Goal: Transaction & Acquisition: Purchase product/service

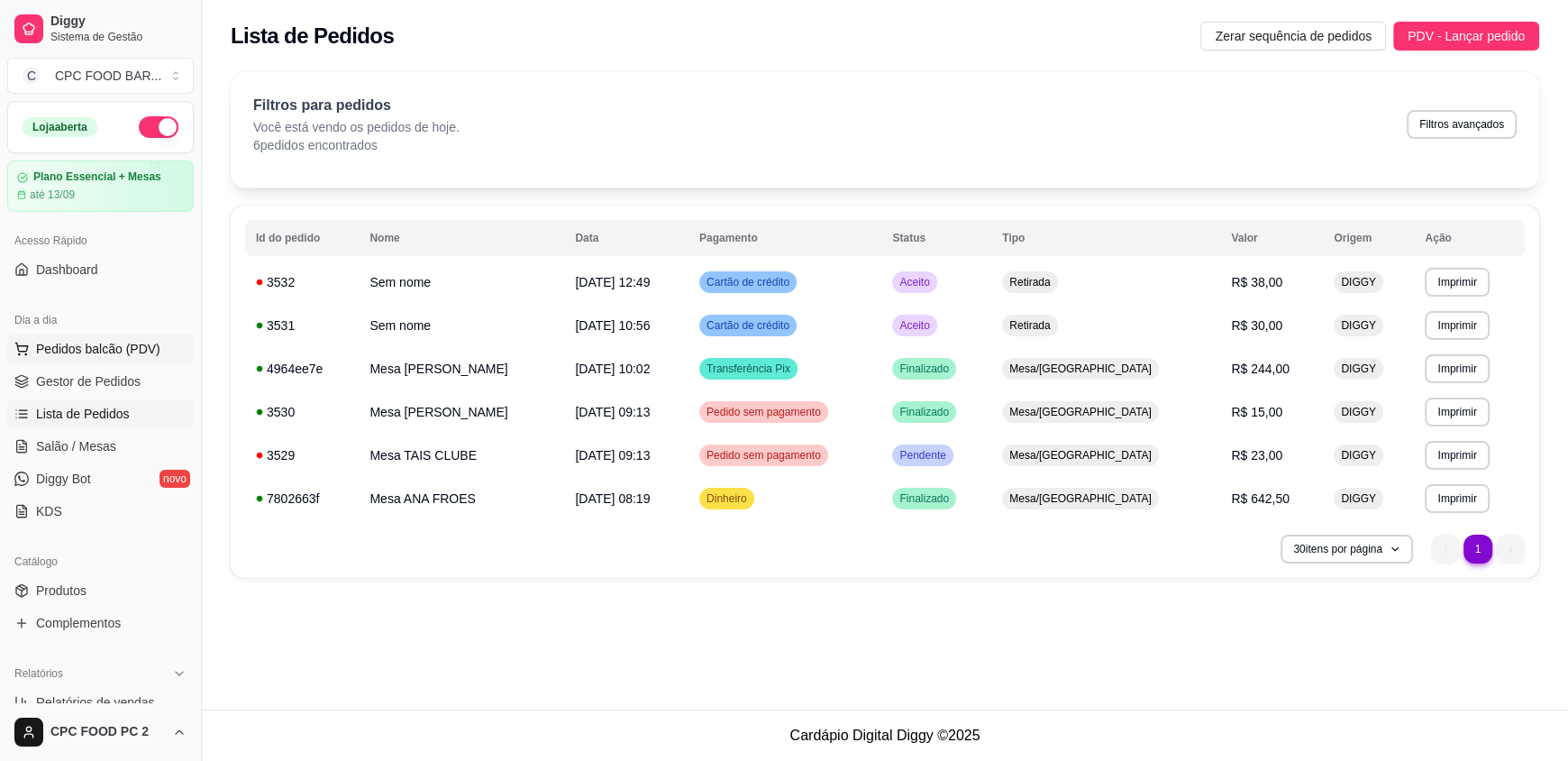
click at [77, 350] on span "Pedidos balcão (PDV)" at bounding box center [98, 348] width 124 height 18
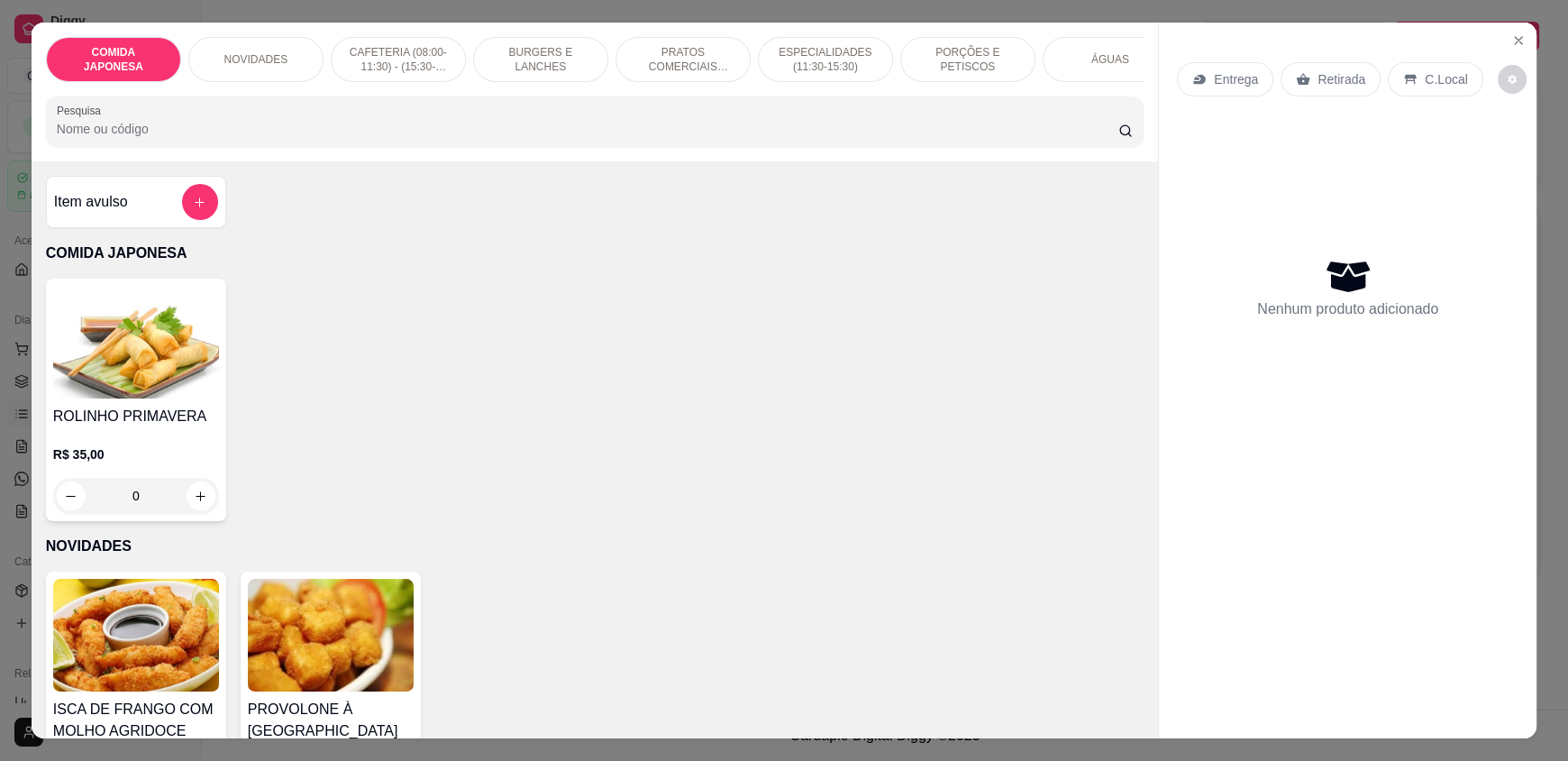
click at [518, 138] on input "Pesquisa" at bounding box center [588, 128] width 1062 height 18
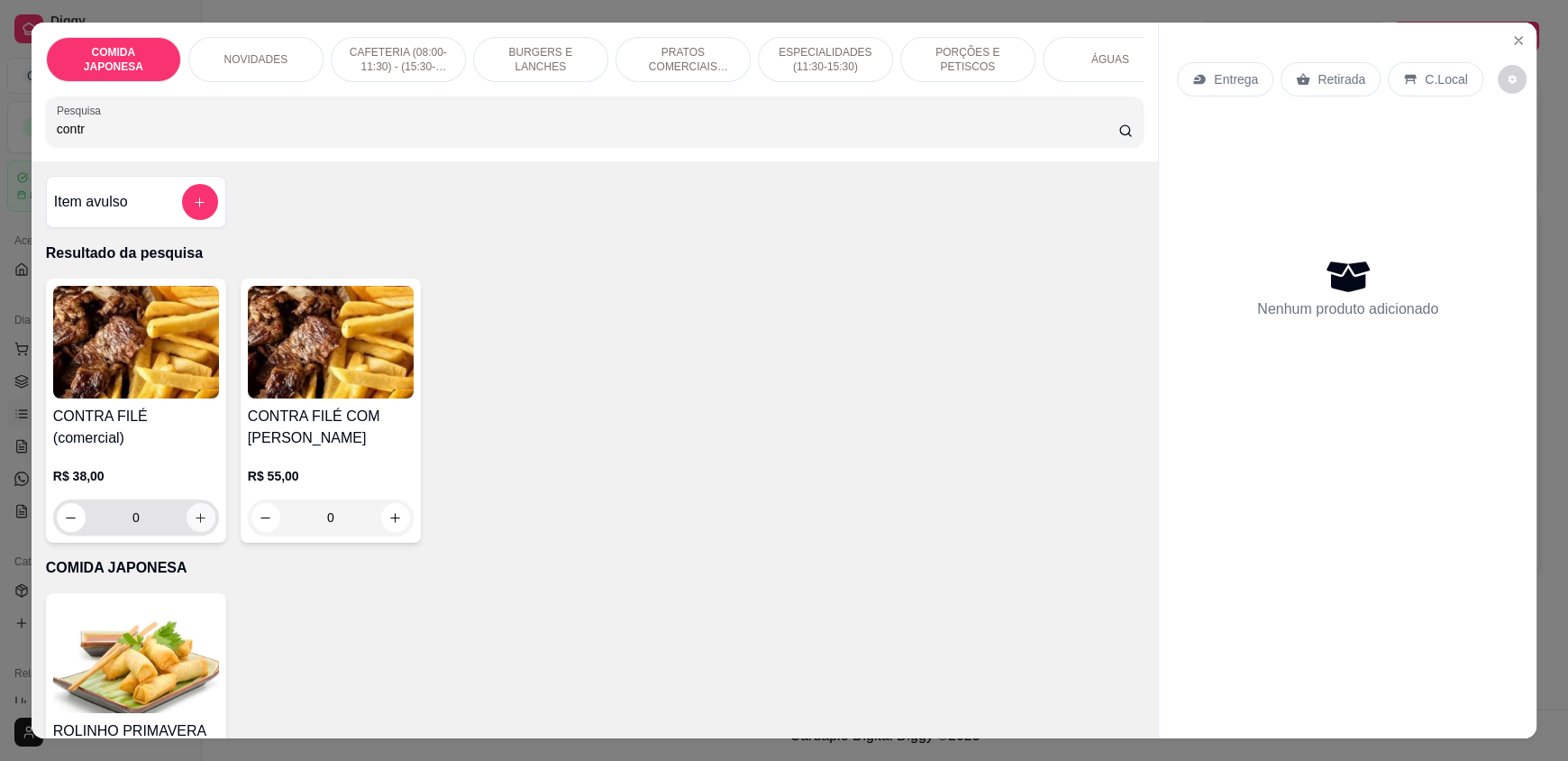
type input "contr"
click at [194, 512] on icon "increase-product-quantity" at bounding box center [201, 518] width 13 height 13
type input "1"
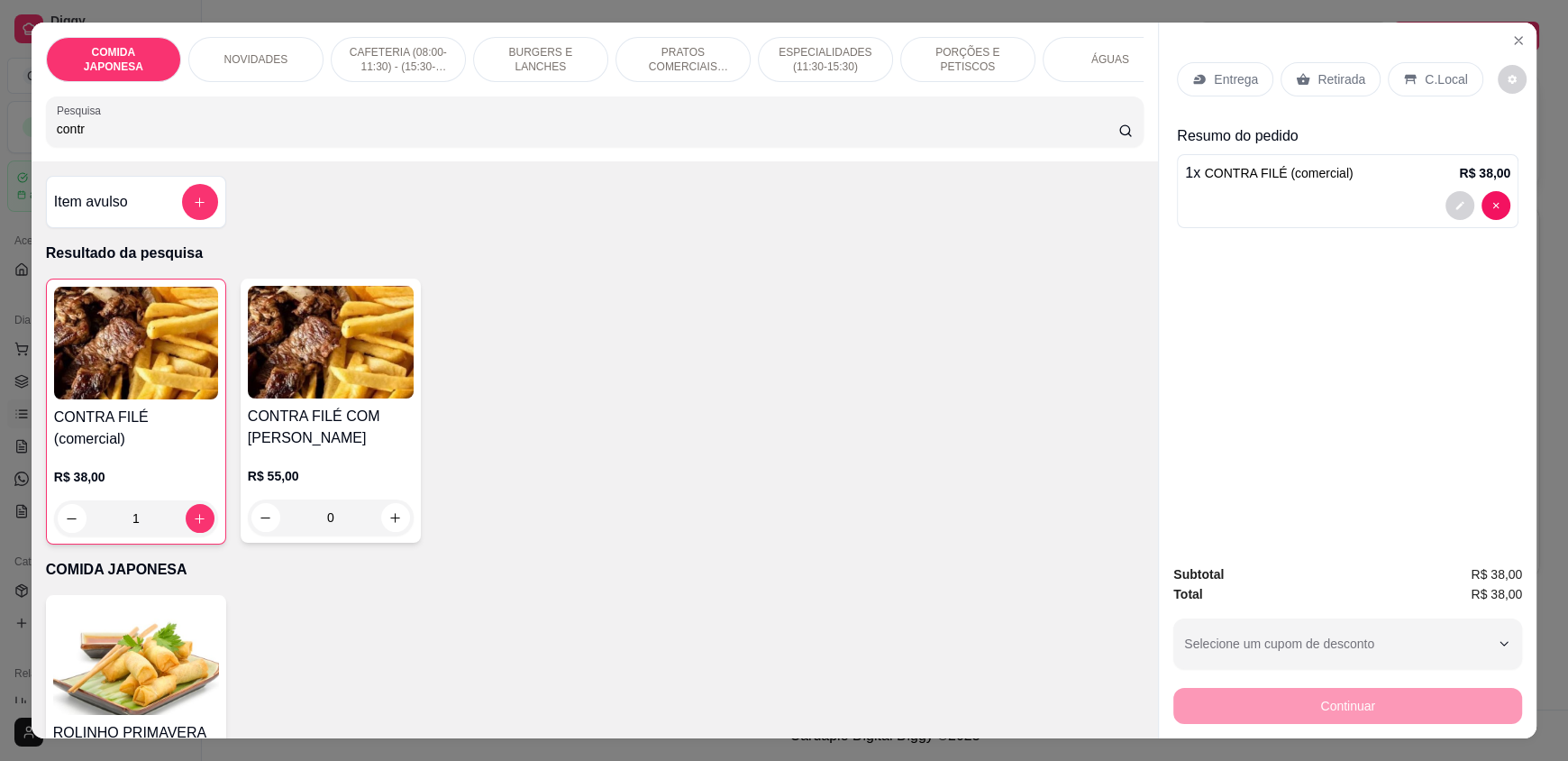
drag, startPoint x: 104, startPoint y: 146, endPoint x: 43, endPoint y: 142, distance: 61.1
click at [46, 142] on div "Pesquisa contr" at bounding box center [595, 121] width 1098 height 50
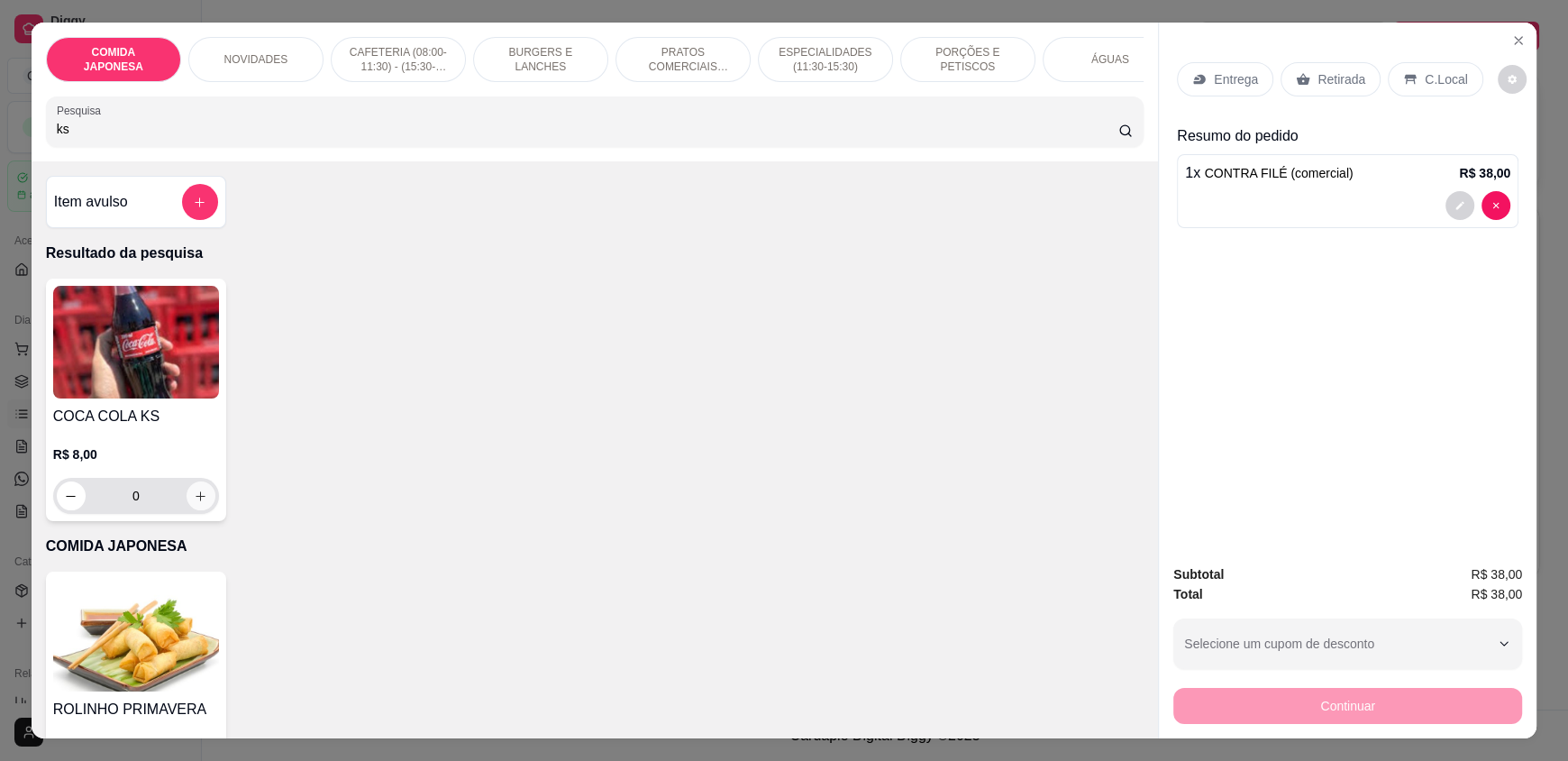
type input "ks"
click at [194, 503] on icon "increase-product-quantity" at bounding box center [201, 496] width 13 height 13
type input "1"
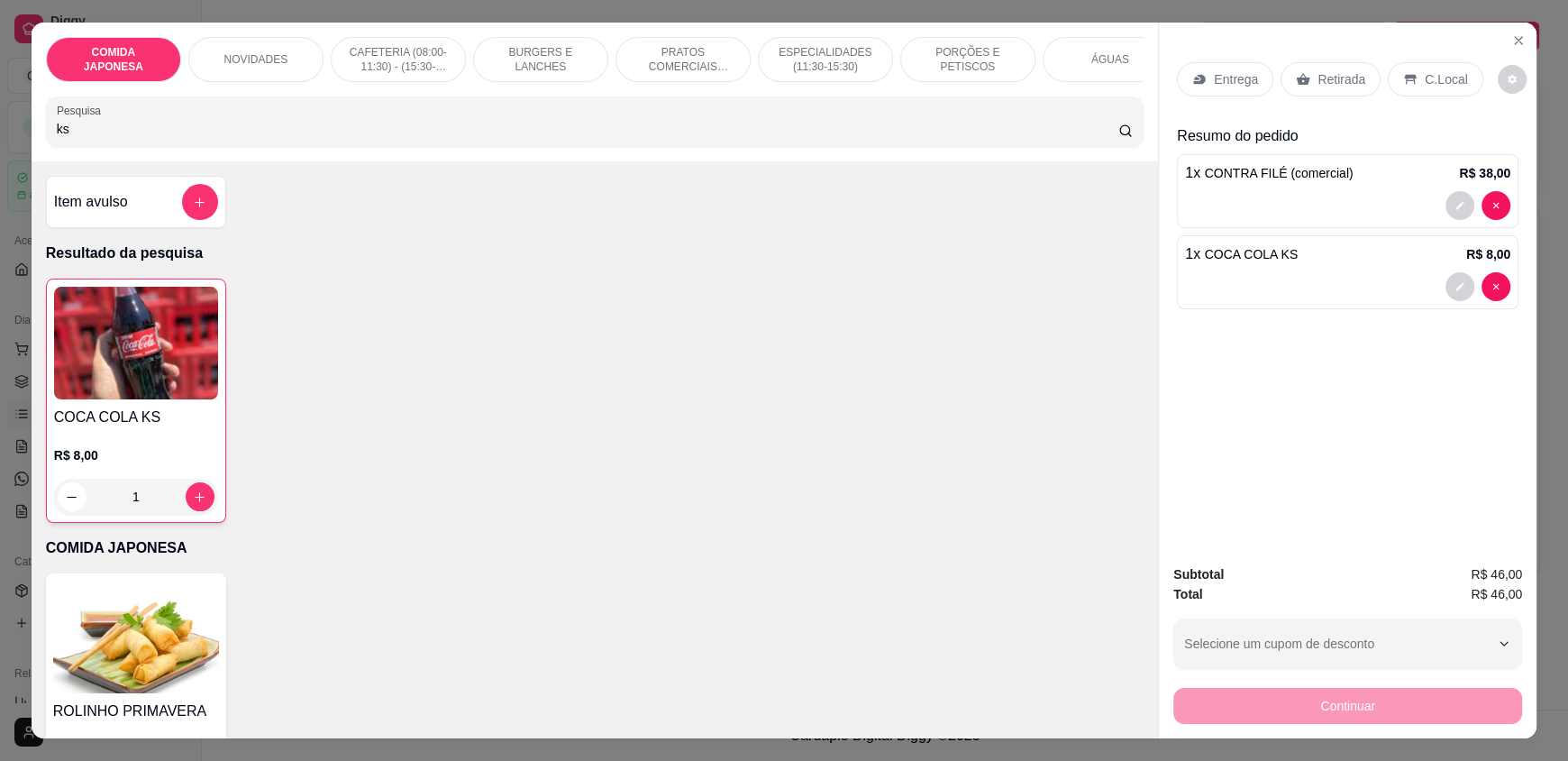
drag, startPoint x: 132, startPoint y: 136, endPoint x: 26, endPoint y: 147, distance: 106.6
click at [32, 147] on div "COMIDA JAPONESA NOVIDADES CAFETERIA (08:00-11:30) - (15:30-18:00) BURGERS E LAN…" at bounding box center [595, 92] width 1127 height 139
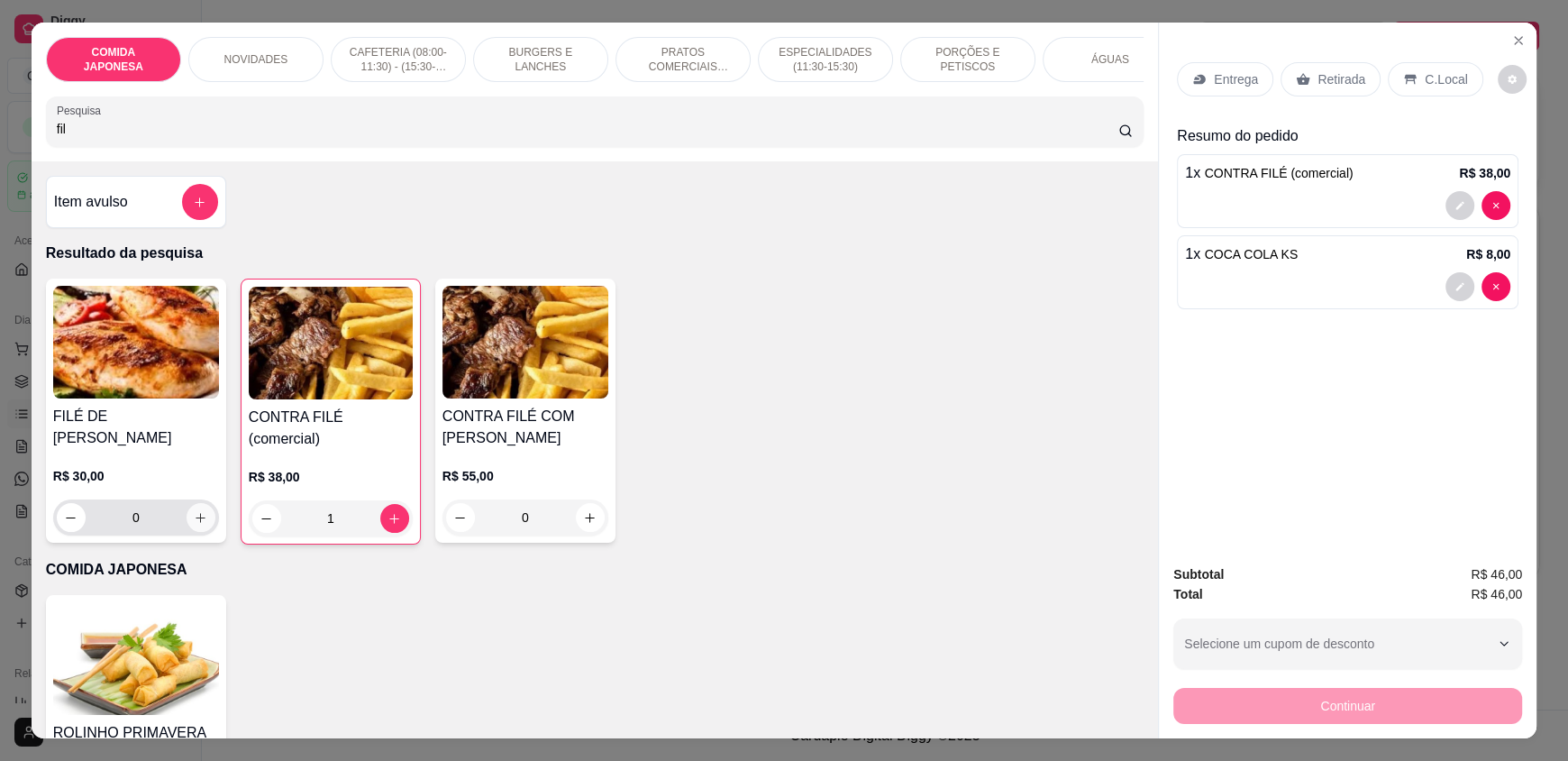
type input "fil"
click at [195, 512] on icon "increase-product-quantity" at bounding box center [202, 518] width 13 height 13
type input "1"
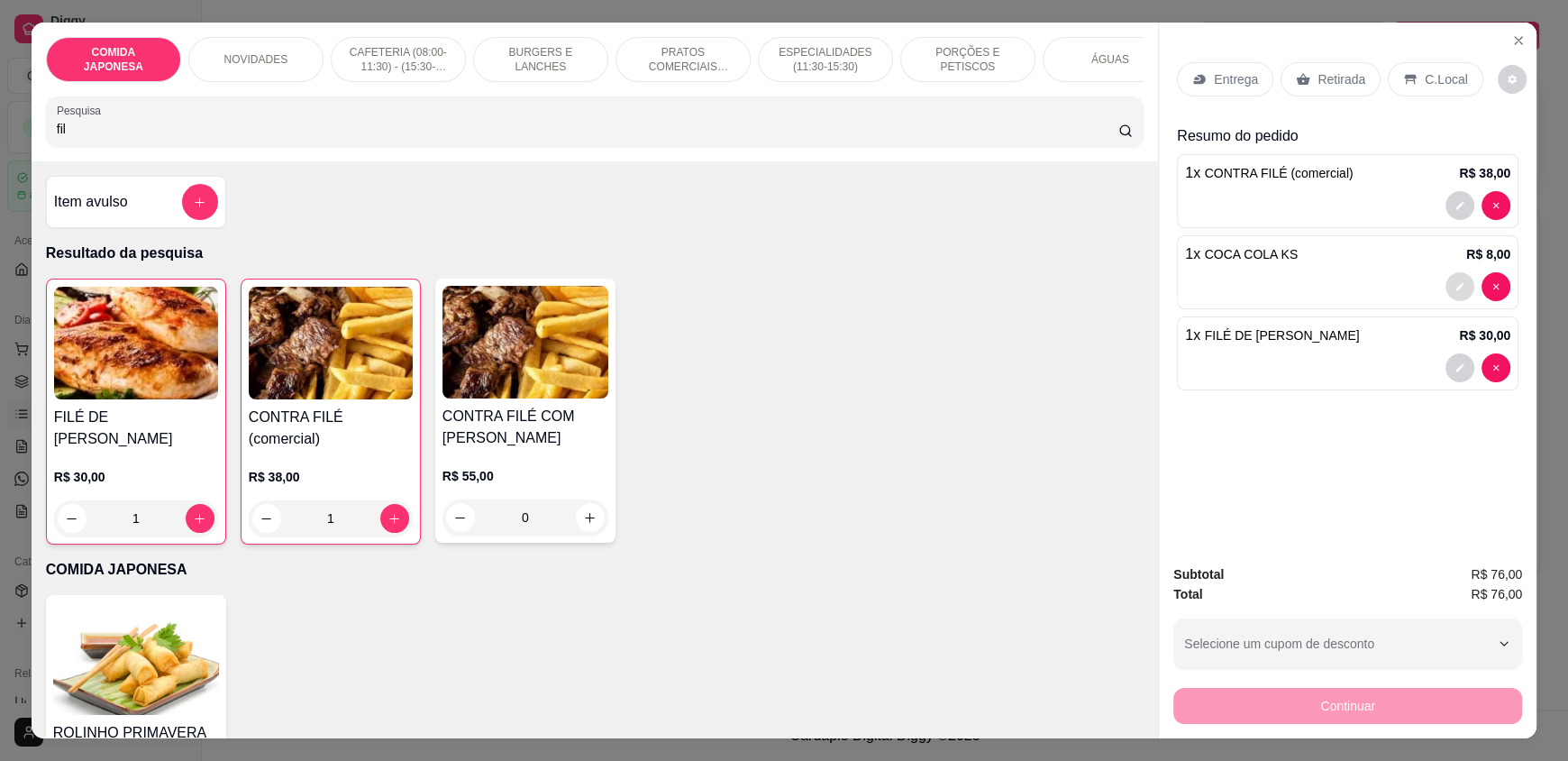
click at [1455, 285] on icon "decrease-product-quantity" at bounding box center [1461, 287] width 11 height 11
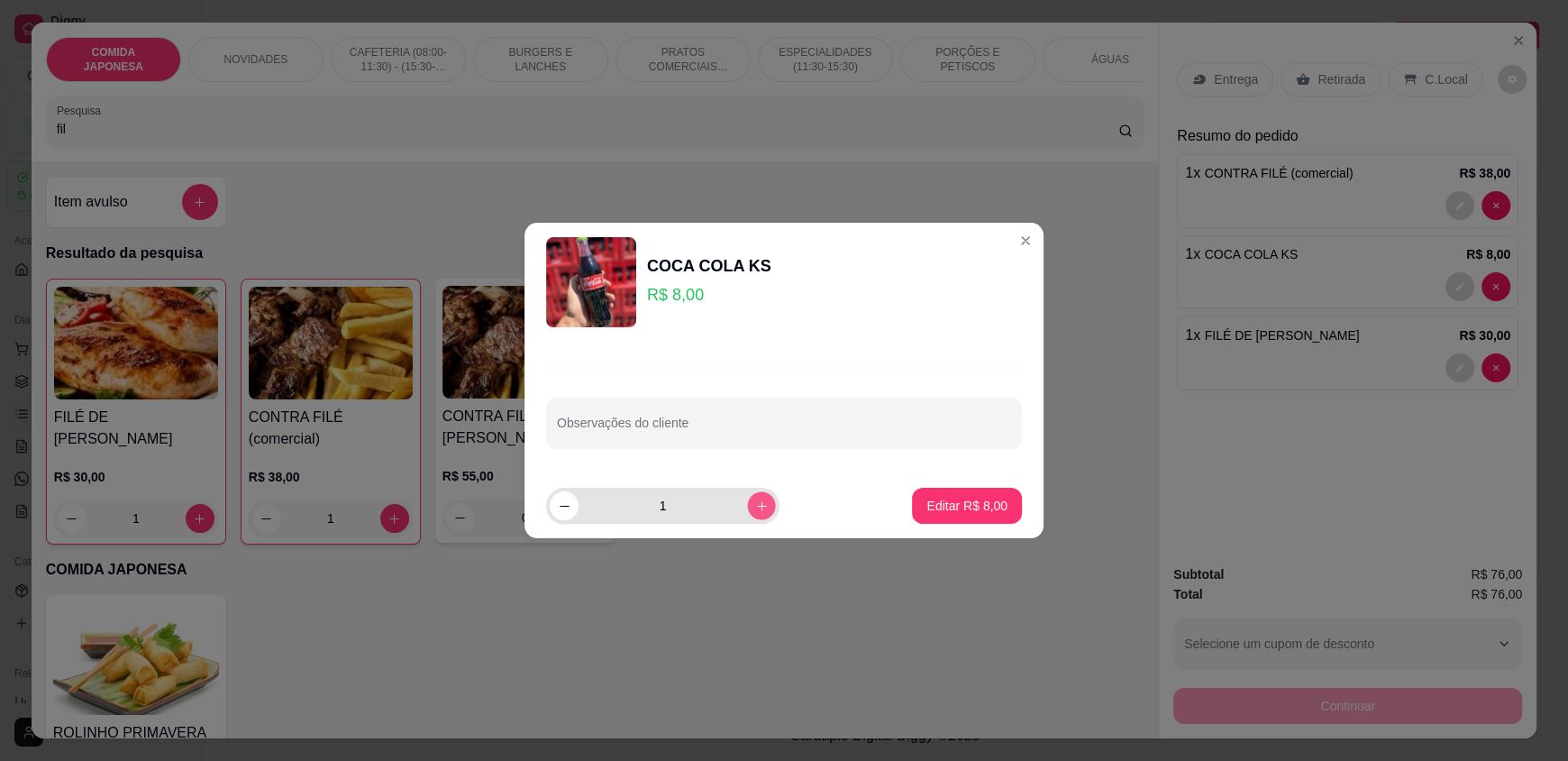
click at [755, 505] on icon "increase-product-quantity" at bounding box center [762, 506] width 13 height 13
type input "2"
click at [949, 501] on p "Editar R$ 16,00" at bounding box center [964, 505] width 88 height 18
type input "2"
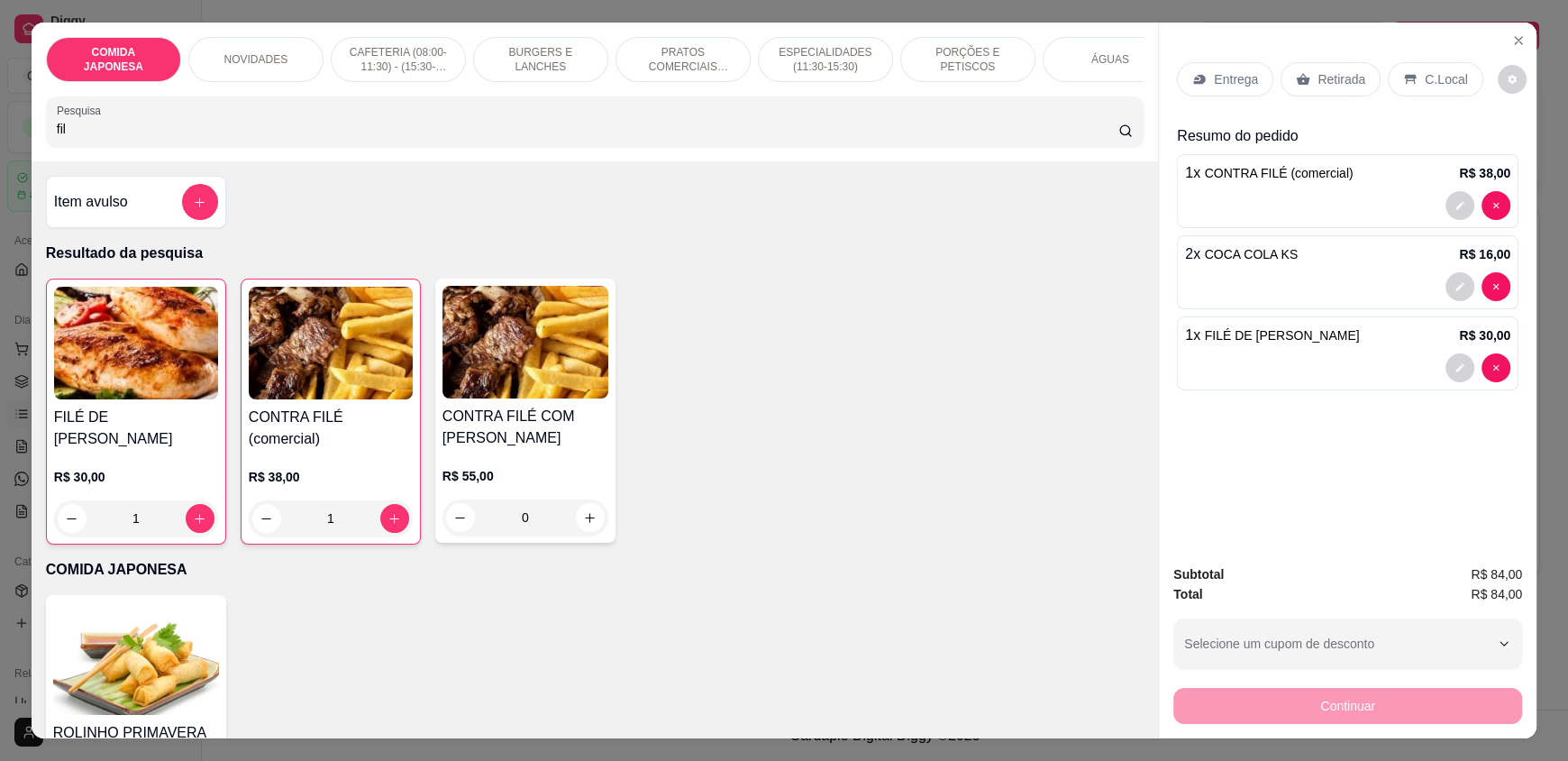
click at [1439, 87] on p "C.Local" at bounding box center [1446, 78] width 42 height 18
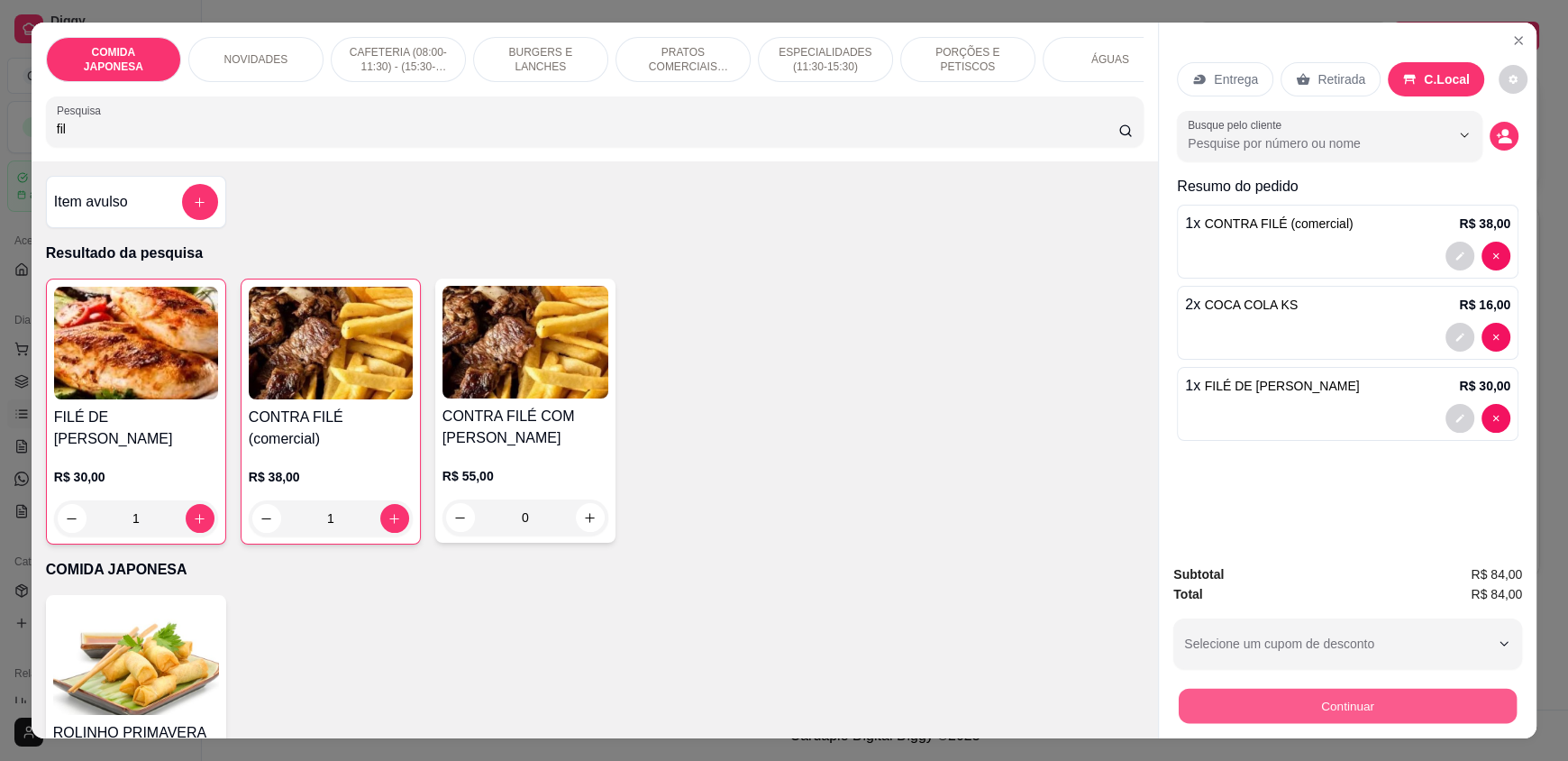
click at [1282, 707] on button "Continuar" at bounding box center [1348, 706] width 338 height 35
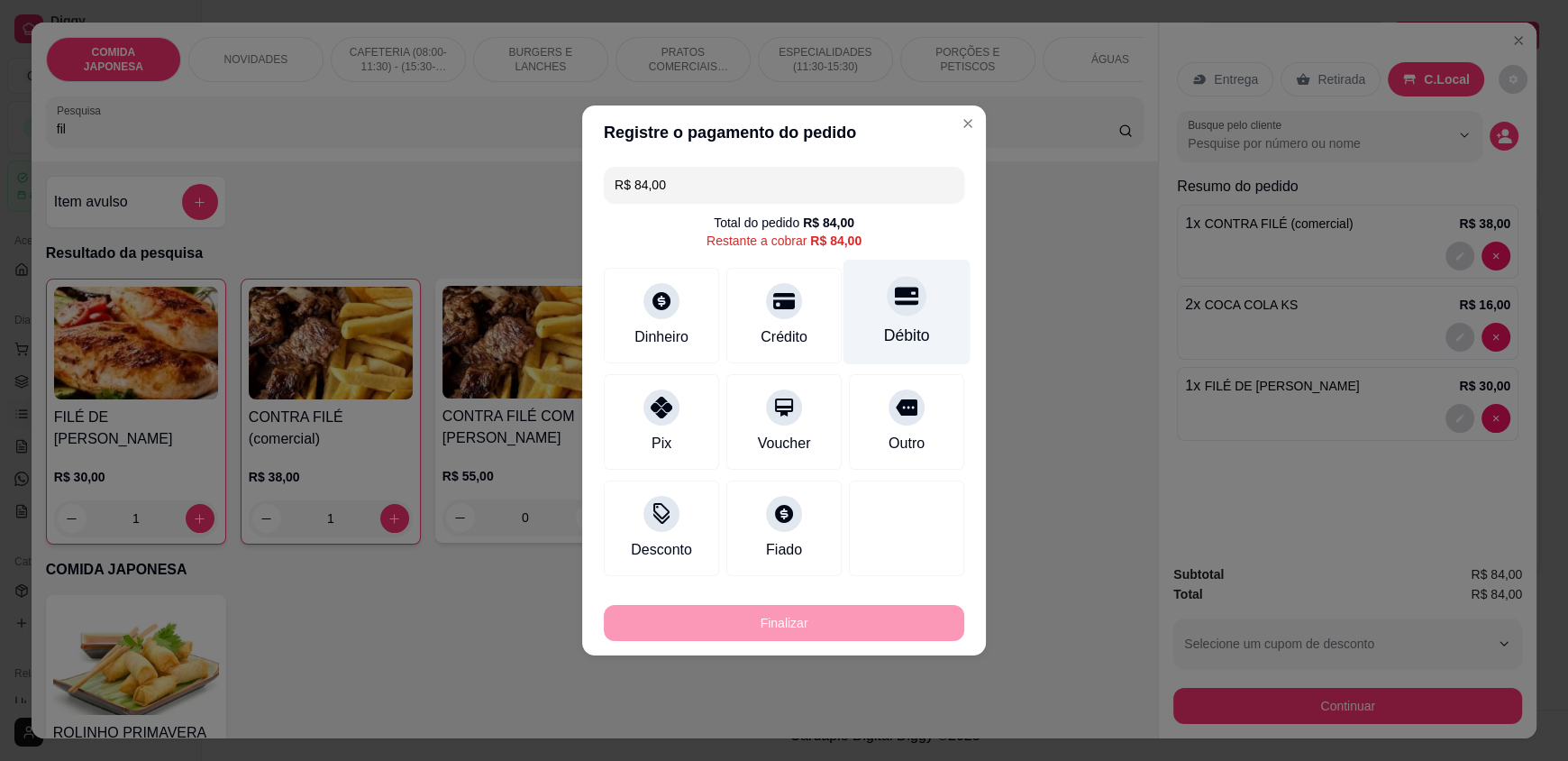
click at [887, 307] on div at bounding box center [906, 295] width 39 height 39
type input "R$ 0,00"
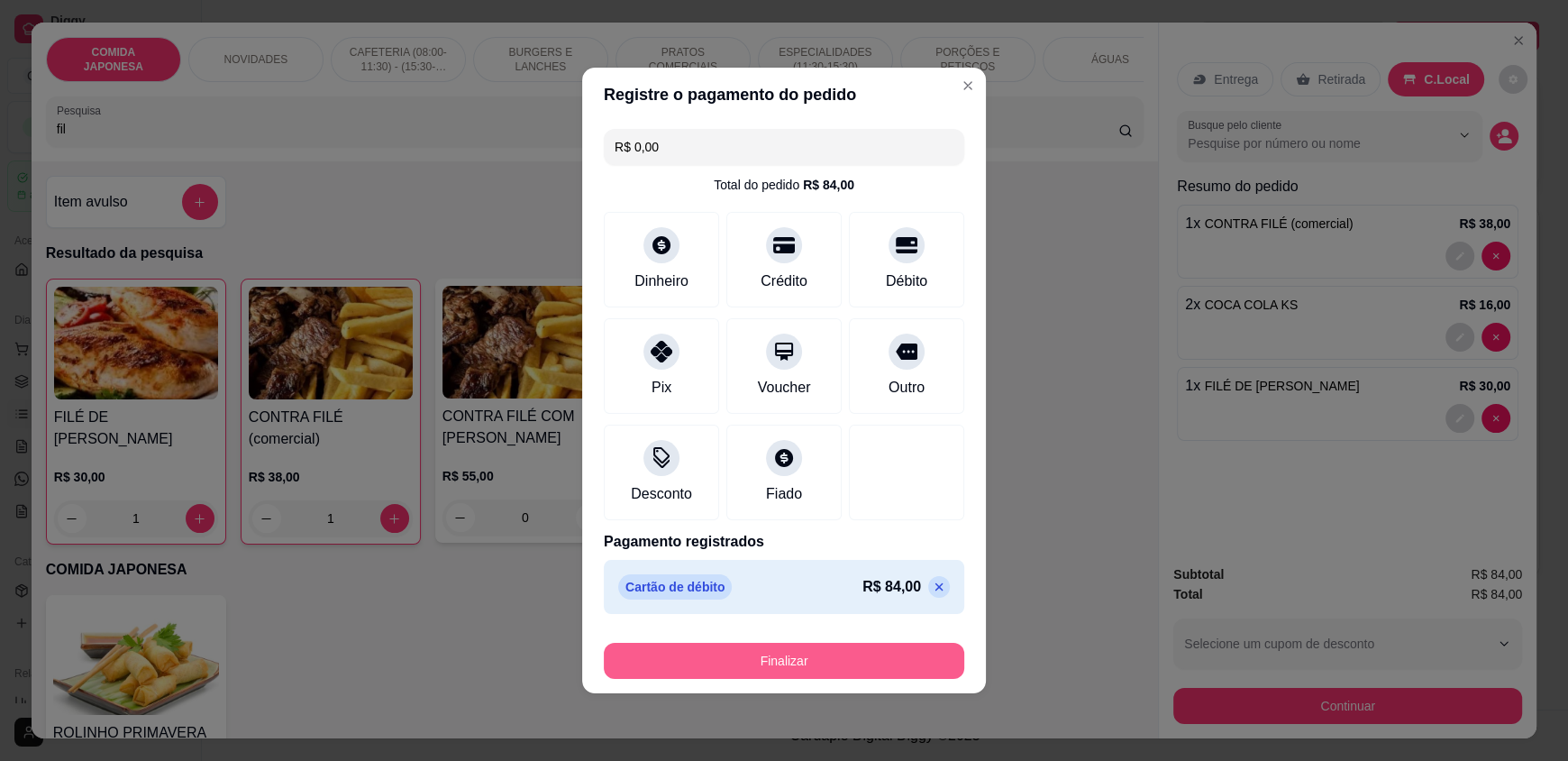
click at [752, 661] on button "Finalizar" at bounding box center [784, 660] width 360 height 36
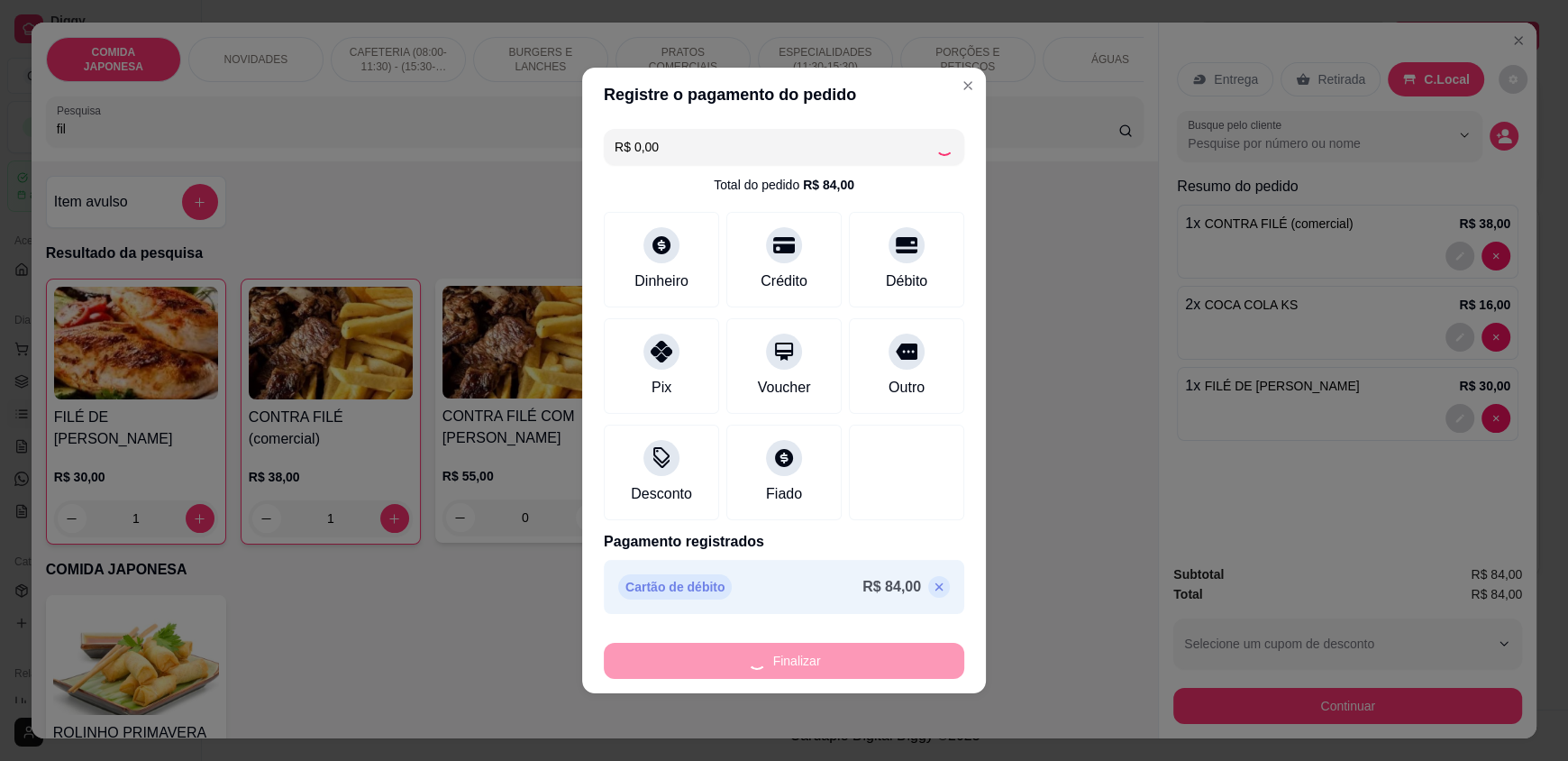
type input "0"
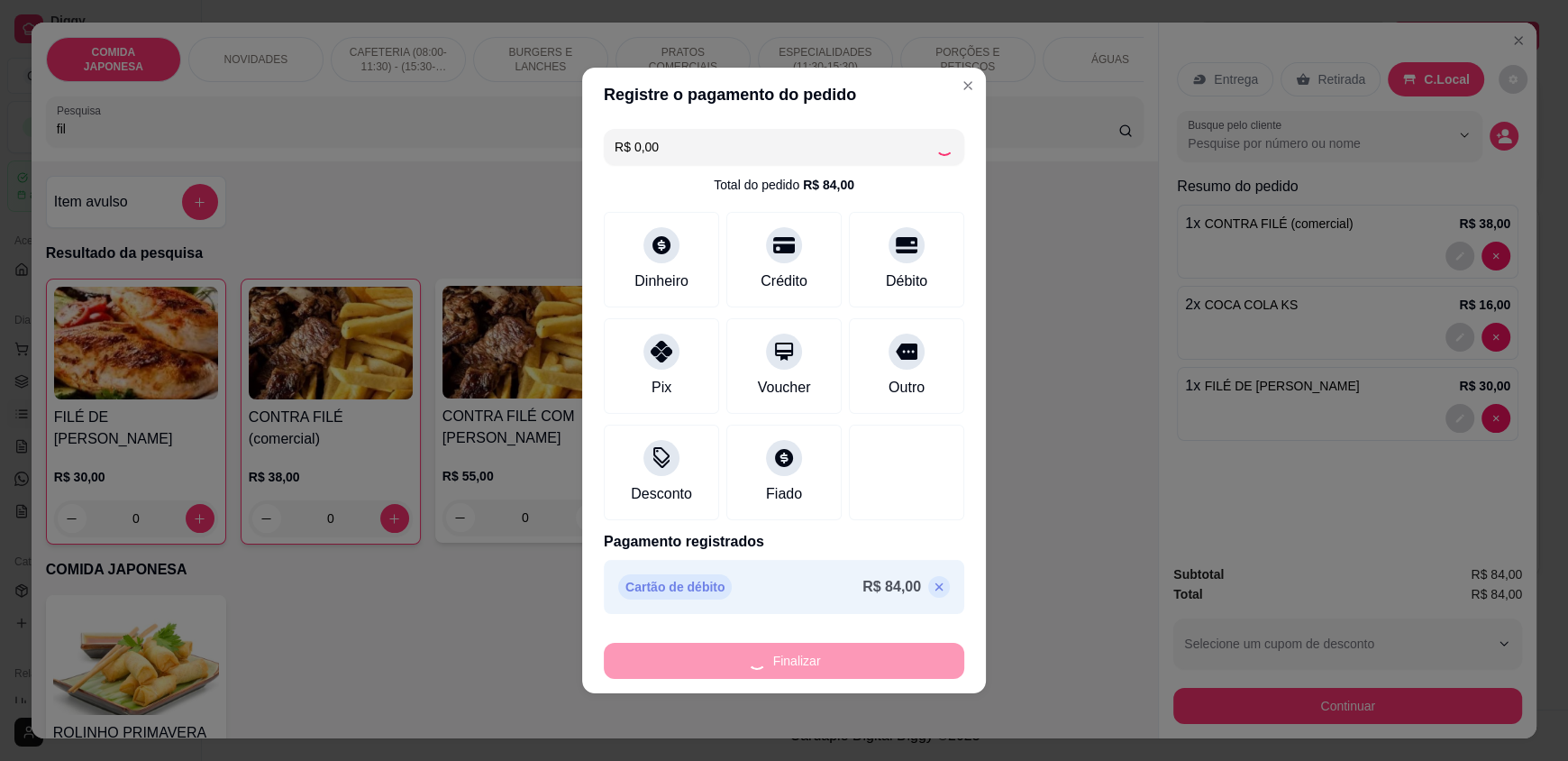
type input "-R$ 84,00"
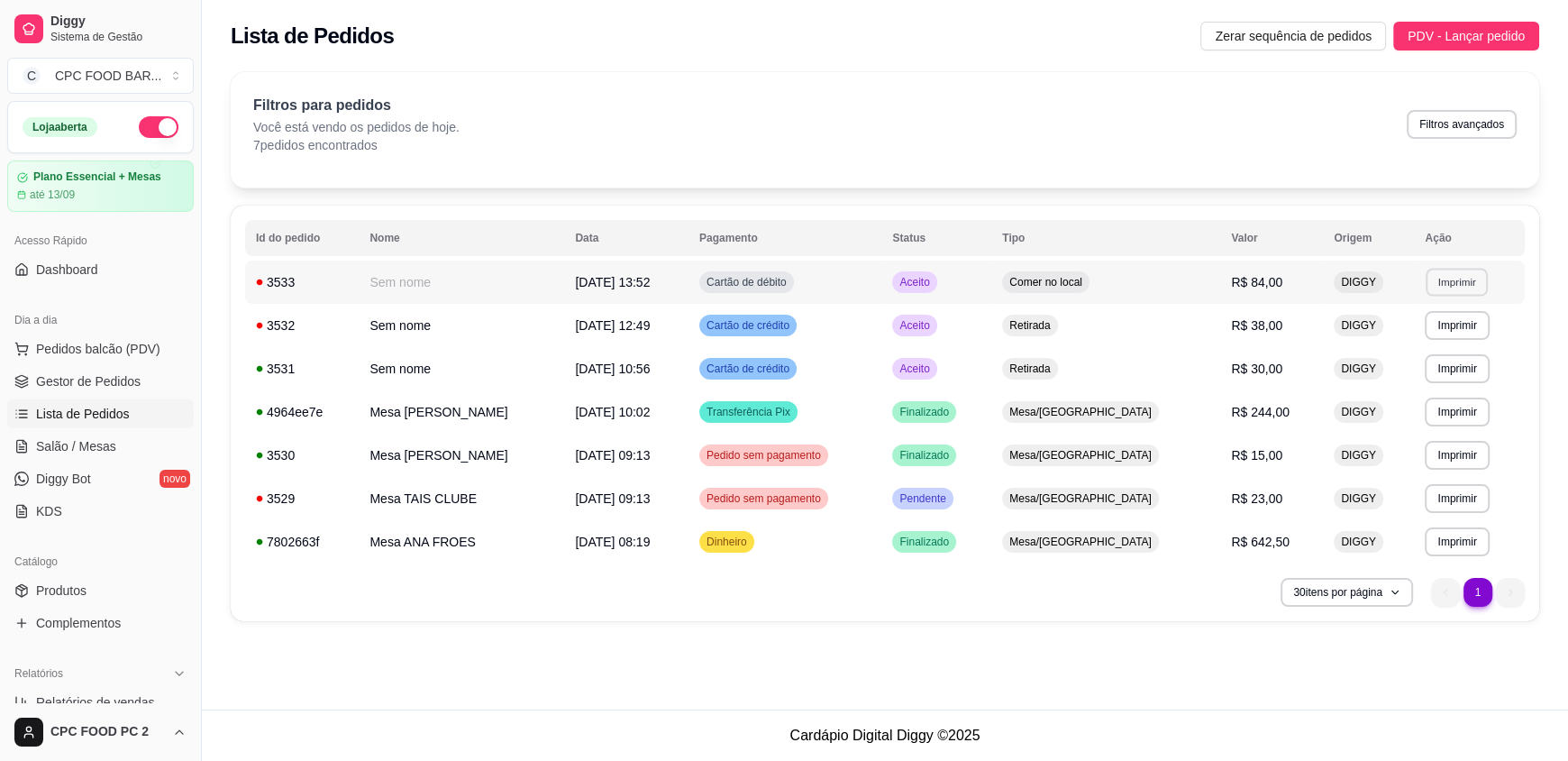
click at [1455, 277] on button "Imprimir" at bounding box center [1457, 282] width 63 height 28
click at [1417, 346] on button "IMPRESSORA" at bounding box center [1421, 345] width 131 height 29
click at [77, 441] on span "Salão / Mesas" at bounding box center [77, 445] width 80 height 18
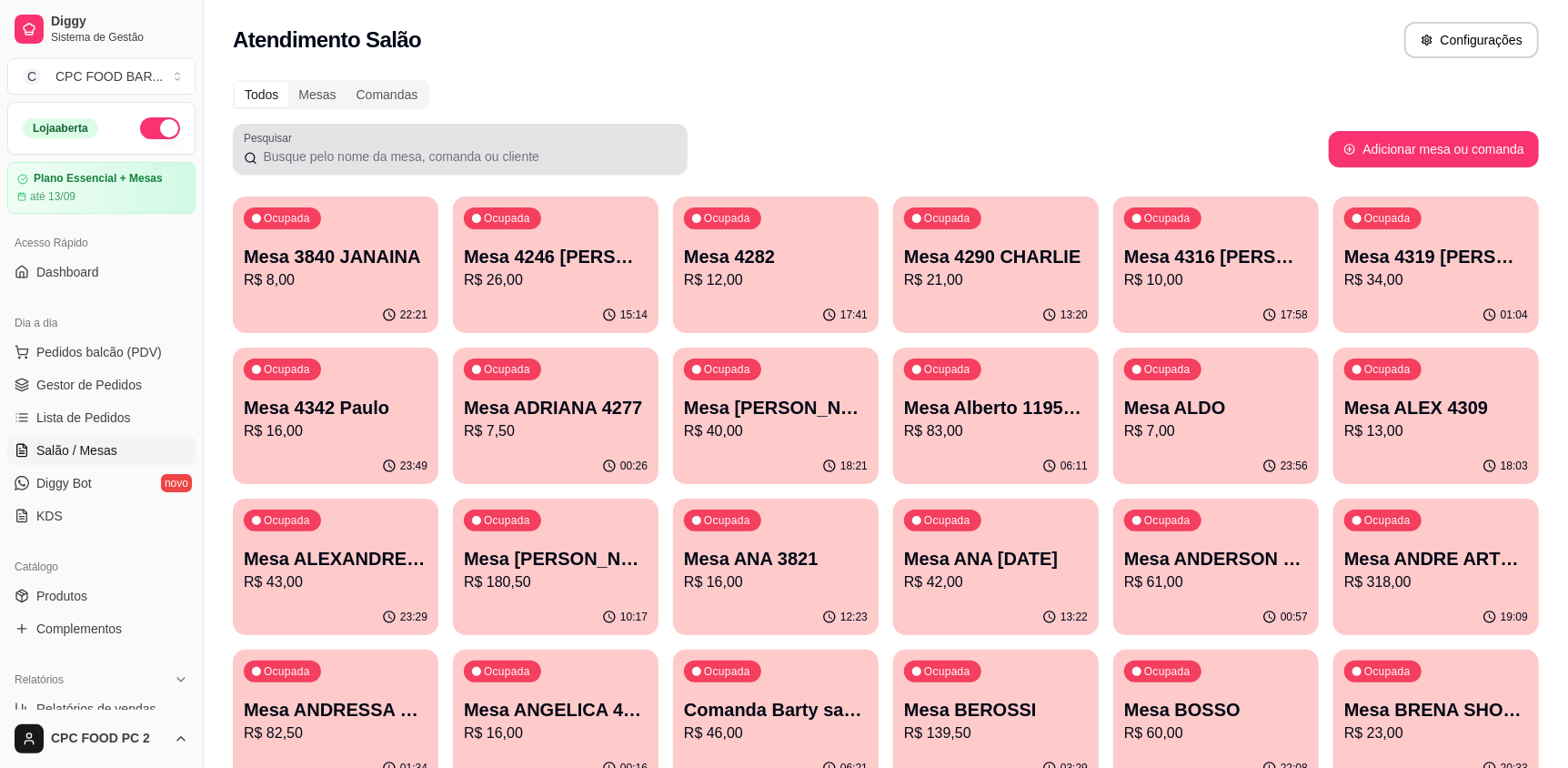
click at [278, 155] on input "Pesquisar" at bounding box center [466, 155] width 419 height 18
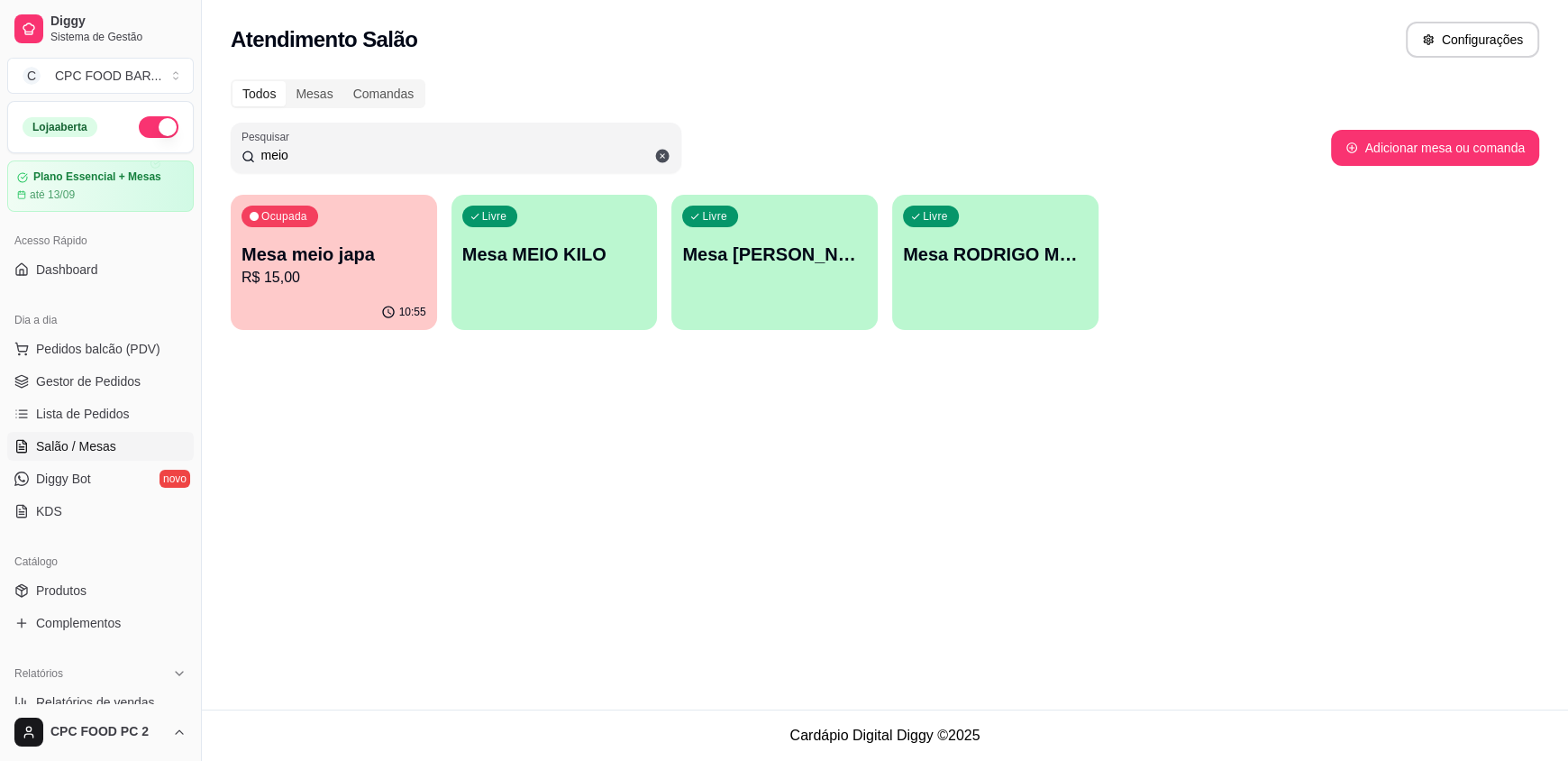
type input "meio"
click at [557, 249] on p "Mesa MEIO KILO" at bounding box center [554, 254] width 185 height 25
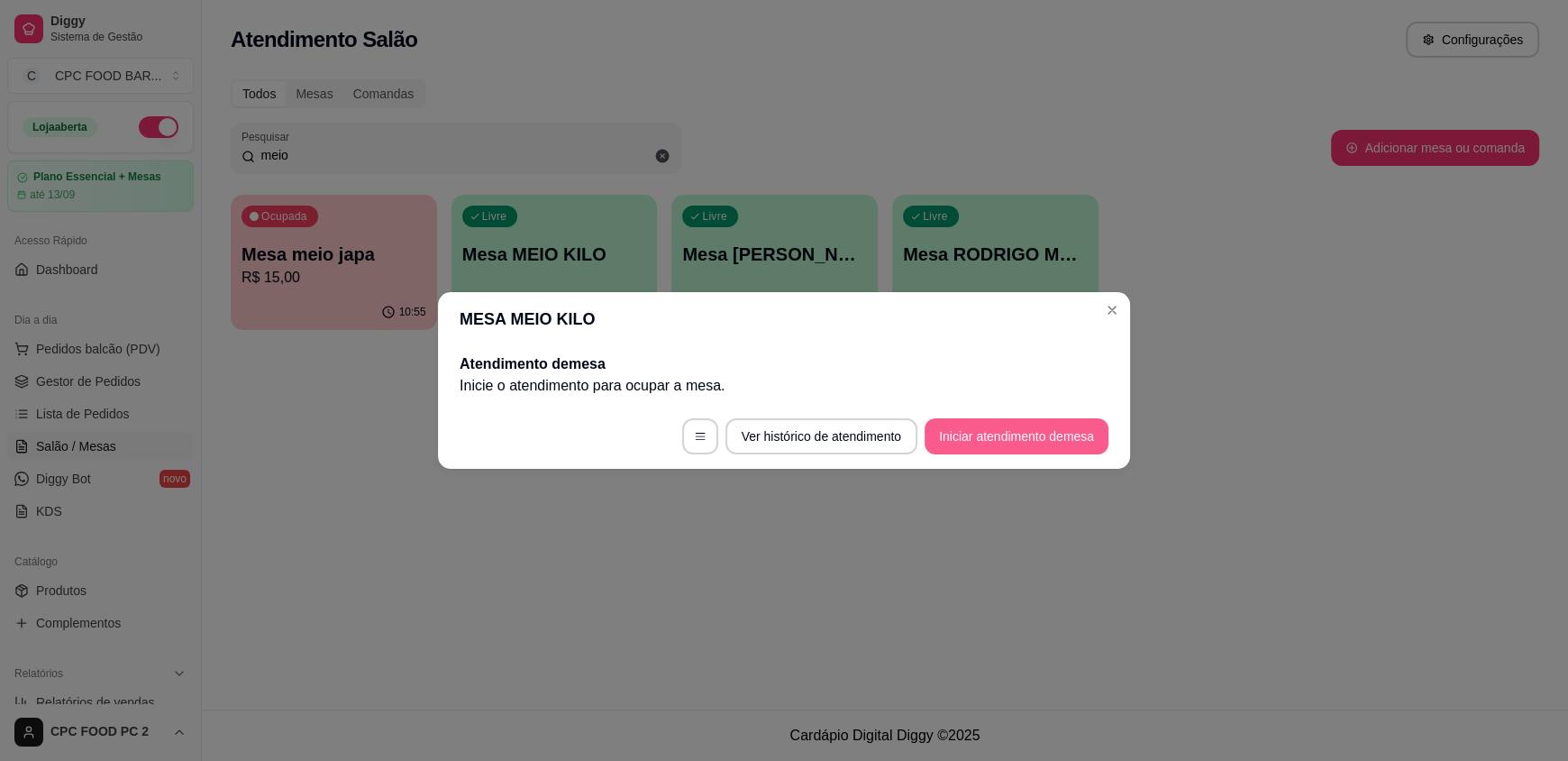
click at [983, 430] on button "Iniciar atendimento de mesa" at bounding box center [1016, 436] width 184 height 36
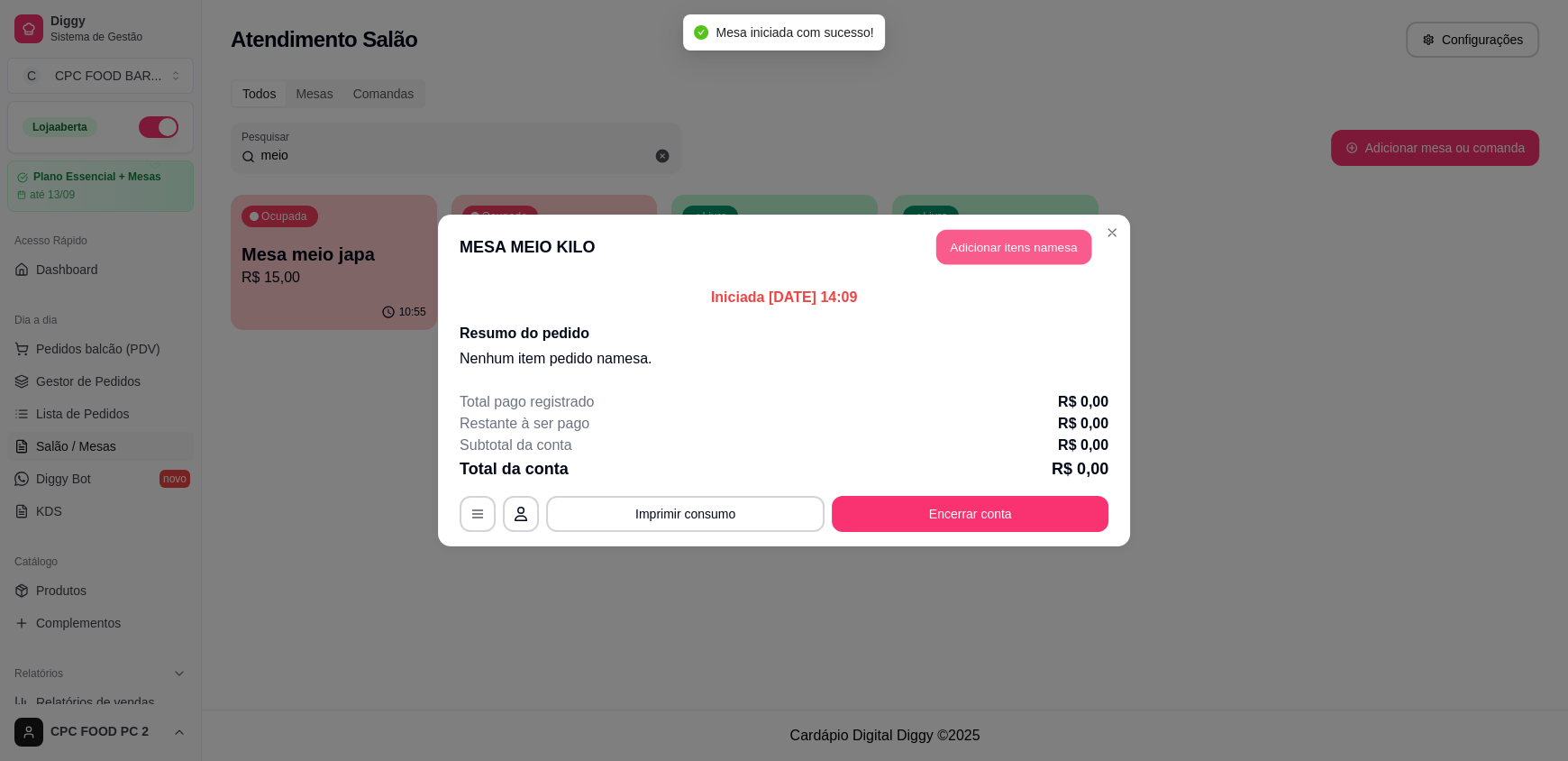
click at [1015, 244] on button "Adicionar itens na mesa" at bounding box center [1014, 247] width 155 height 35
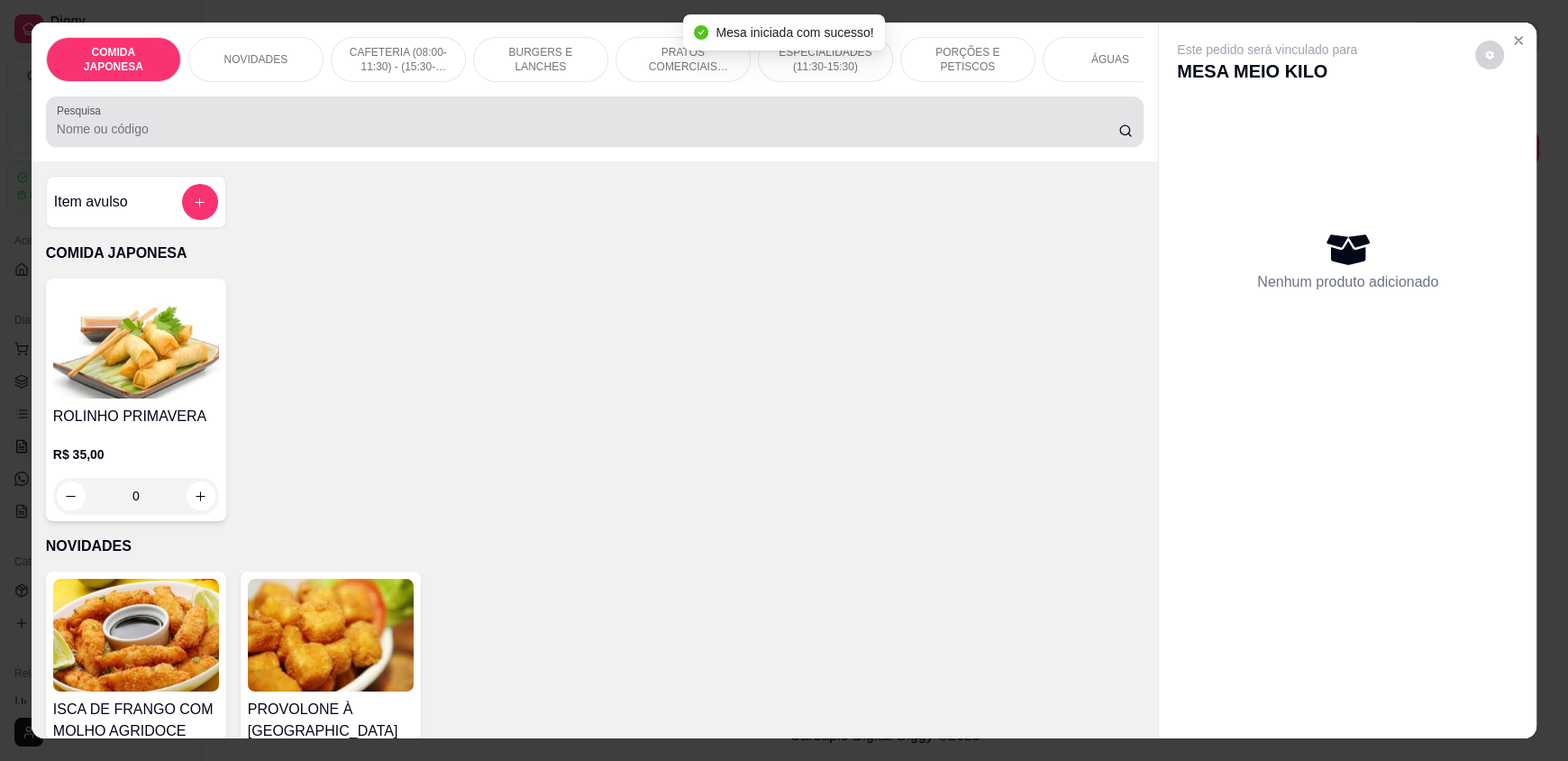
click at [642, 138] on input "Pesquisa" at bounding box center [588, 128] width 1062 height 18
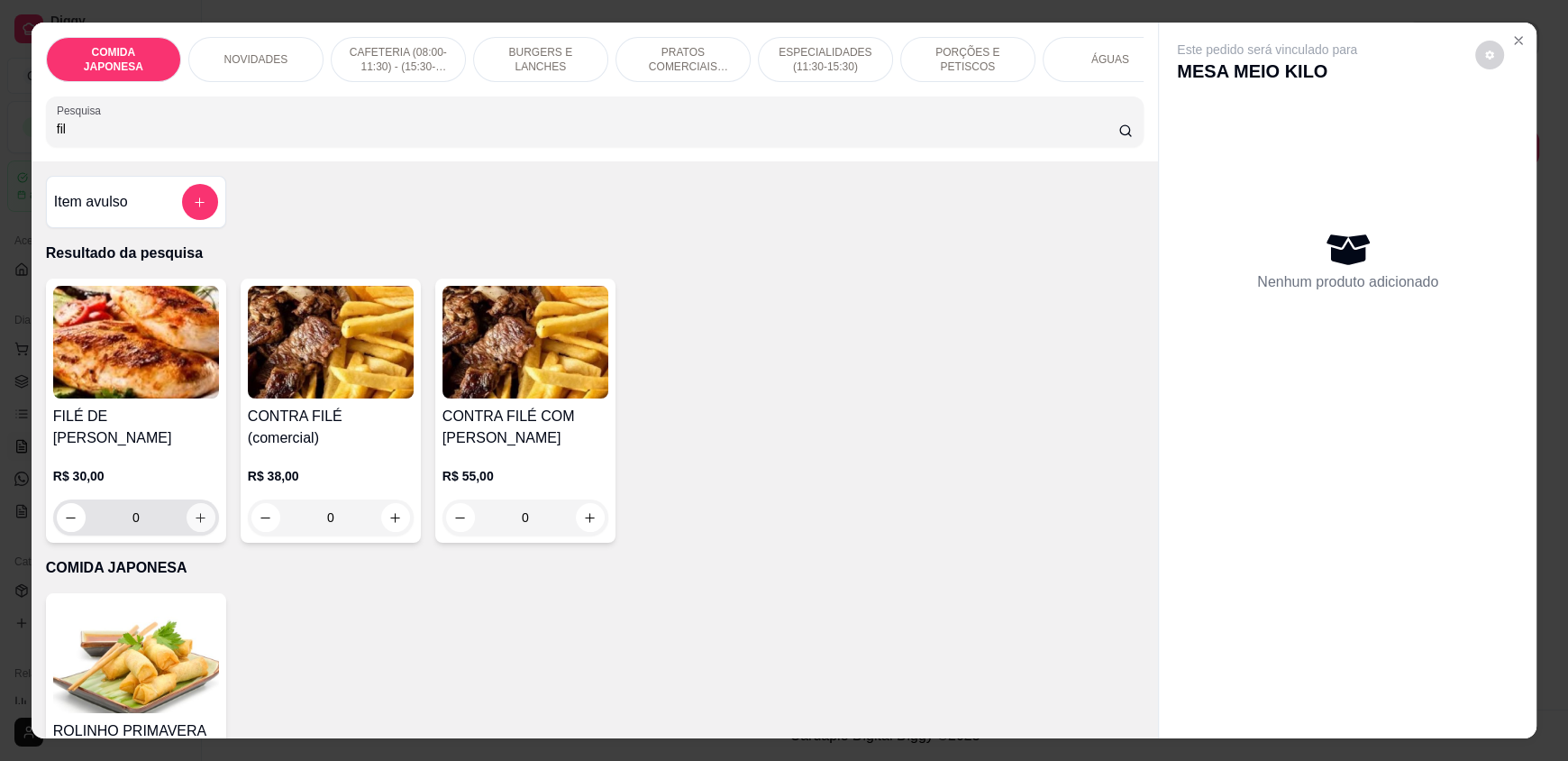
type input "fil"
click at [191, 503] on button "increase-product-quantity" at bounding box center [201, 517] width 29 height 29
type input "1"
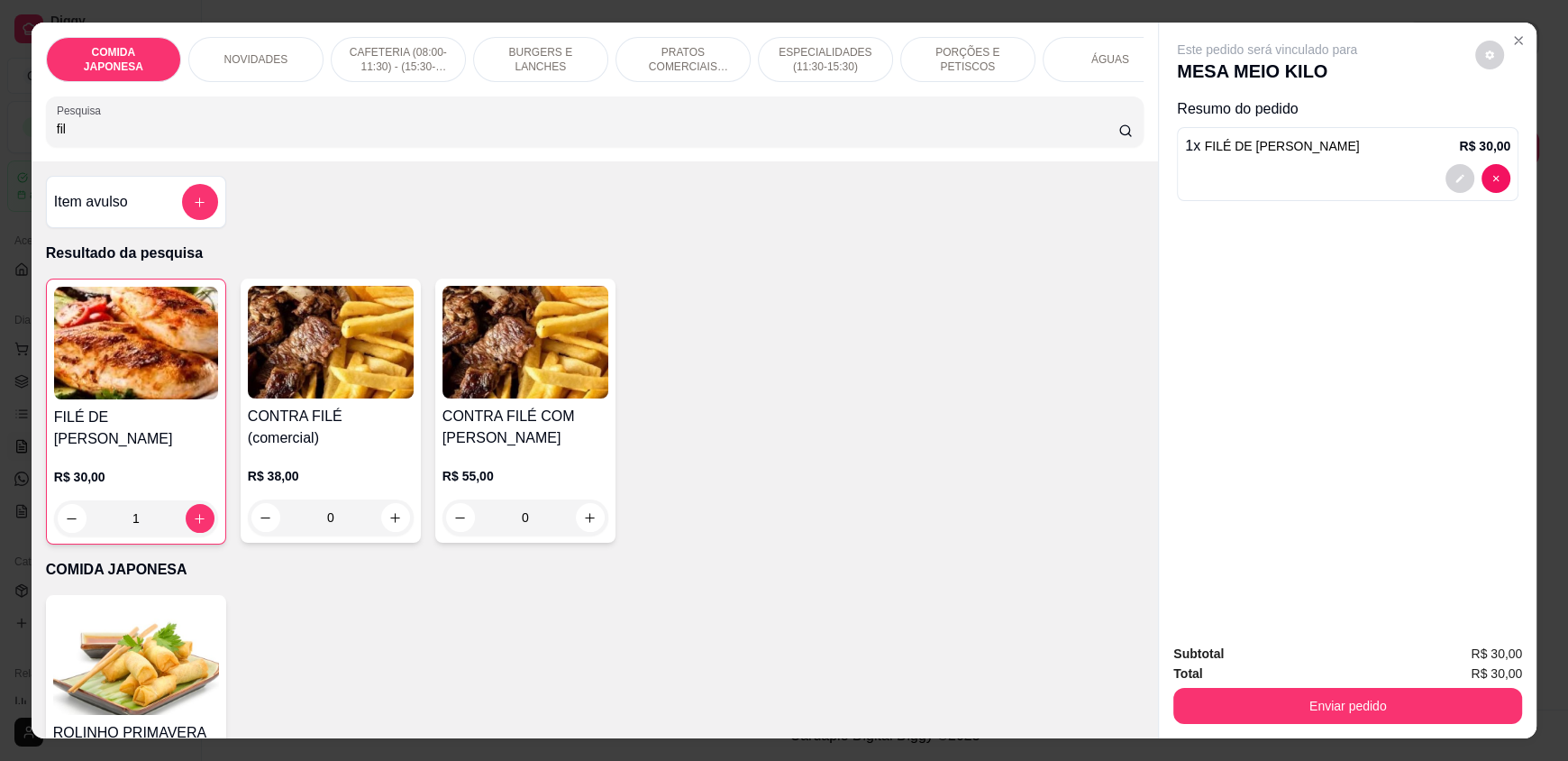
drag, startPoint x: 94, startPoint y: 145, endPoint x: 22, endPoint y: 140, distance: 72.2
click at [22, 140] on div "COMIDA JAPONESA NOVIDADES CAFETERIA (08:00-11:30) - (15:30-18:00) BURGERS E LAN…" at bounding box center [784, 380] width 1568 height 761
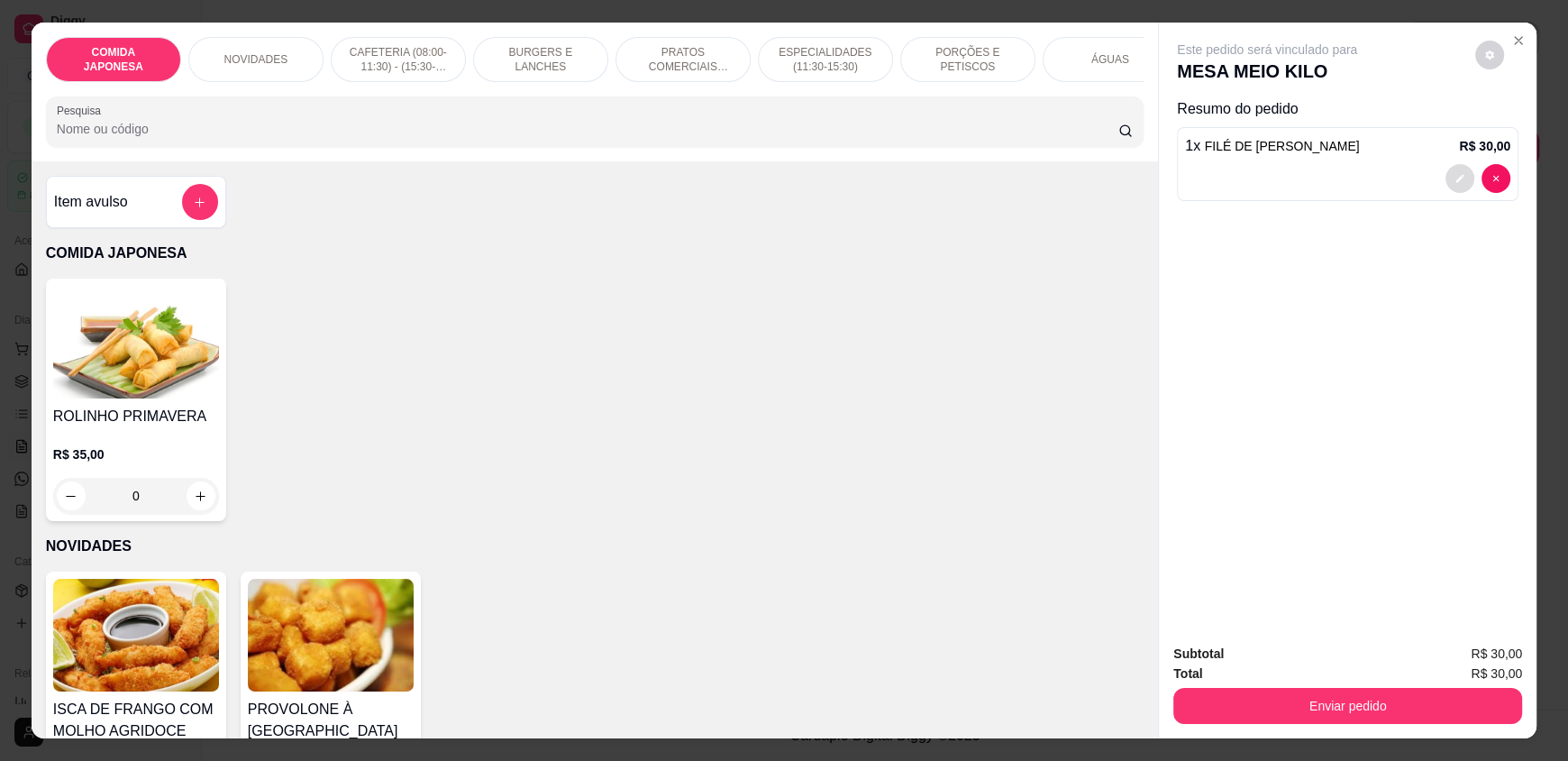
click at [1456, 177] on icon "decrease-product-quantity" at bounding box center [1460, 178] width 8 height 8
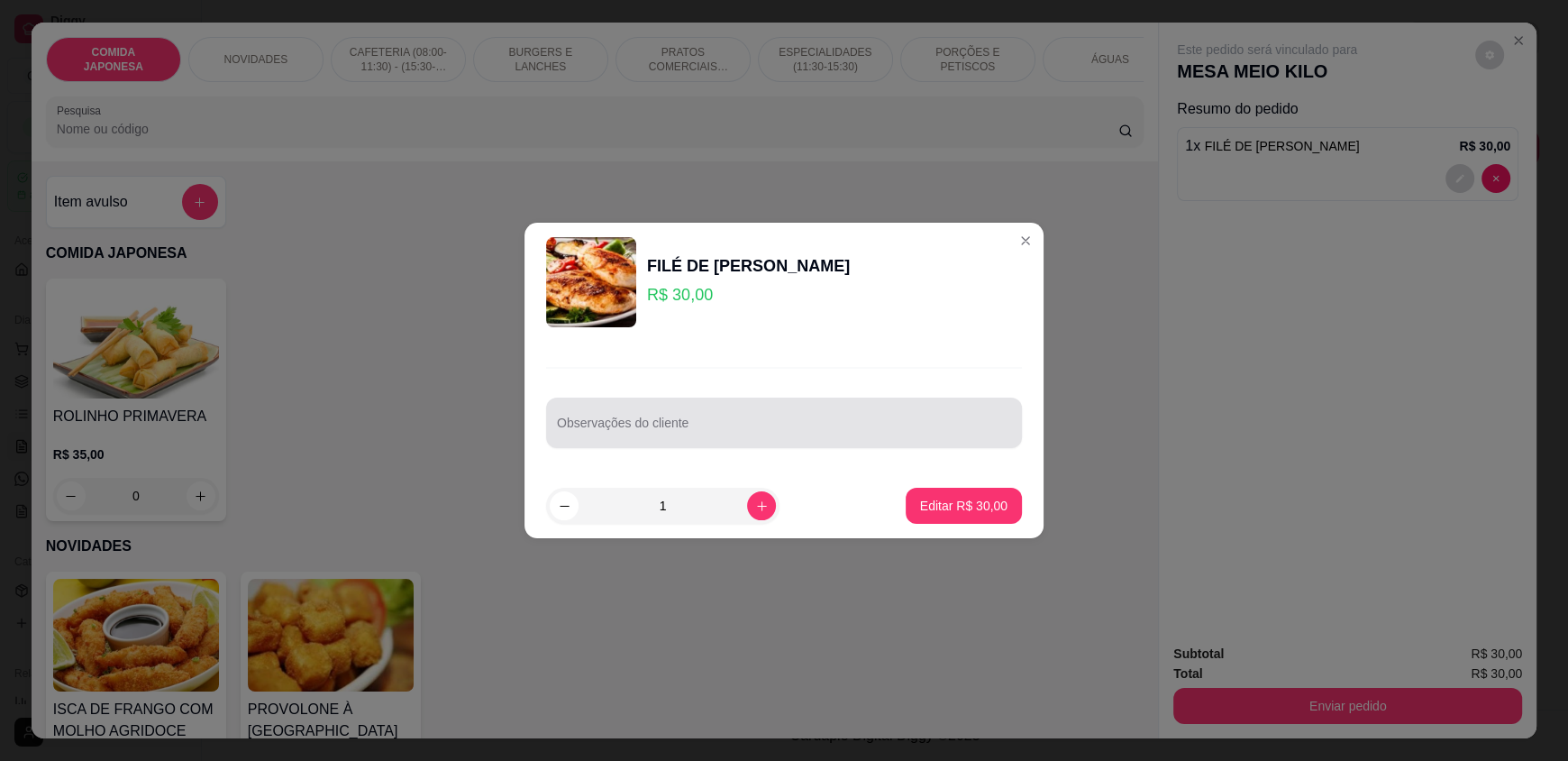
click at [668, 432] on input "Observações do cliente" at bounding box center [784, 430] width 455 height 18
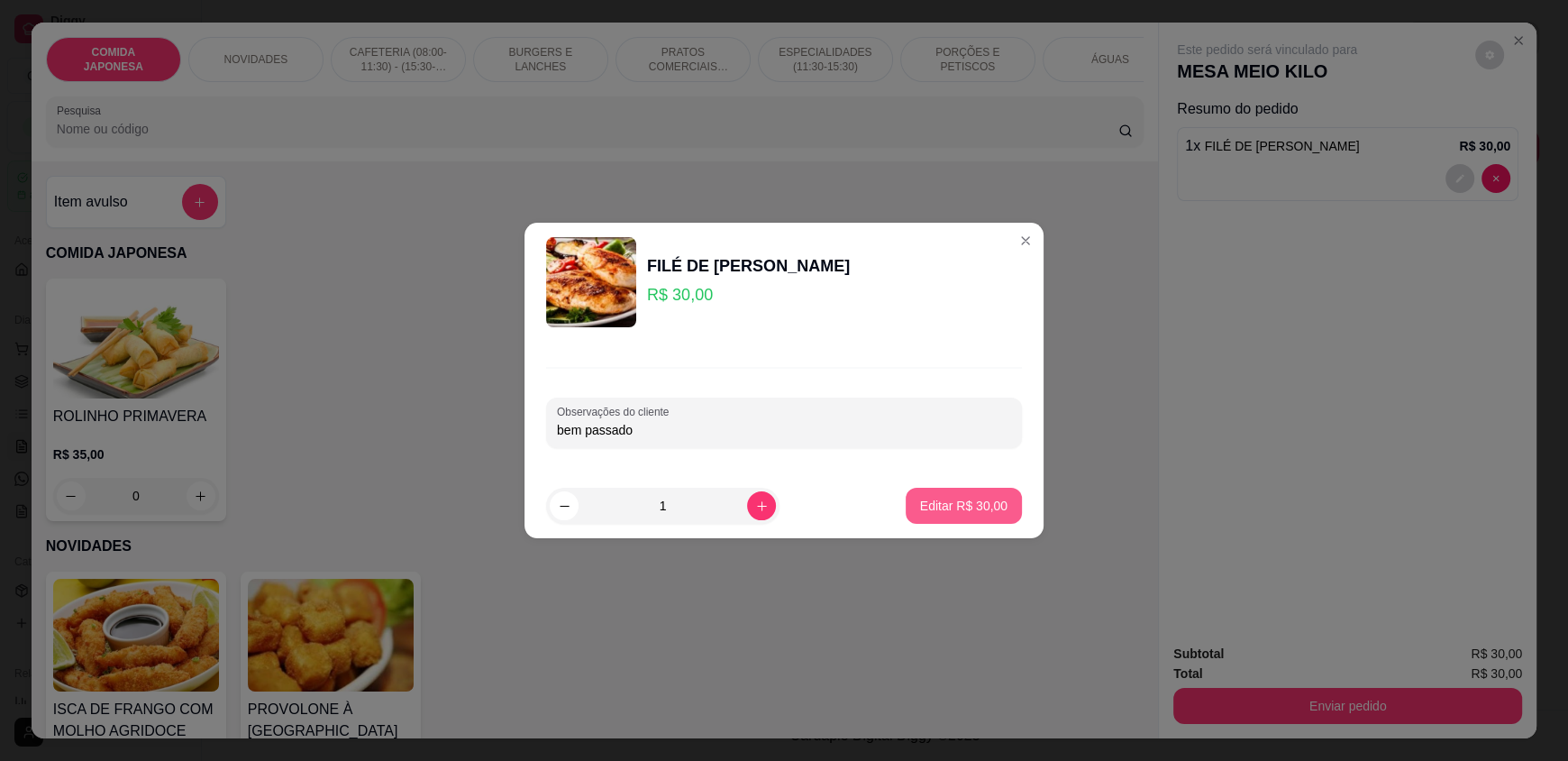
type input "bem passado"
click at [943, 506] on p "Editar R$ 30,00" at bounding box center [963, 505] width 85 height 17
type input "0"
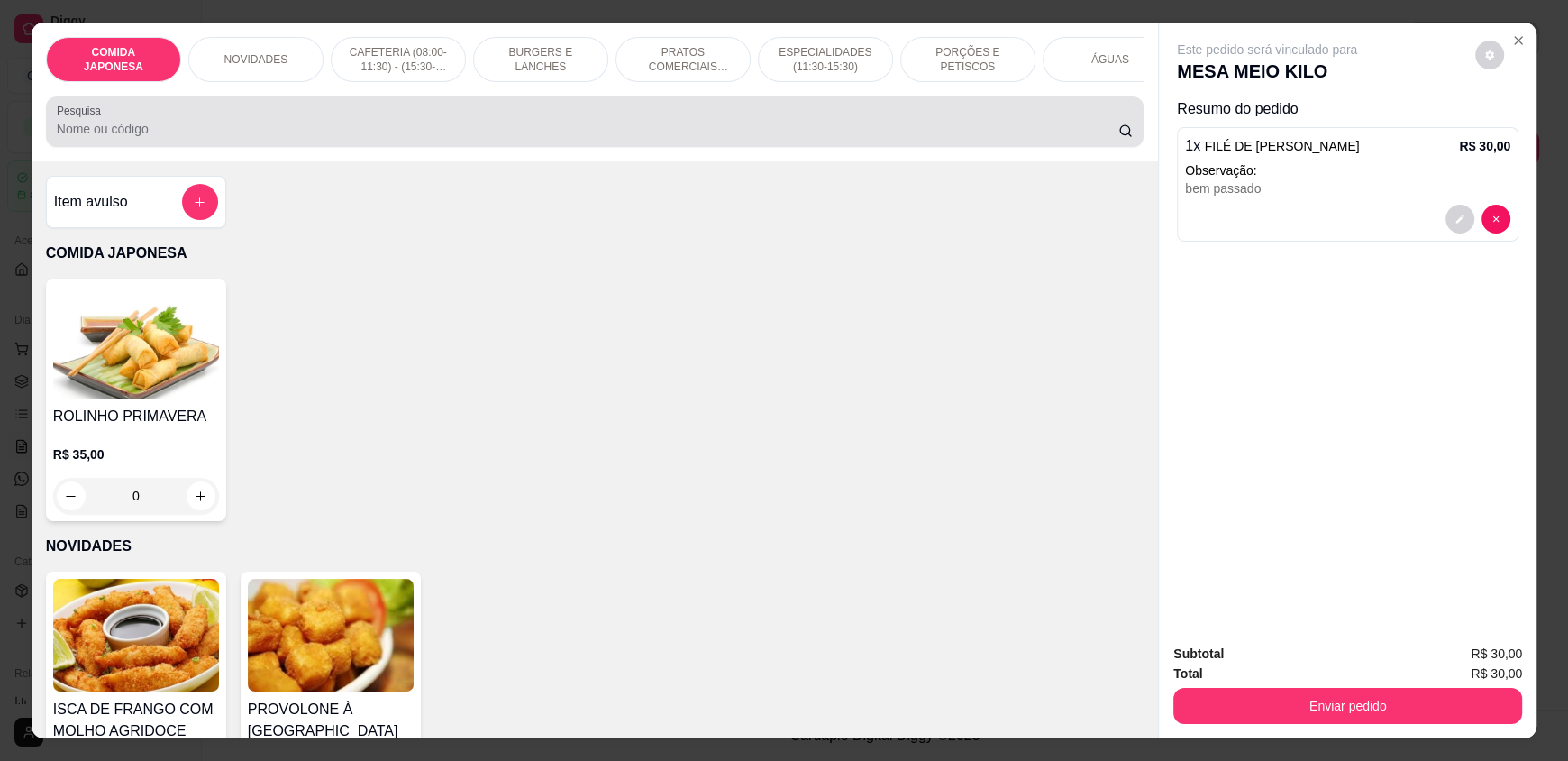
click at [110, 147] on div "Pesquisa" at bounding box center [595, 121] width 1098 height 50
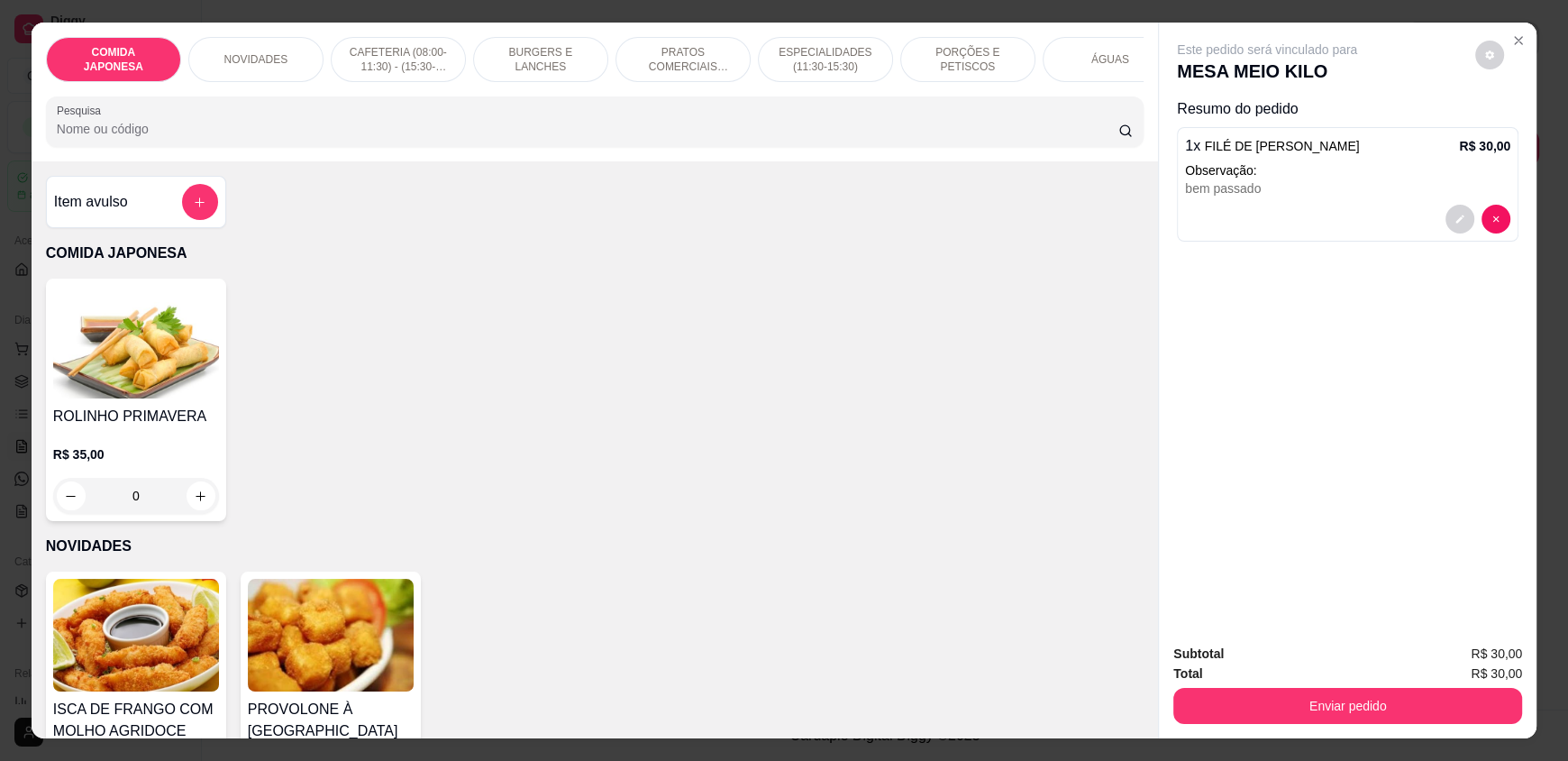
click at [409, 138] on input "Pesquisa" at bounding box center [588, 128] width 1062 height 18
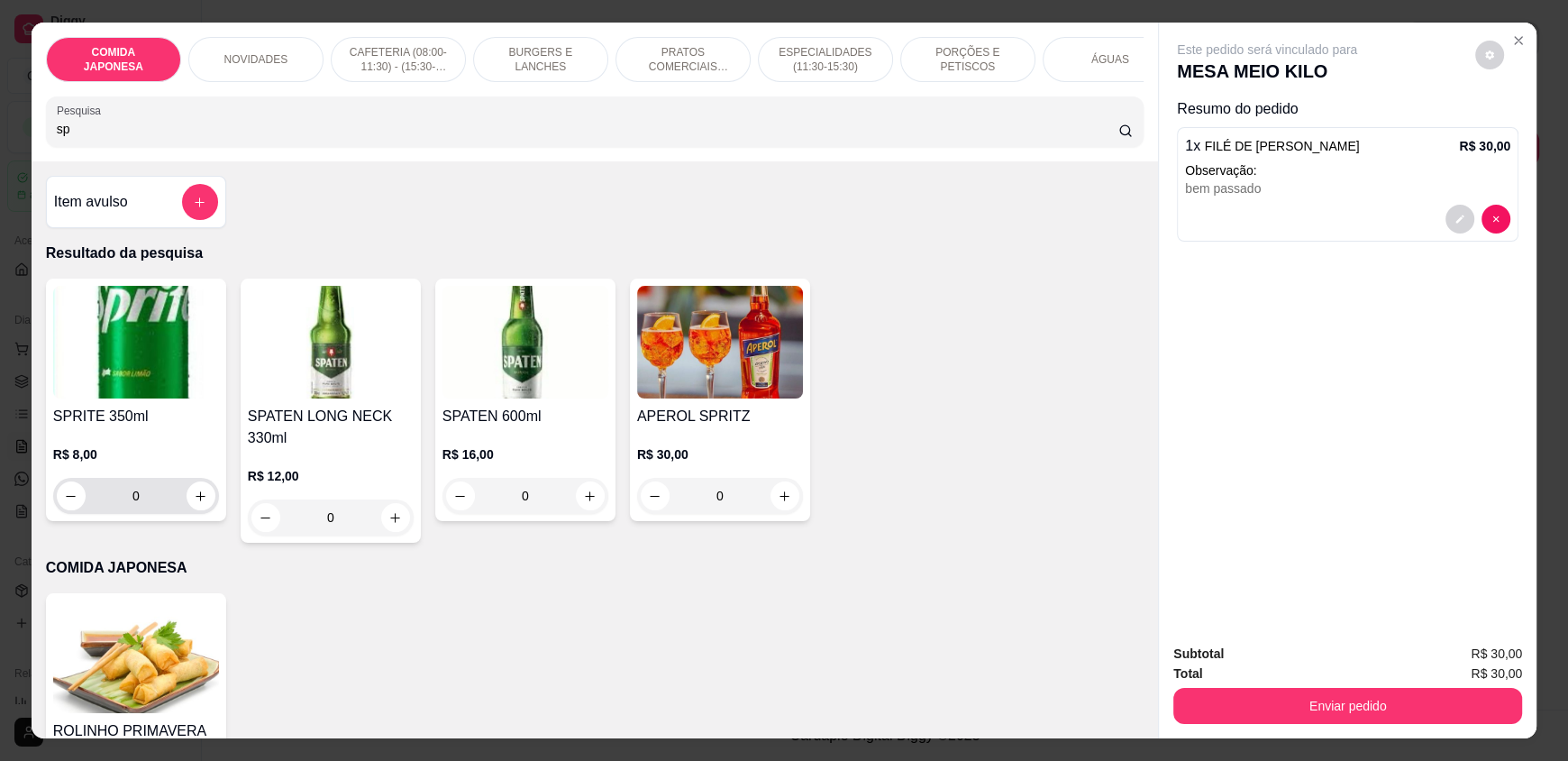
type input "sp"
click at [197, 511] on button "increase-product-quantity" at bounding box center [201, 497] width 28 height 28
type input "1"
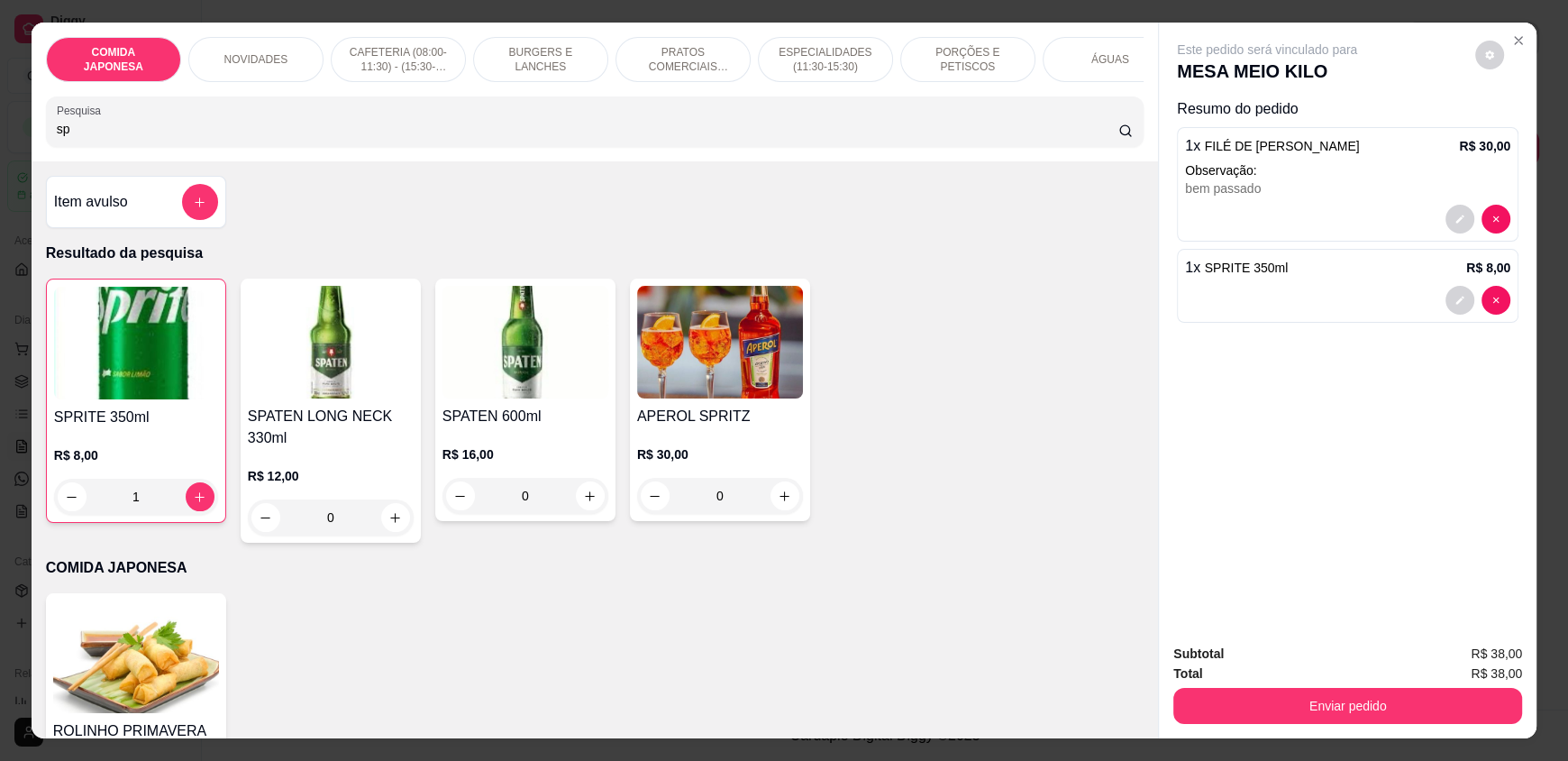
drag, startPoint x: 224, startPoint y: 145, endPoint x: 0, endPoint y: 137, distance: 224.1
click at [0, 137] on div "COMIDA JAPONESA NOVIDADES CAFETERIA (08:00-11:30) - (15:30-18:00) BURGERS E LAN…" at bounding box center [784, 380] width 1568 height 761
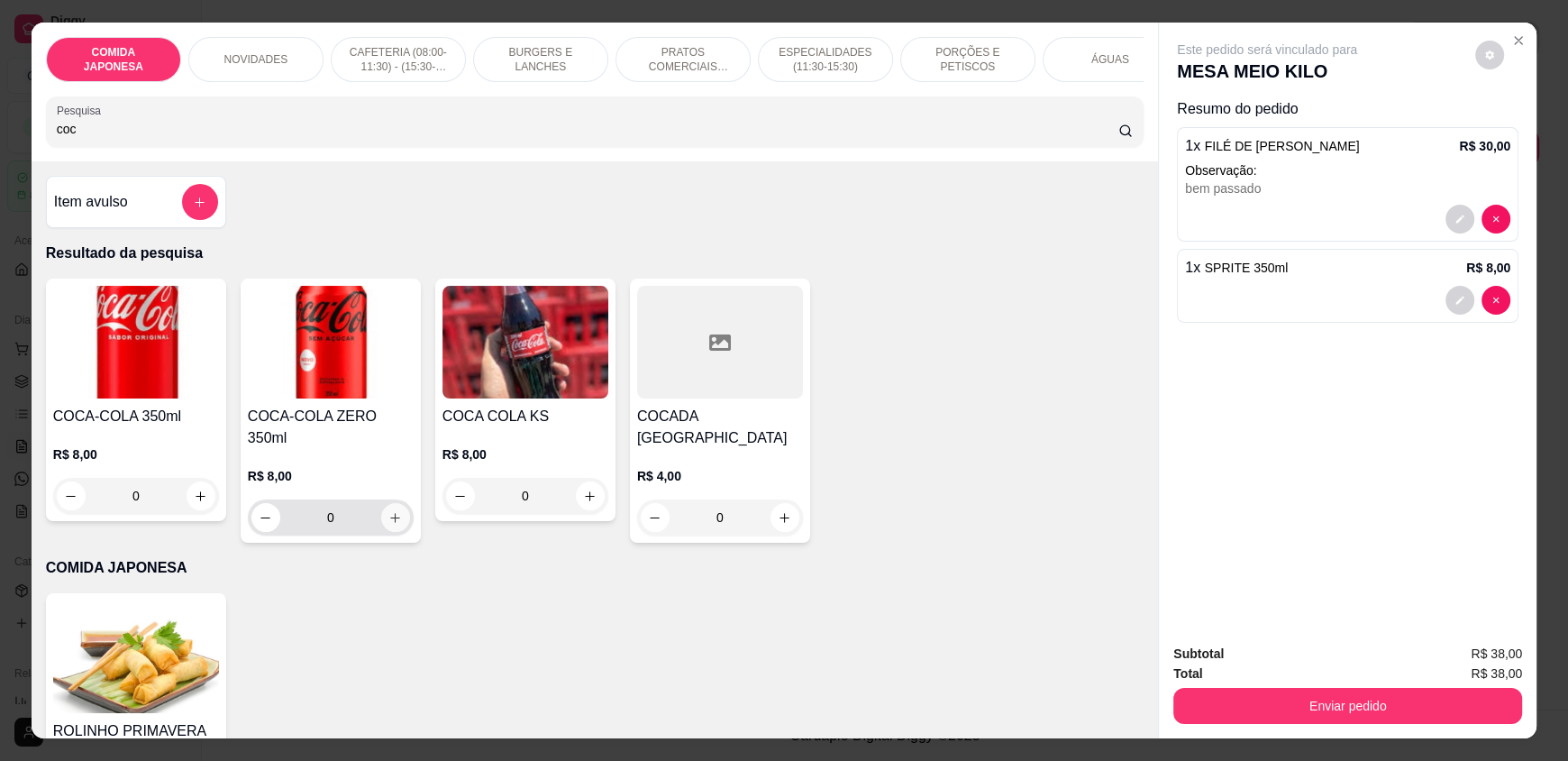
type input "coc"
click at [381, 510] on button "increase-product-quantity" at bounding box center [395, 517] width 29 height 29
type input "1"
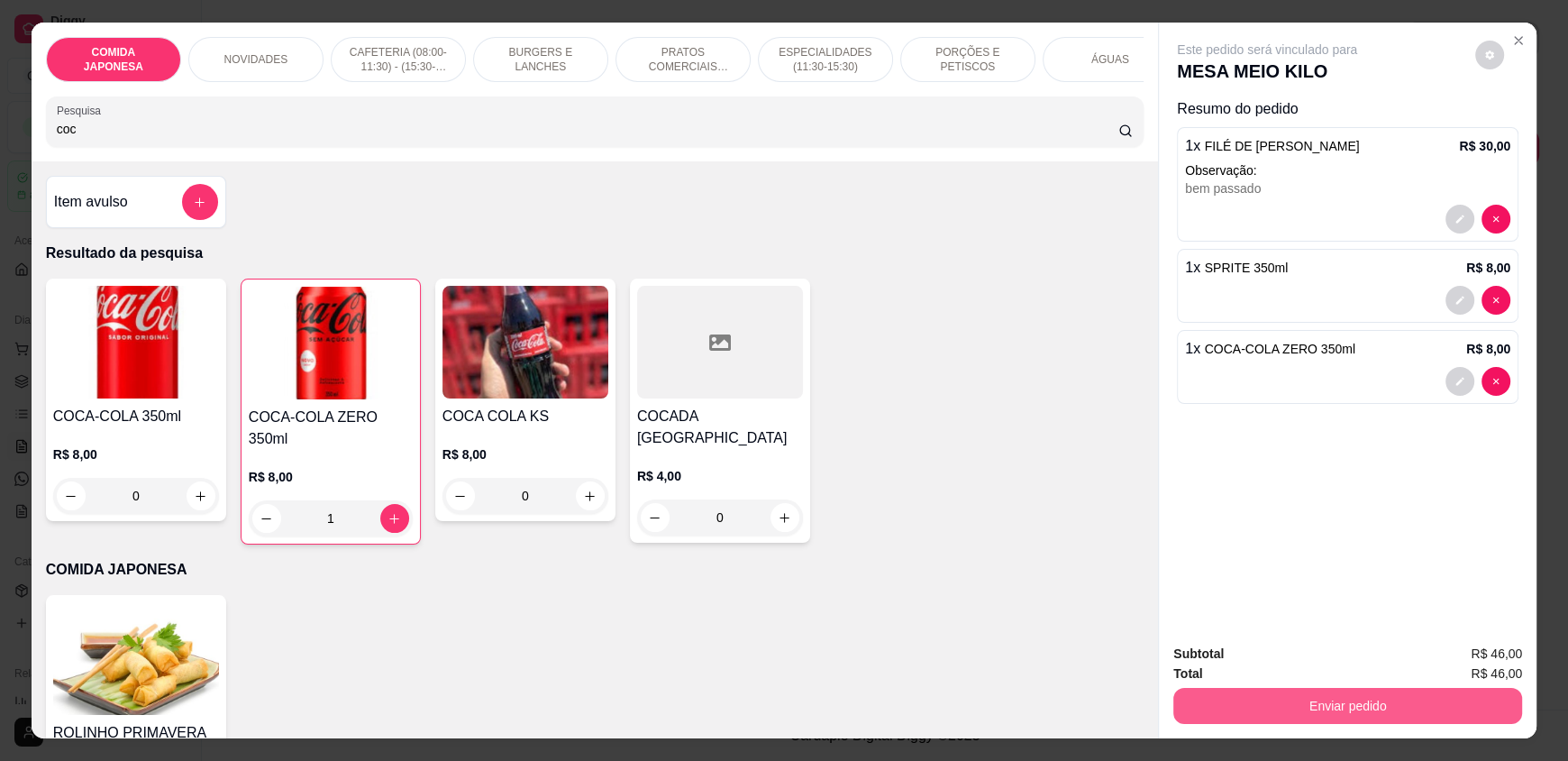
click at [1260, 700] on button "Enviar pedido" at bounding box center [1348, 706] width 349 height 36
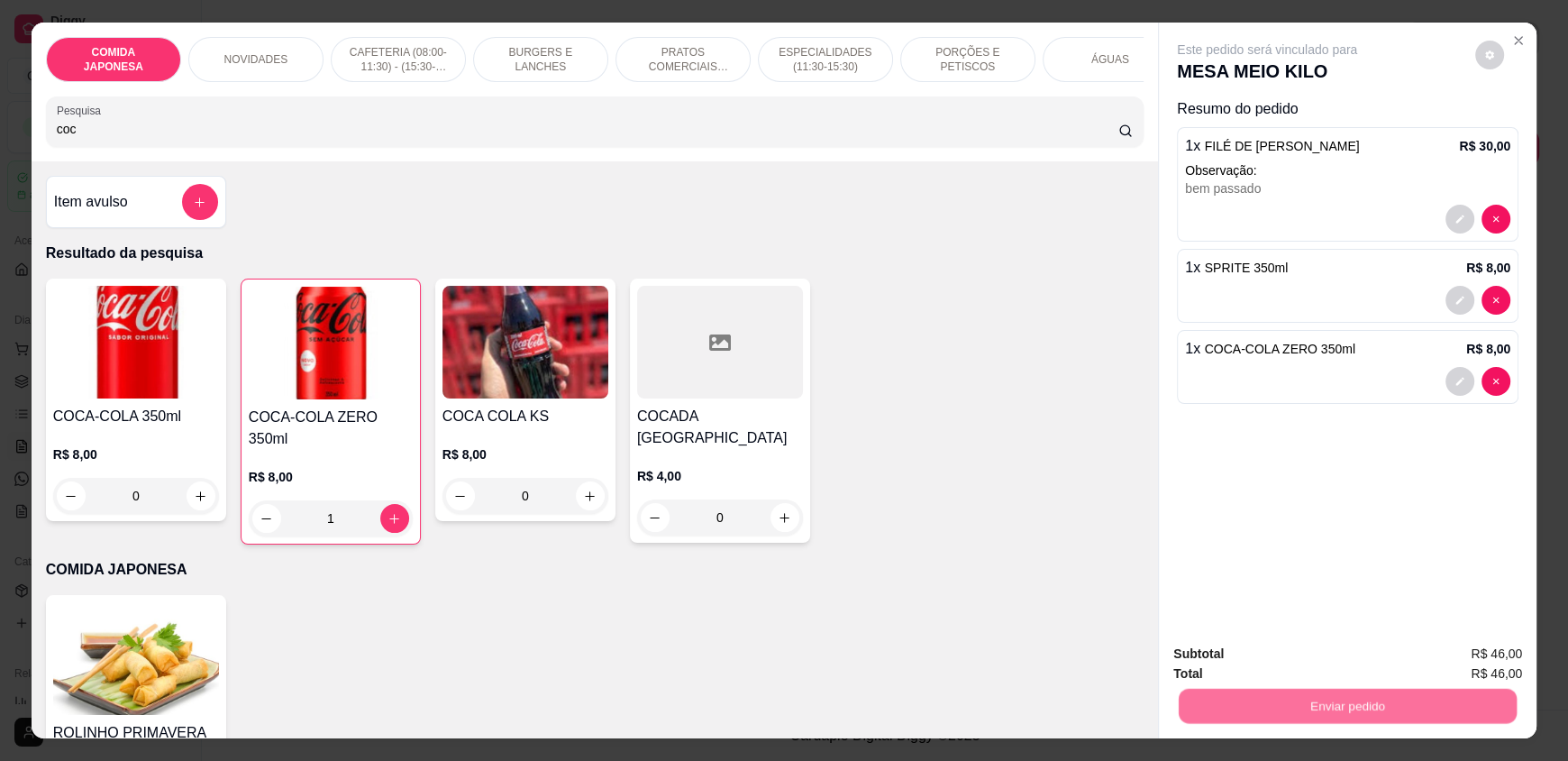
click at [1261, 669] on button "Não registrar e enviar pedido" at bounding box center [1287, 661] width 188 height 35
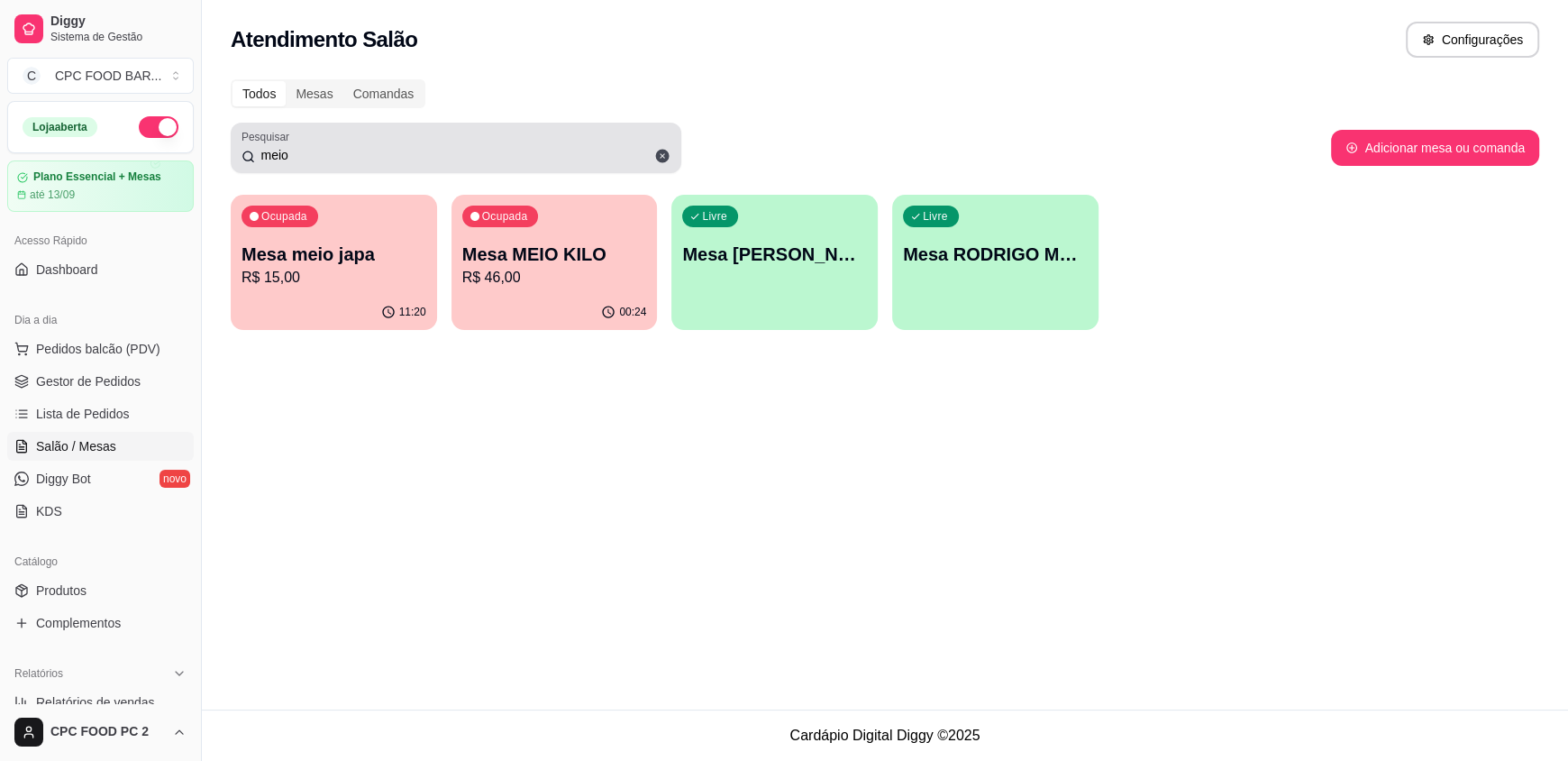
click at [667, 159] on icon at bounding box center [663, 156] width 13 height 13
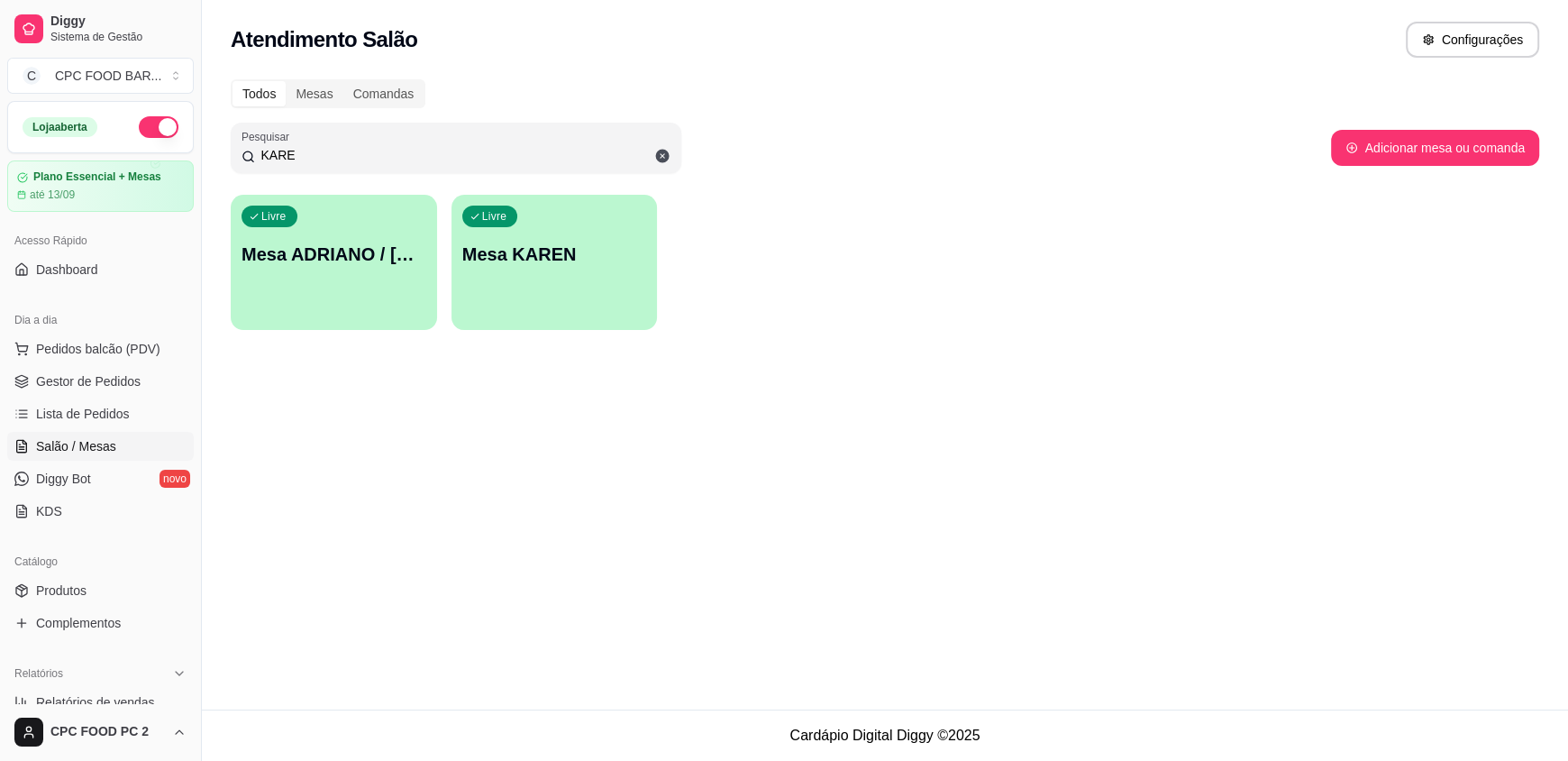
type input "KARE"
click at [617, 269] on div "Livre Mesa KAREN" at bounding box center [554, 252] width 206 height 114
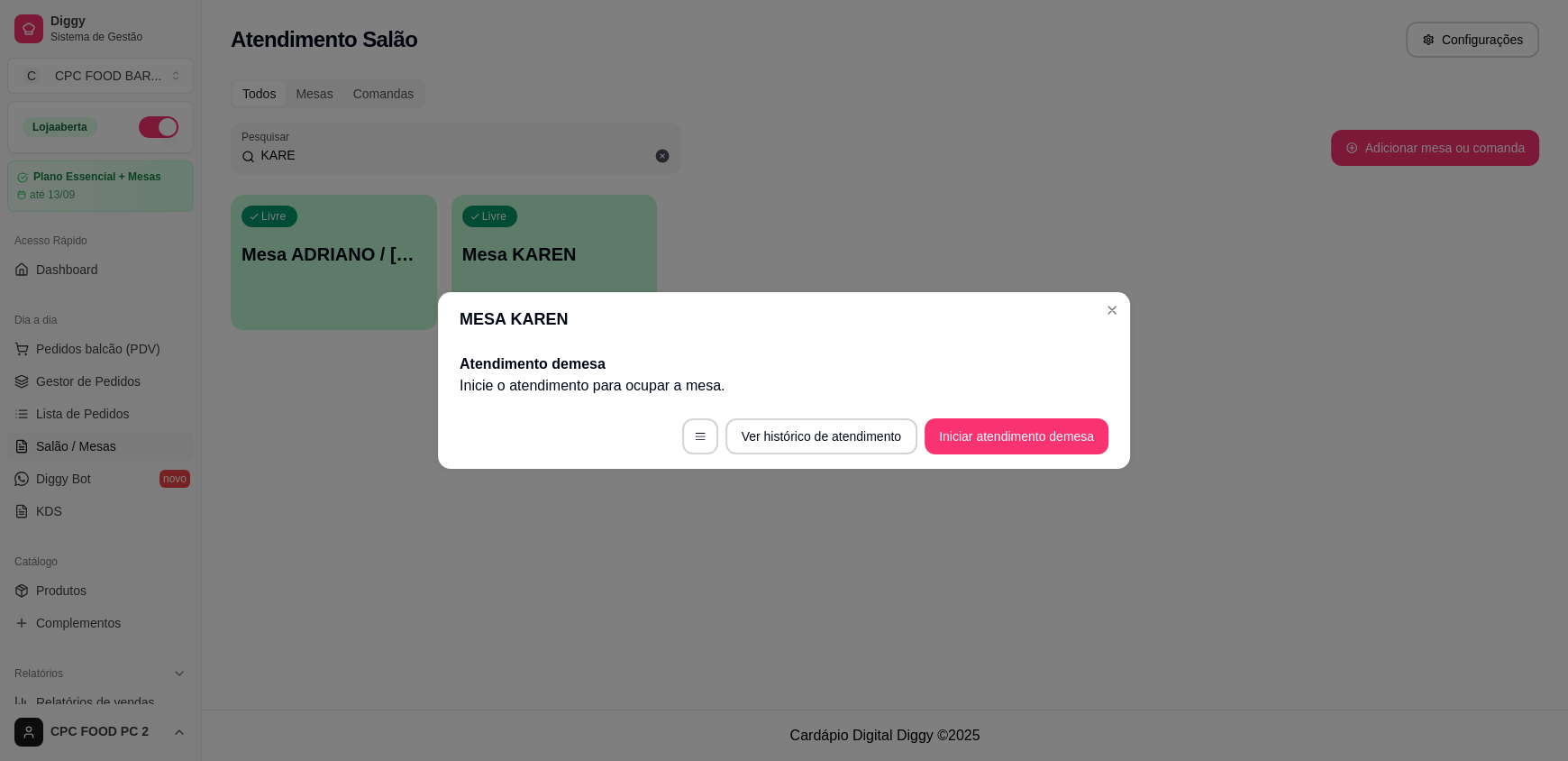
click at [975, 416] on footer "Ver histórico de atendimento Iniciar atendimento de mesa" at bounding box center [784, 437] width 693 height 65
click at [971, 430] on button "Iniciar atendimento de mesa" at bounding box center [1016, 436] width 184 height 36
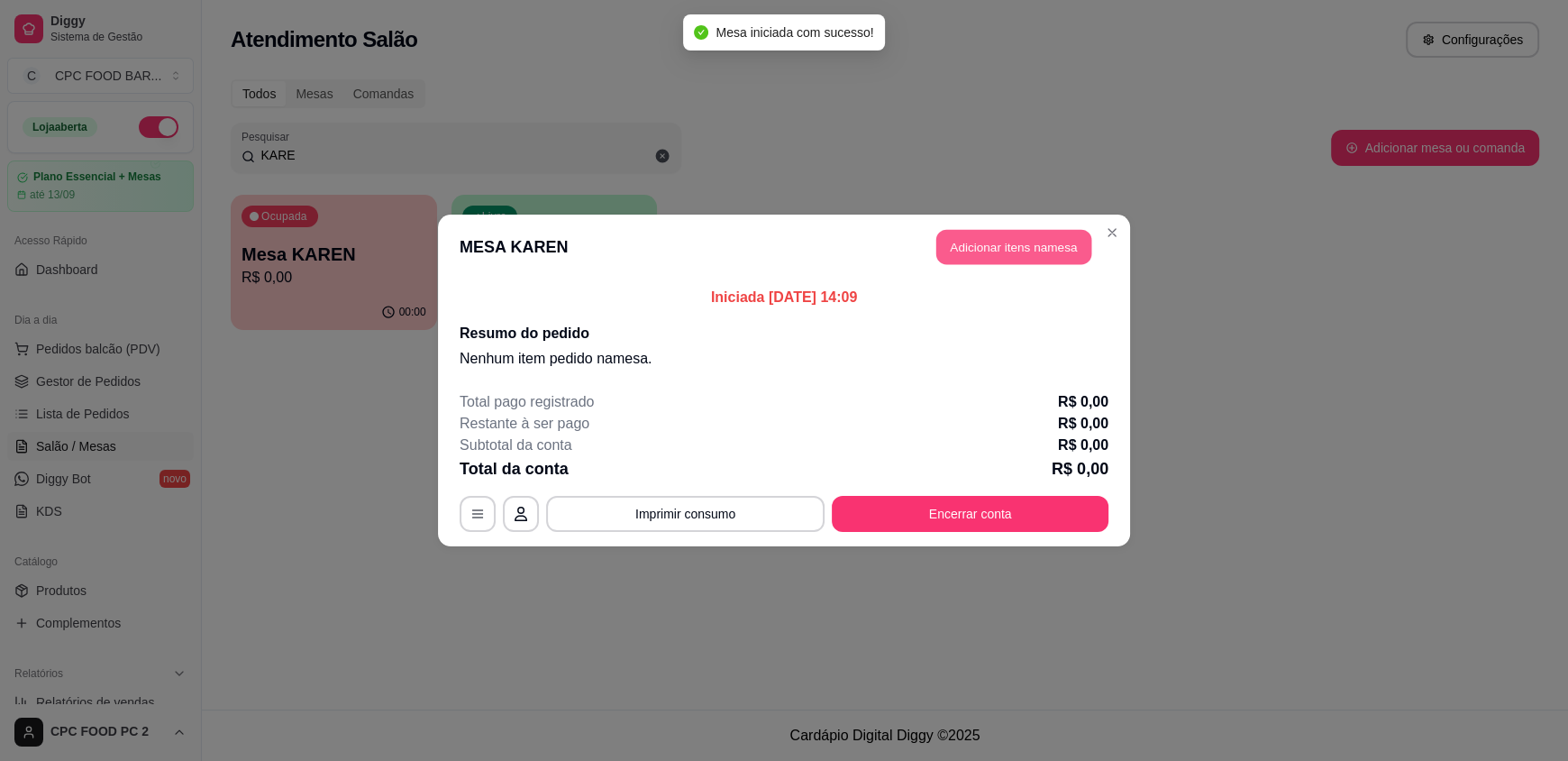
click at [990, 239] on button "Adicionar itens na mesa" at bounding box center [1014, 247] width 155 height 35
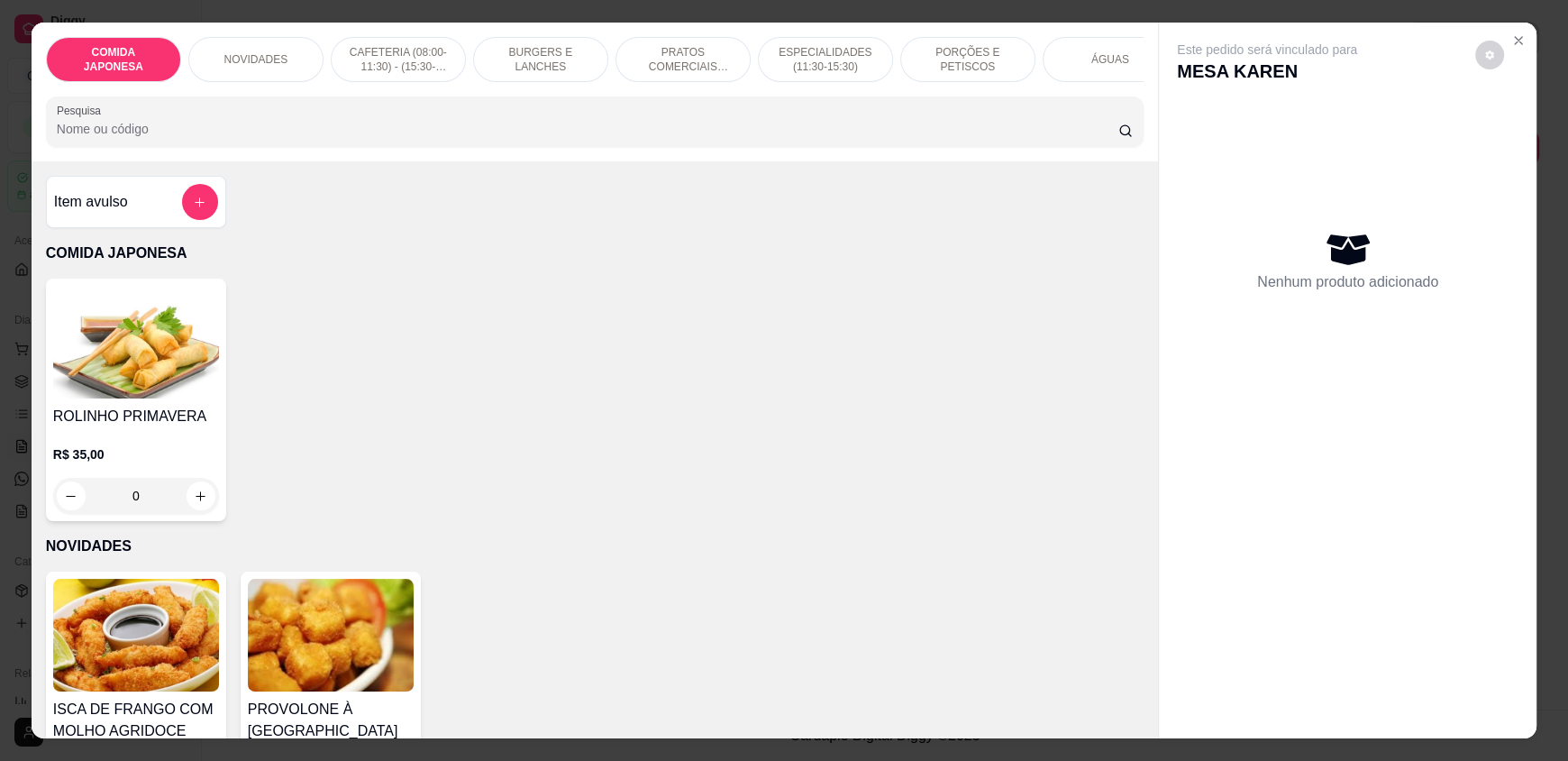
click at [672, 138] on input "Pesquisa" at bounding box center [588, 128] width 1062 height 18
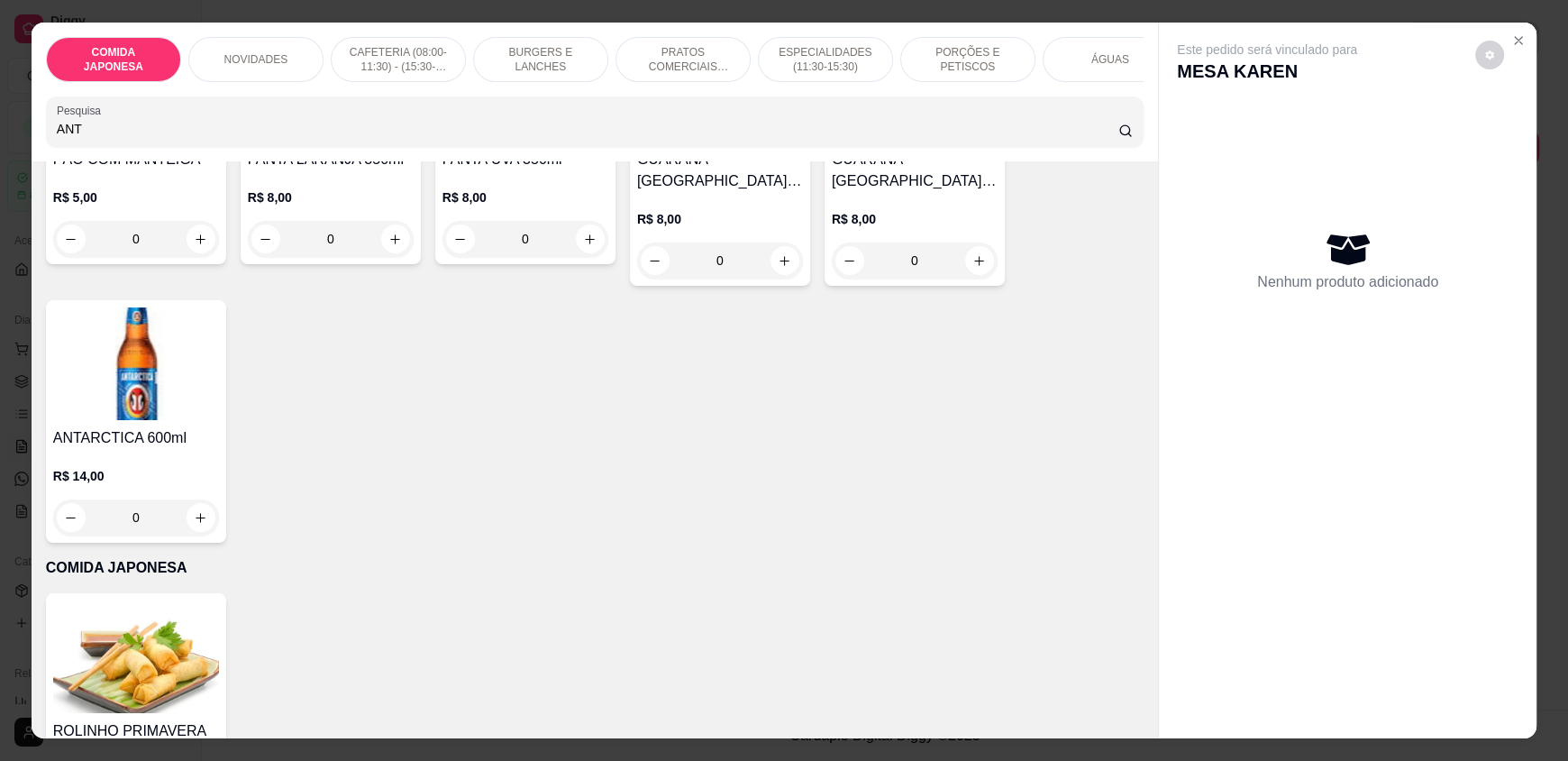
scroll to position [270, 0]
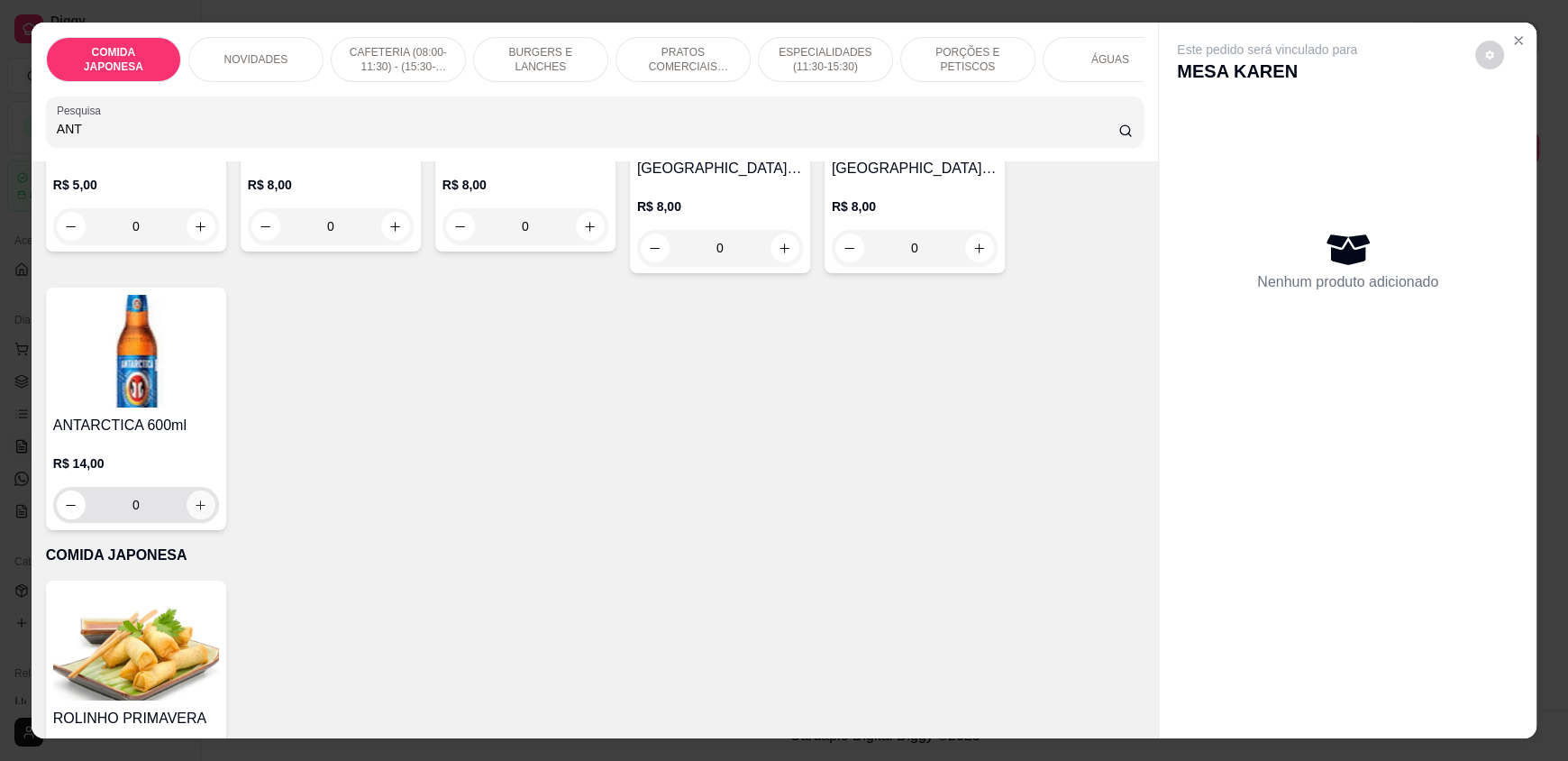
type input "ANT"
click at [194, 512] on icon "increase-product-quantity" at bounding box center [201, 505] width 13 height 13
type input "1"
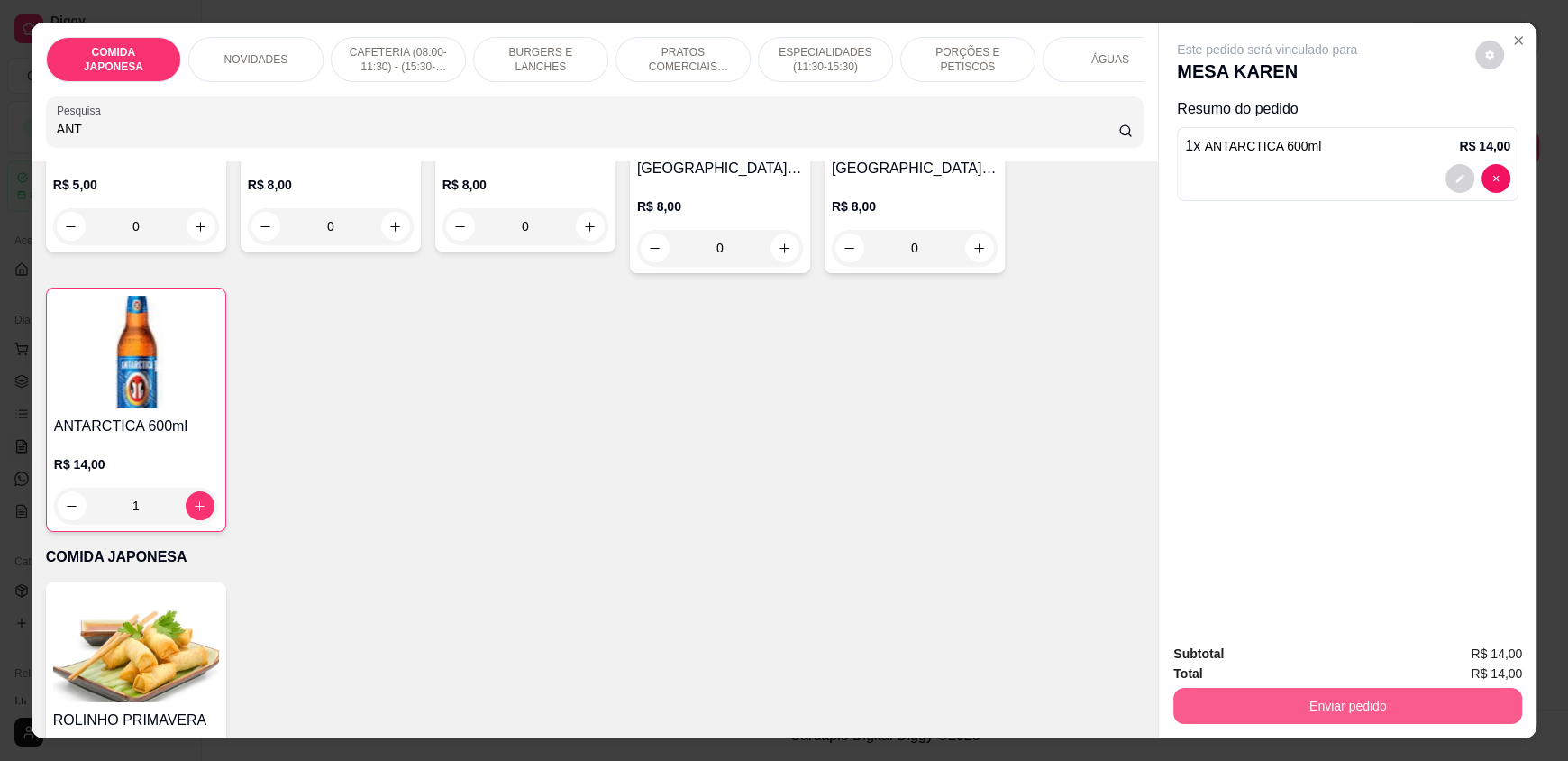
click at [1264, 695] on button "Enviar pedido" at bounding box center [1348, 706] width 349 height 36
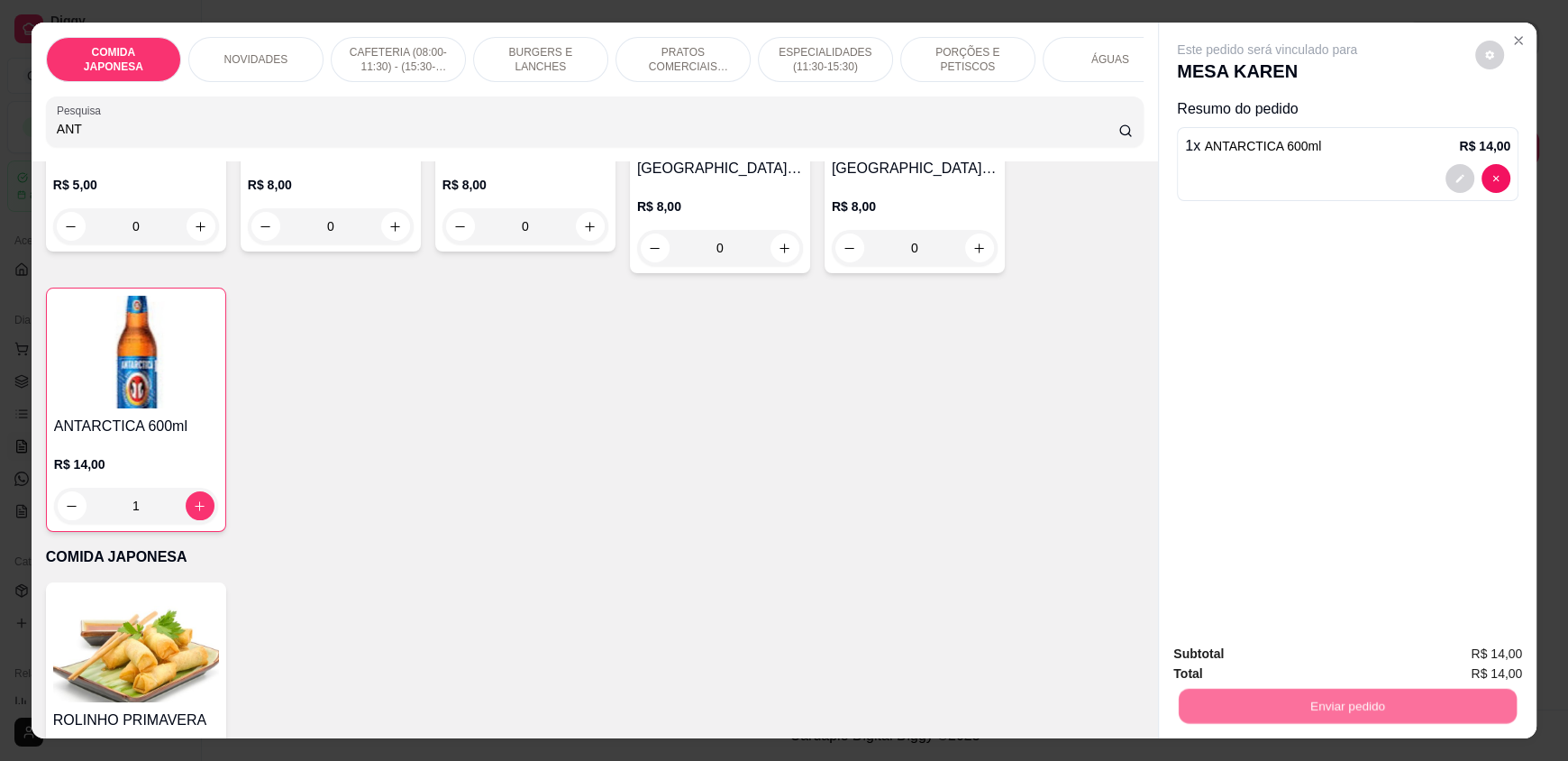
click at [1261, 667] on button "Não registrar e enviar pedido" at bounding box center [1287, 661] width 188 height 35
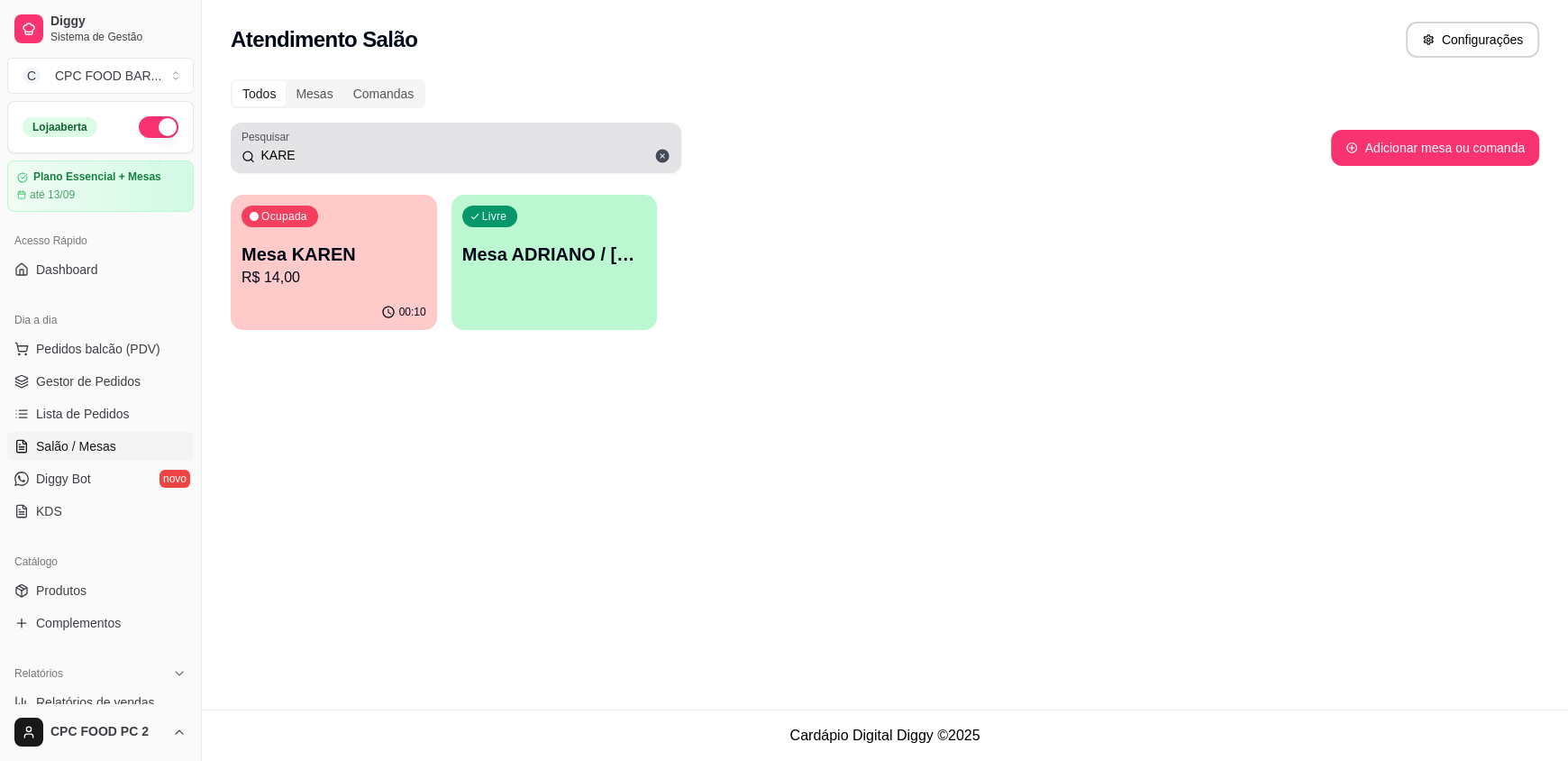
click at [663, 157] on icon at bounding box center [663, 156] width 13 height 13
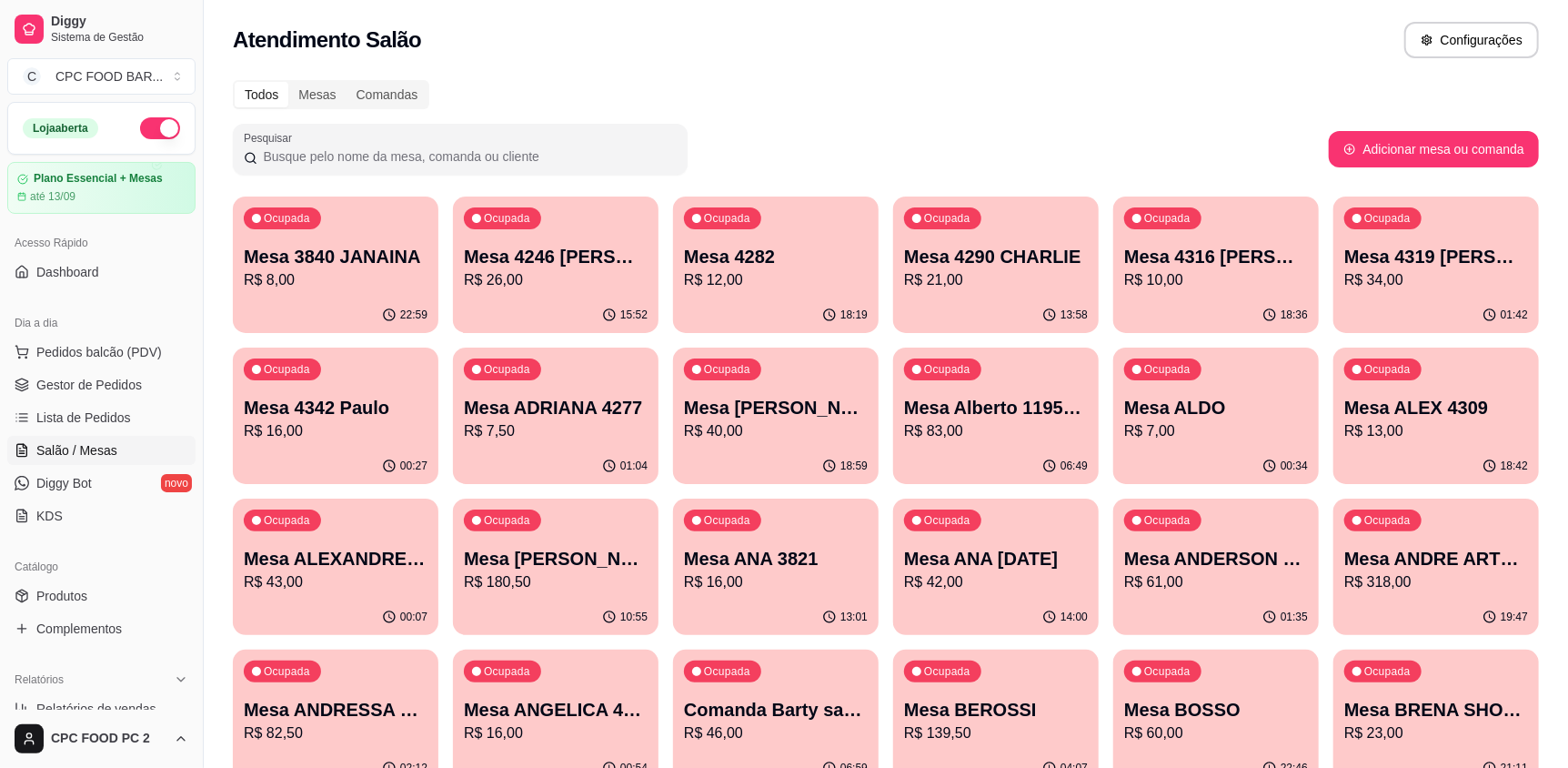
click at [619, 156] on input "Pesquisar" at bounding box center [466, 155] width 419 height 18
click at [1368, 148] on button "Adicionar mesa ou comanda" at bounding box center [1433, 149] width 210 height 37
select select "TABLE"
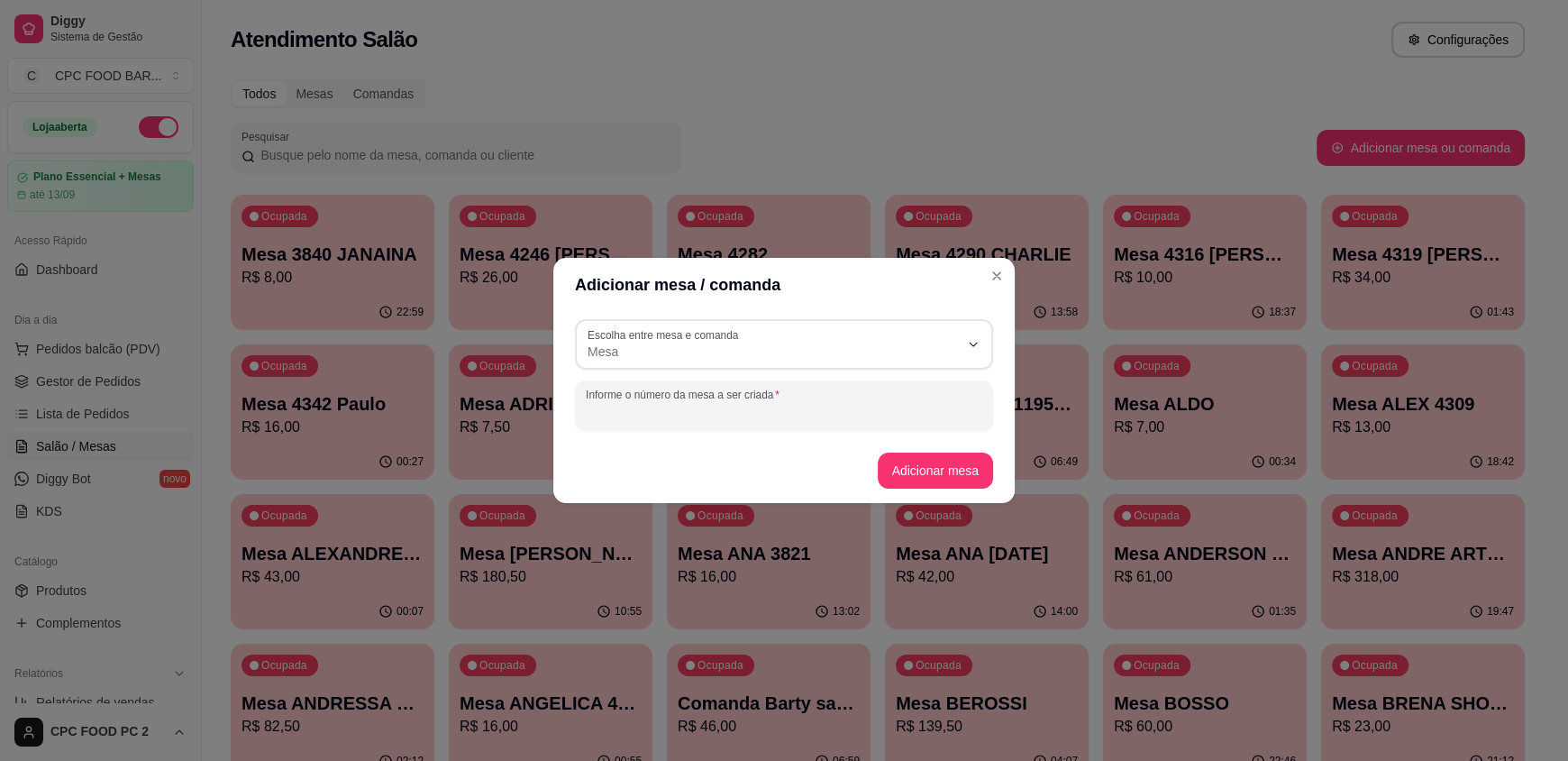
click at [791, 418] on input "Informe o número da mesa a ser criada" at bounding box center [784, 413] width 397 height 18
type input "SERRALHEIRO CLUBE"
click at [942, 472] on button "Adicionar mesa" at bounding box center [934, 472] width 113 height 35
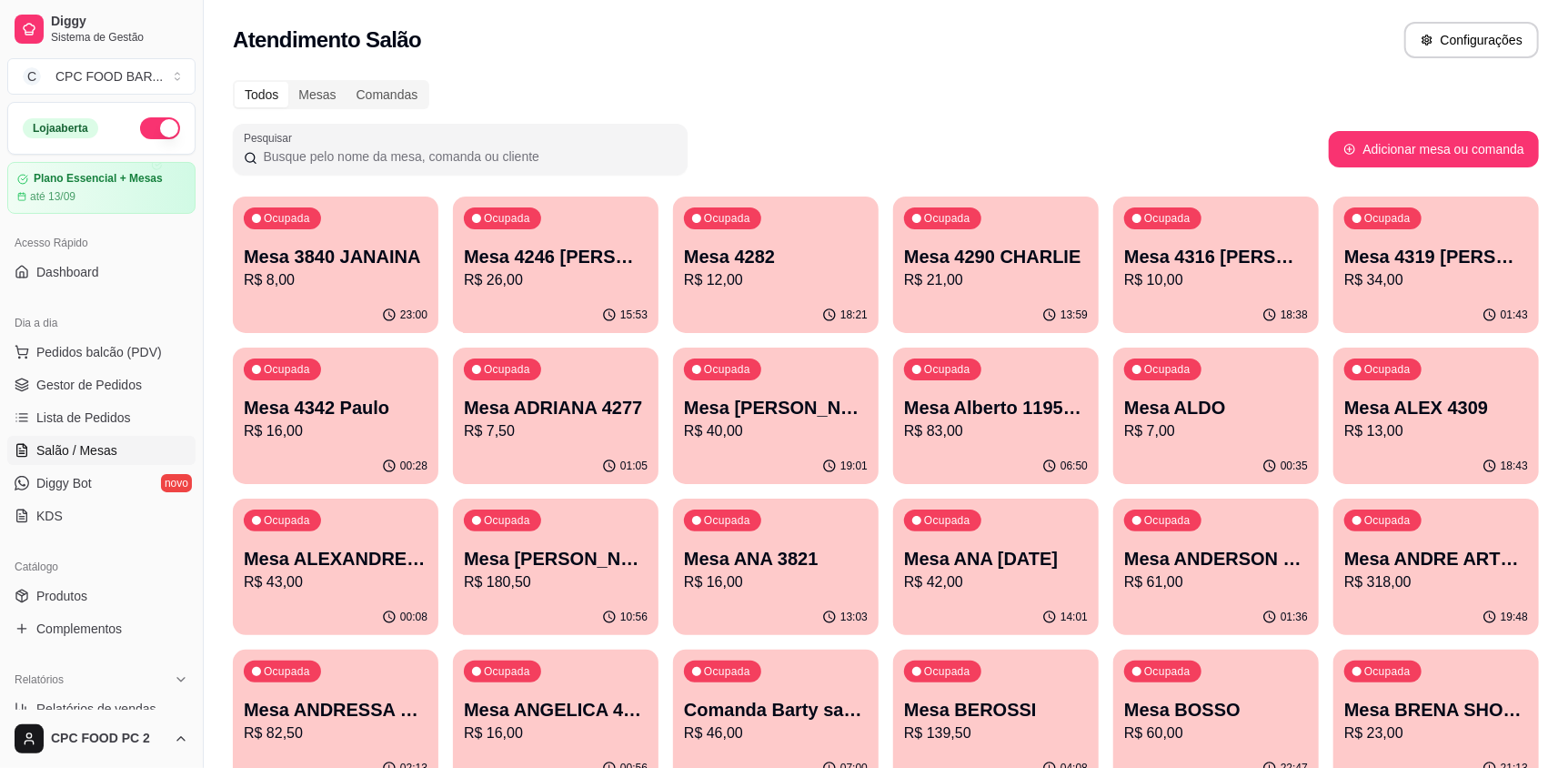
click at [274, 154] on input "Pesquisar" at bounding box center [466, 155] width 419 height 18
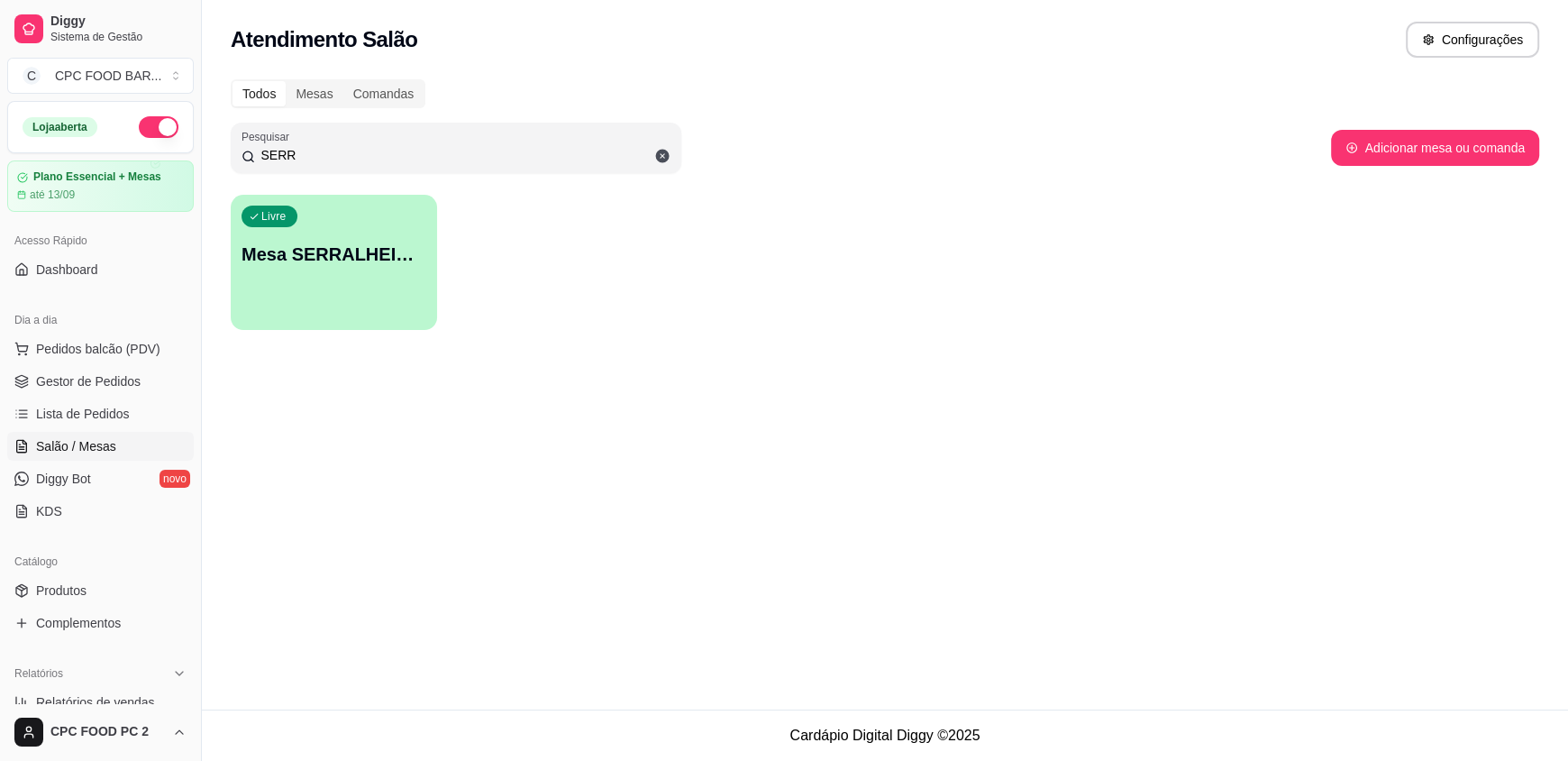
type input "SERR"
click at [294, 262] on p "Mesa SERRALHEIRO CLUBE" at bounding box center [334, 255] width 179 height 24
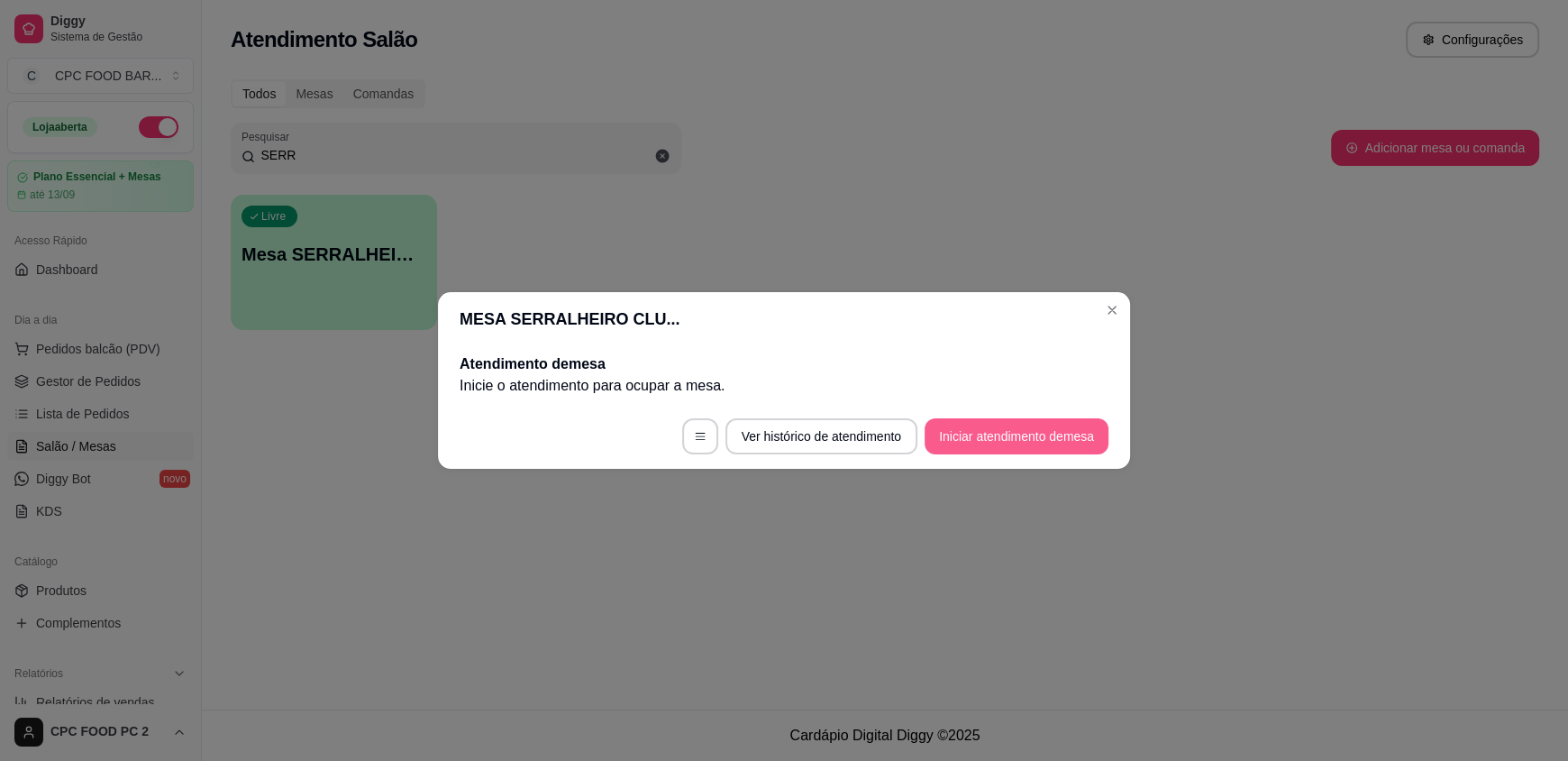
click at [1013, 433] on button "Iniciar atendimento de mesa" at bounding box center [1016, 436] width 184 height 36
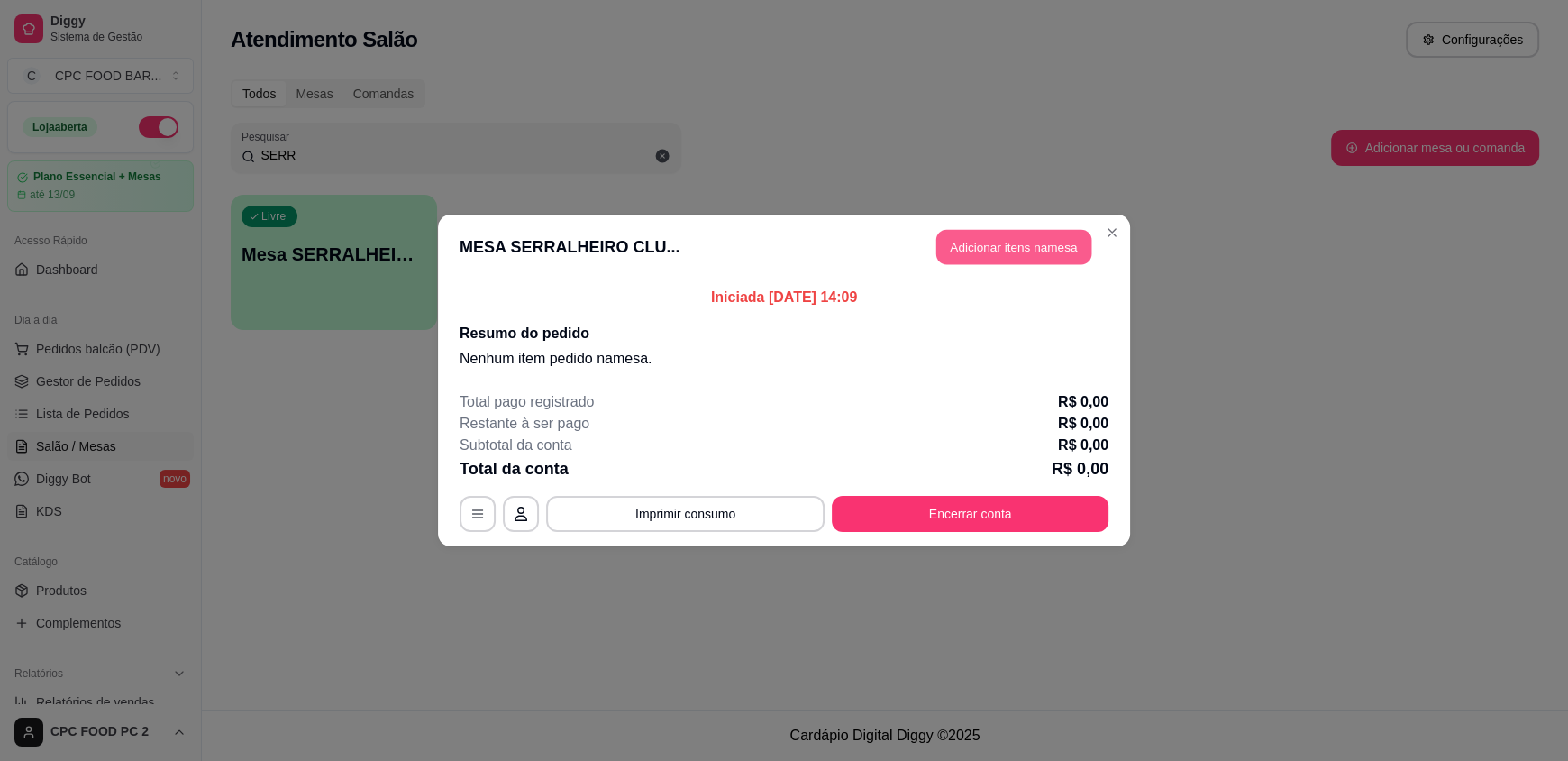
click at [1040, 247] on button "Adicionar itens na mesa" at bounding box center [1014, 247] width 155 height 35
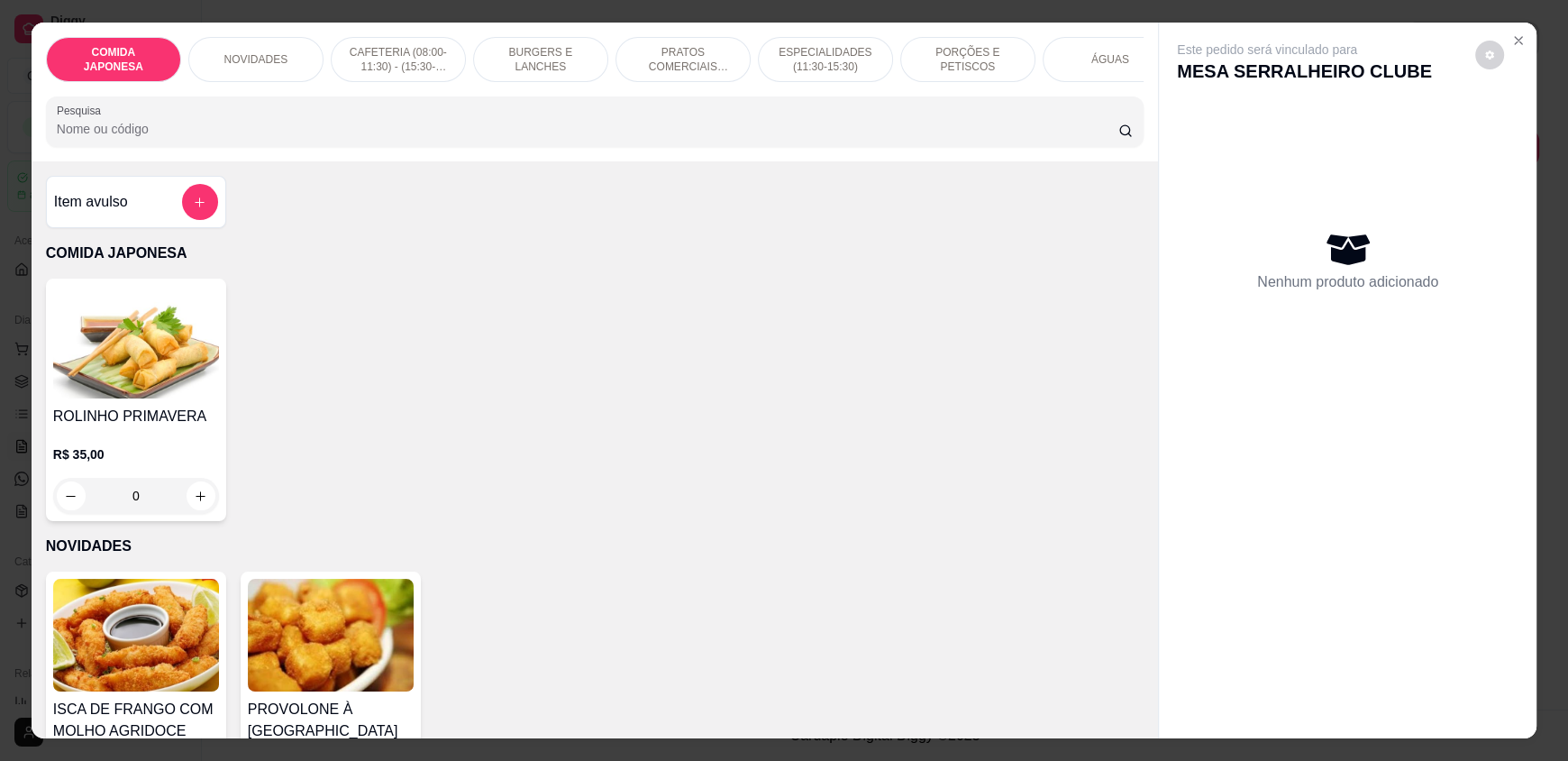
click at [266, 147] on div "Pesquisa" at bounding box center [595, 121] width 1098 height 50
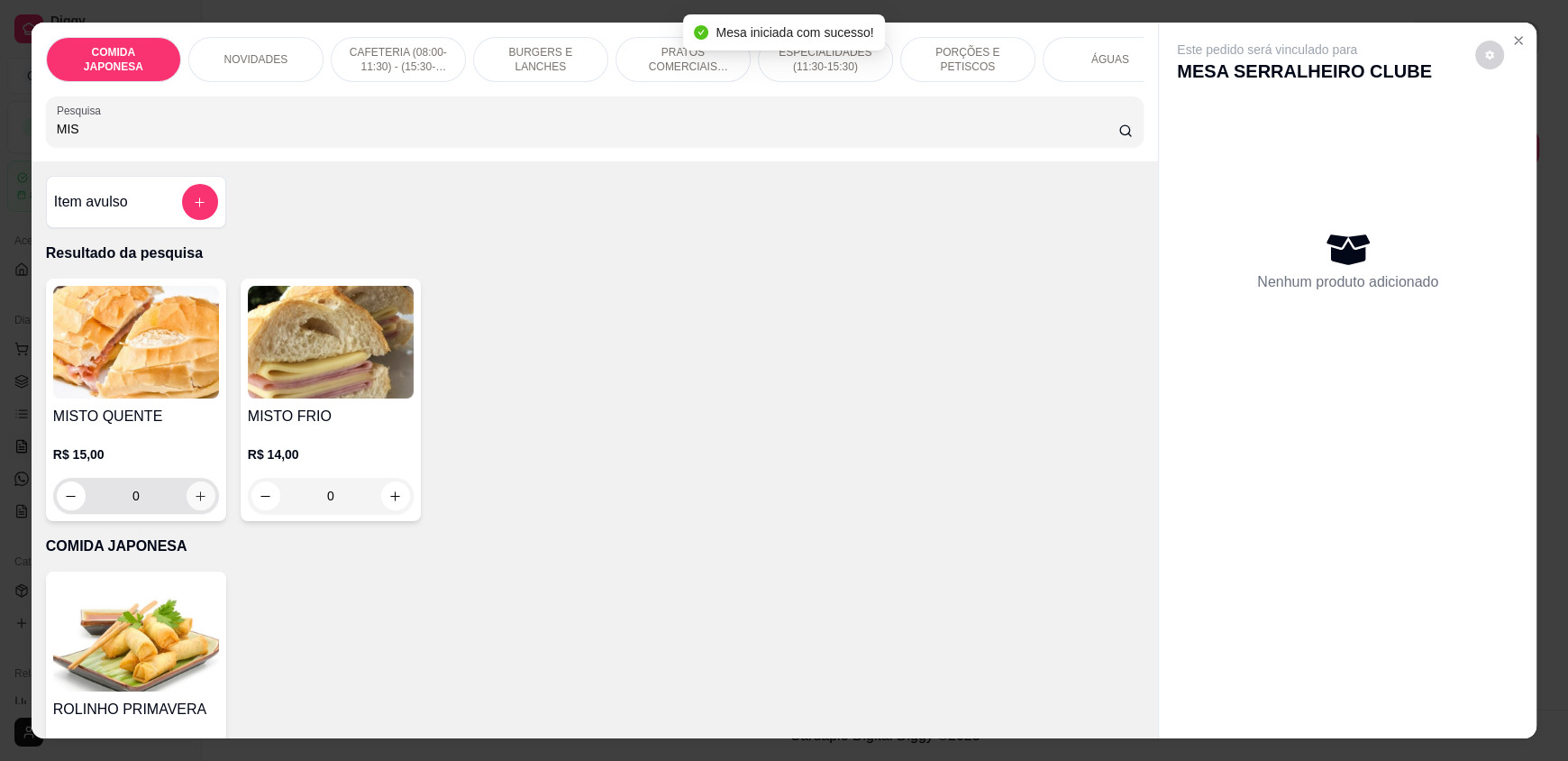
type input "MIS"
click at [197, 503] on icon "increase-product-quantity" at bounding box center [201, 496] width 13 height 13
type input "1"
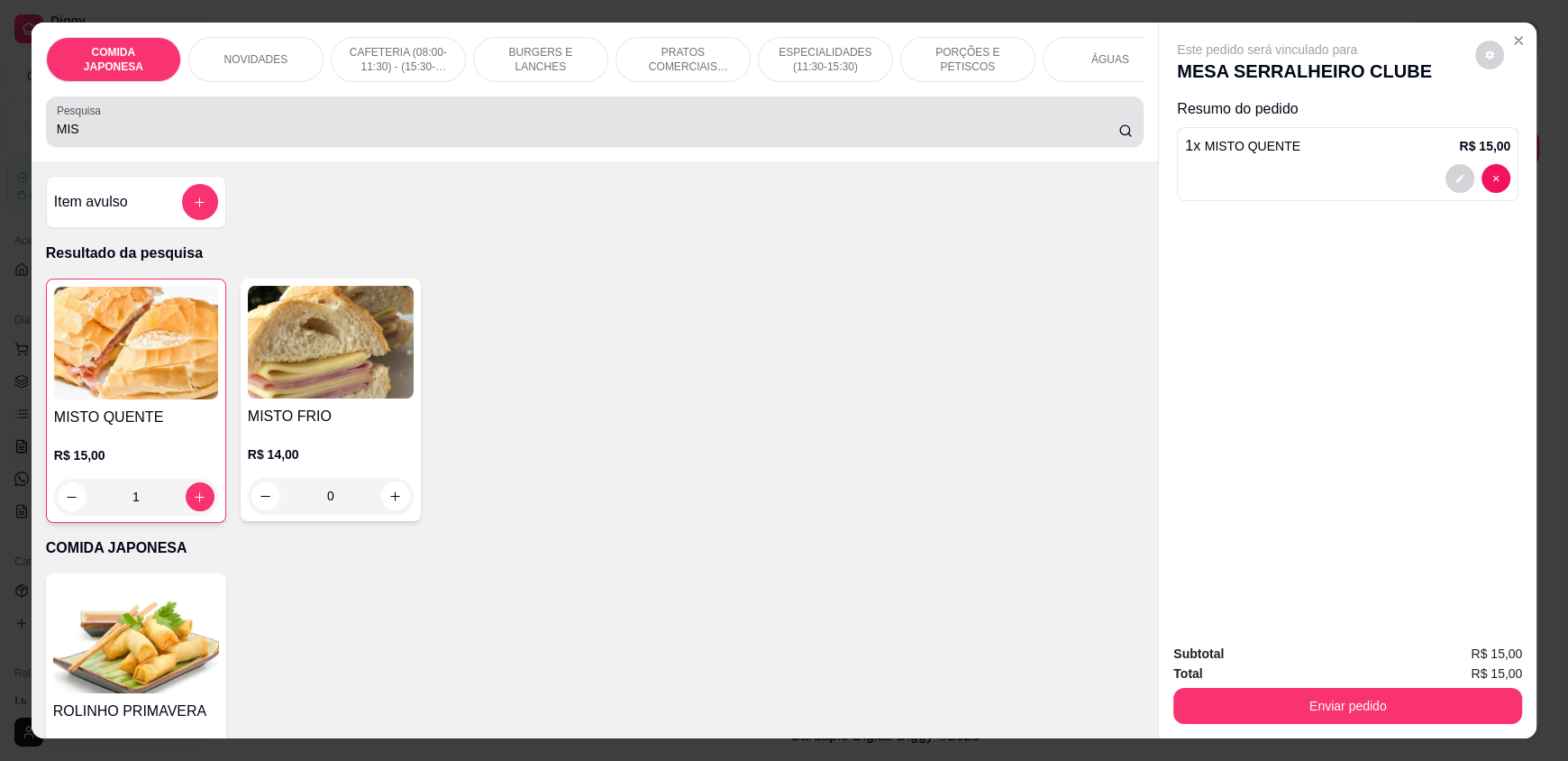
click at [104, 138] on input "MIS" at bounding box center [588, 128] width 1062 height 18
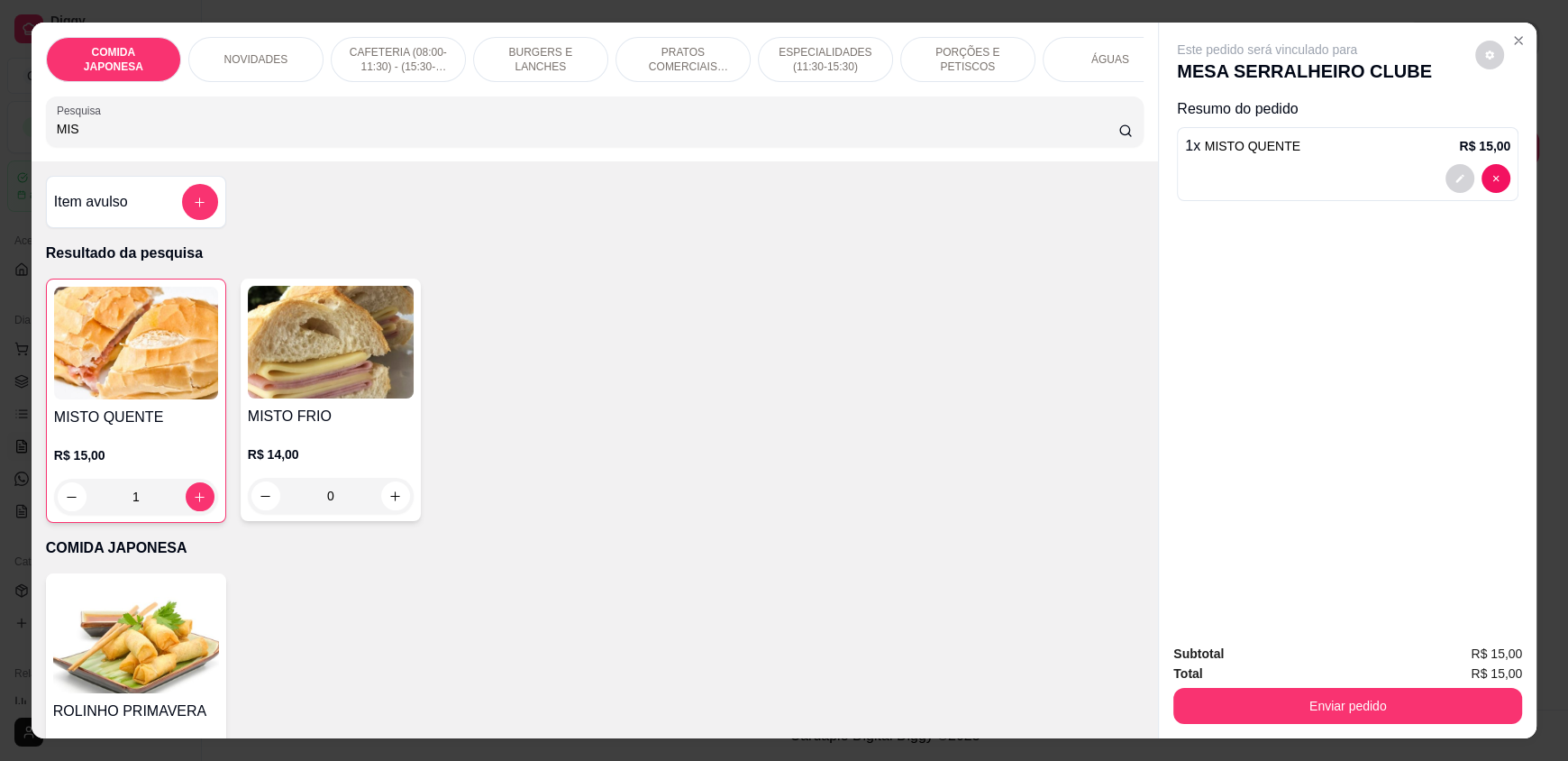
click at [104, 138] on input "MIS" at bounding box center [588, 128] width 1062 height 18
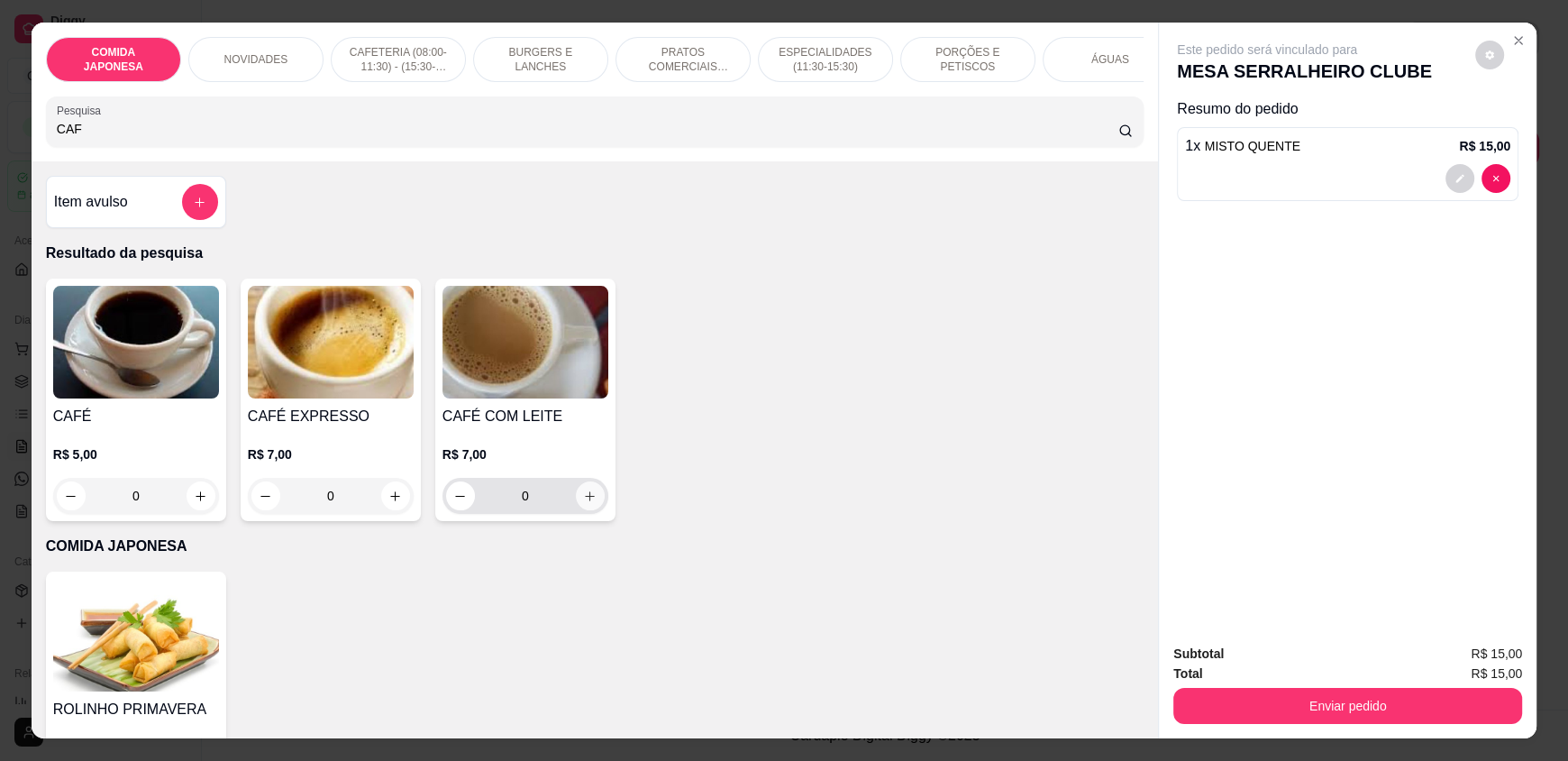
type input "CAF"
click at [588, 503] on icon "increase-product-quantity" at bounding box center [591, 496] width 13 height 13
type input "1"
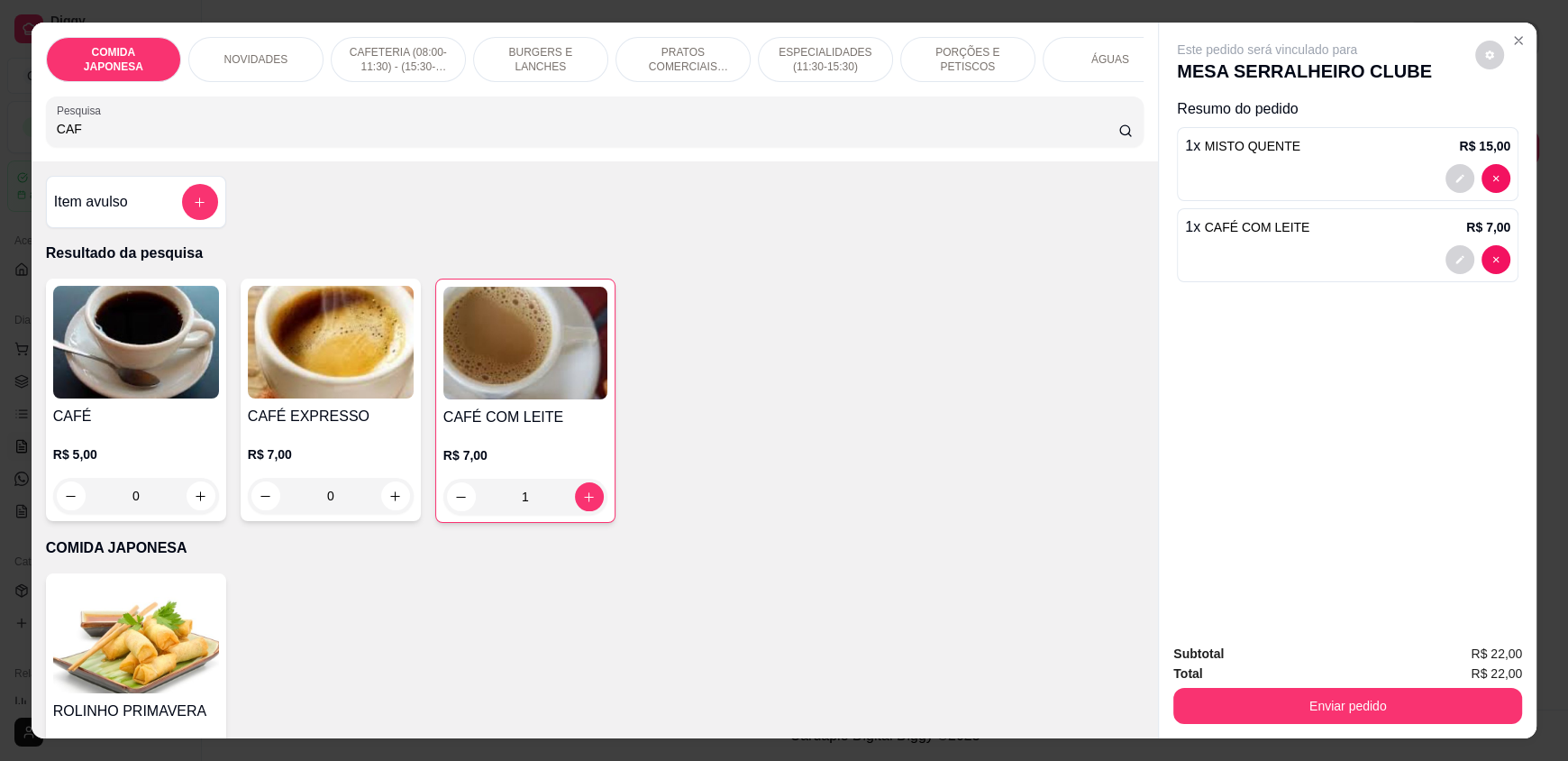
click at [91, 138] on input "CAF" at bounding box center [588, 128] width 1062 height 18
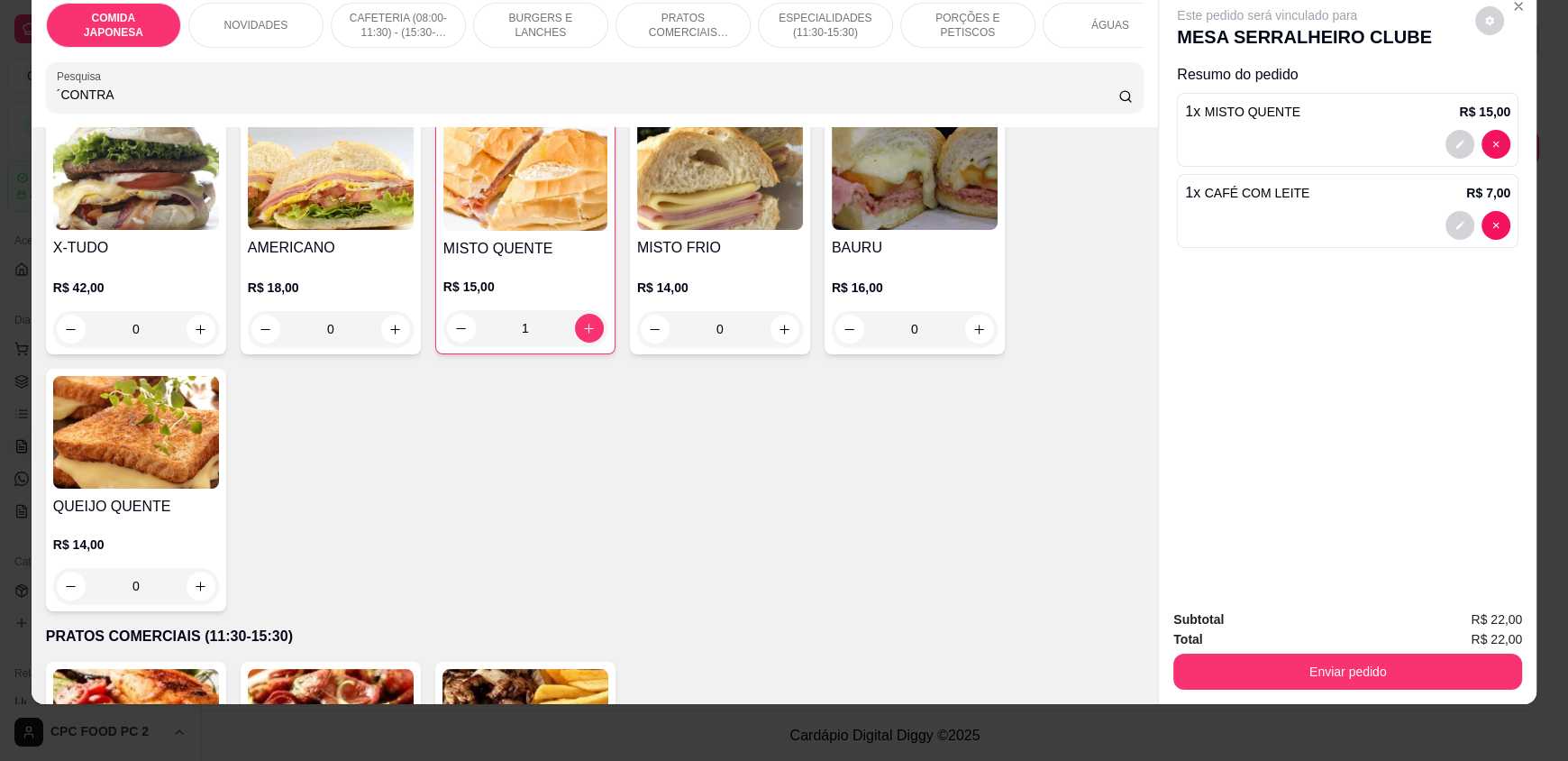
scroll to position [2164, 0]
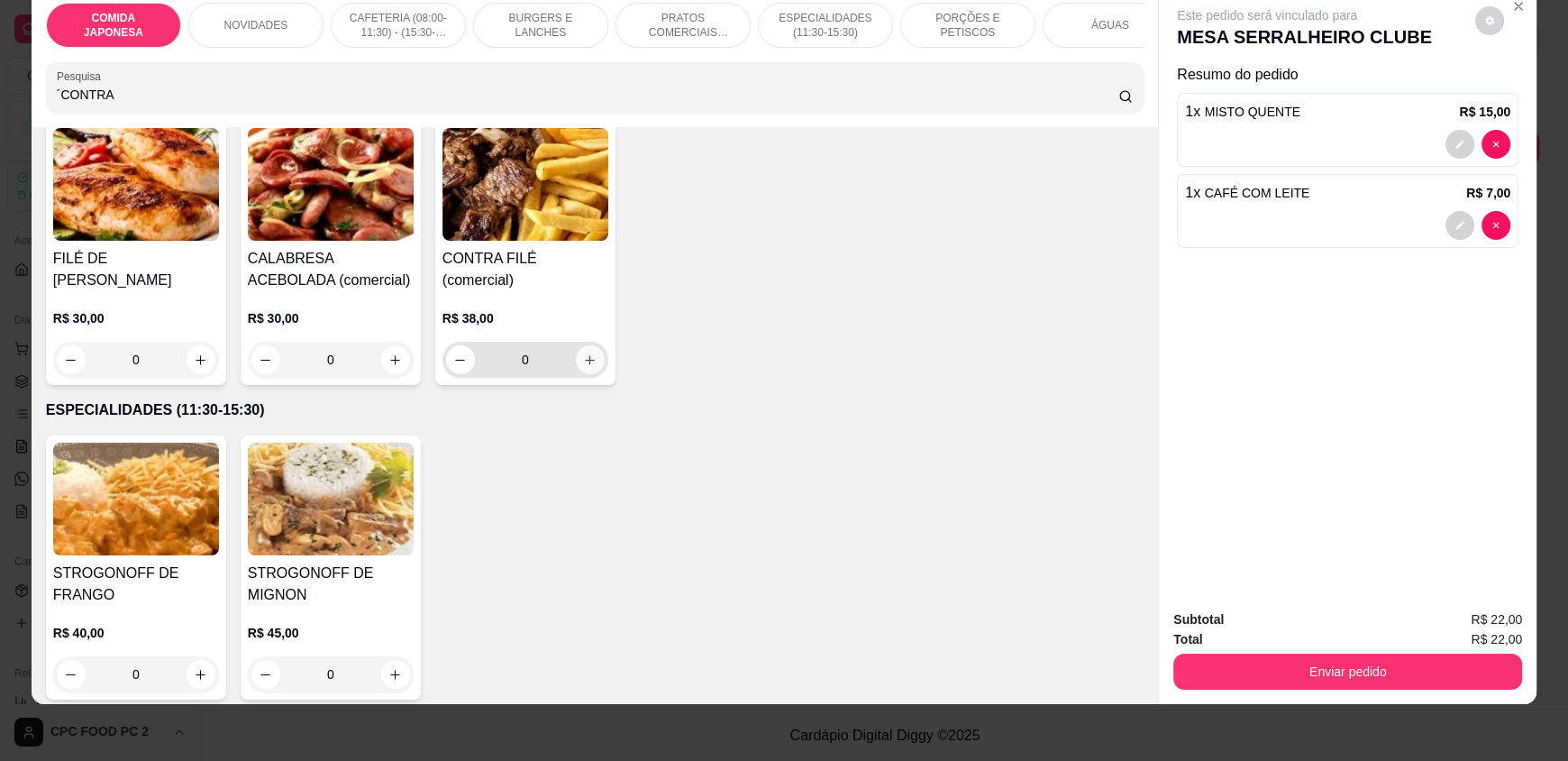
type input "´CONTRA"
click at [583, 367] on icon "increase-product-quantity" at bounding box center [590, 360] width 13 height 13
type input "1"
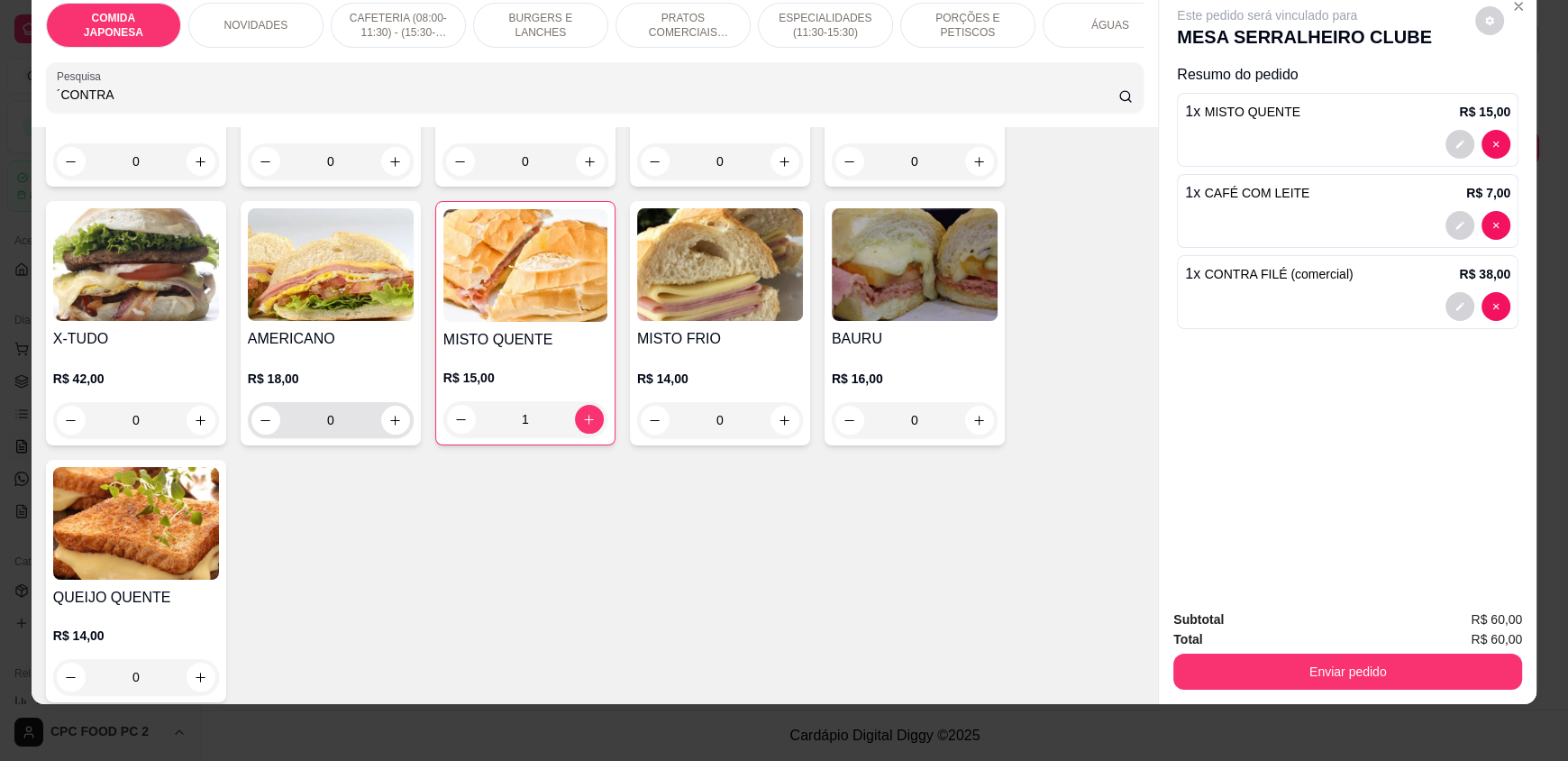
scroll to position [2074, 0]
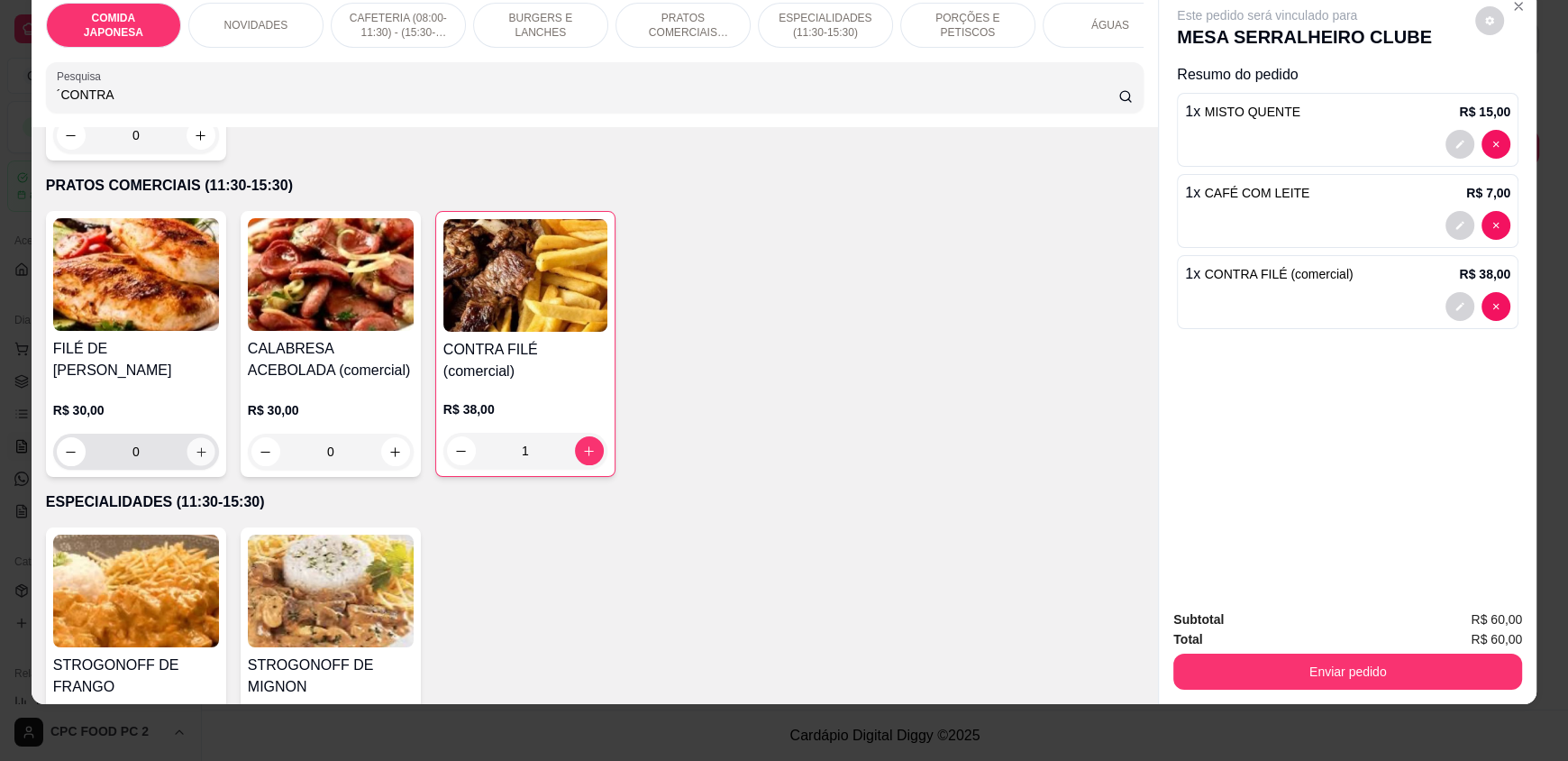
click at [198, 459] on icon "increase-product-quantity" at bounding box center [202, 452] width 13 height 13
type input "1"
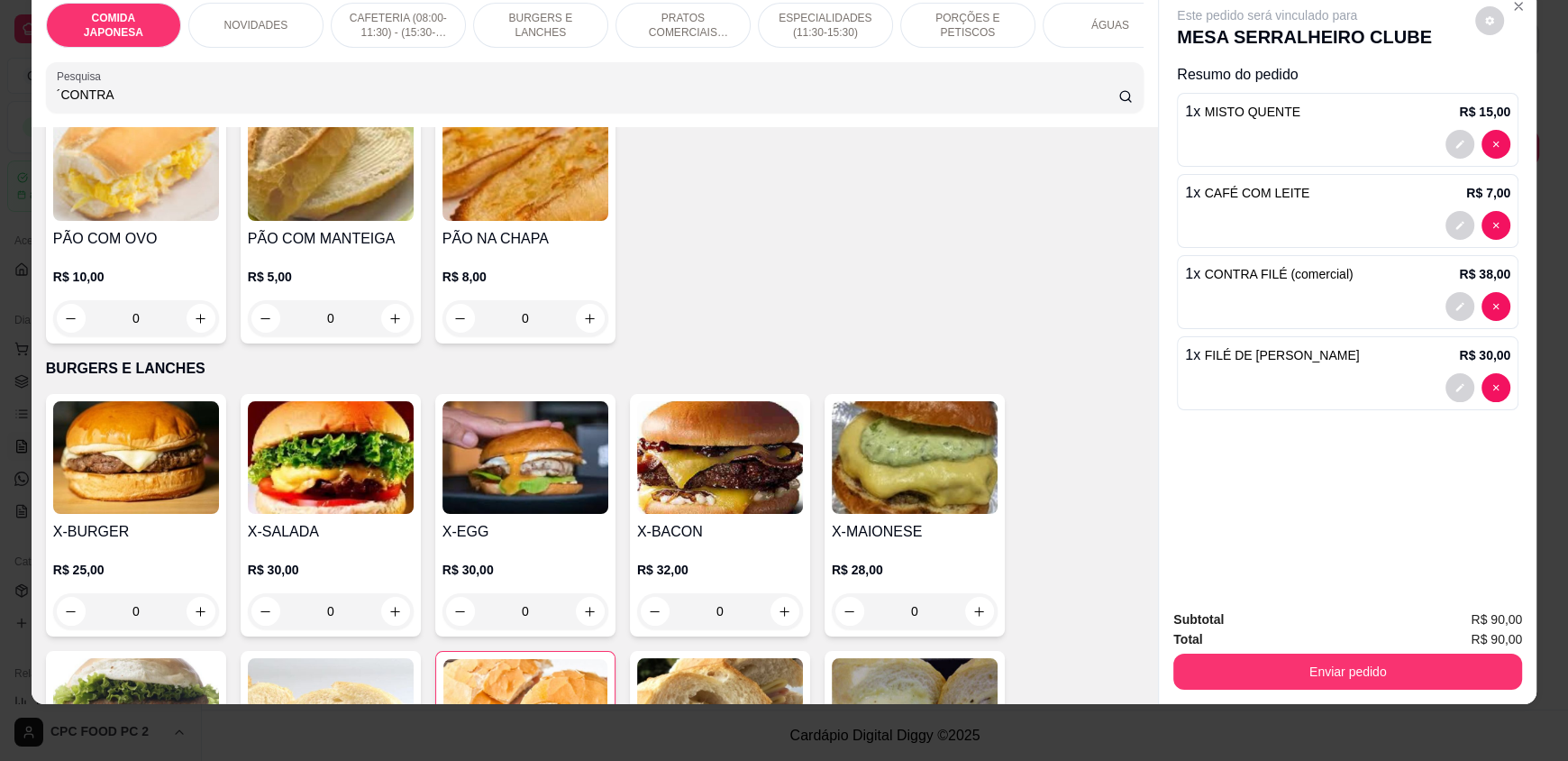
scroll to position [631, 0]
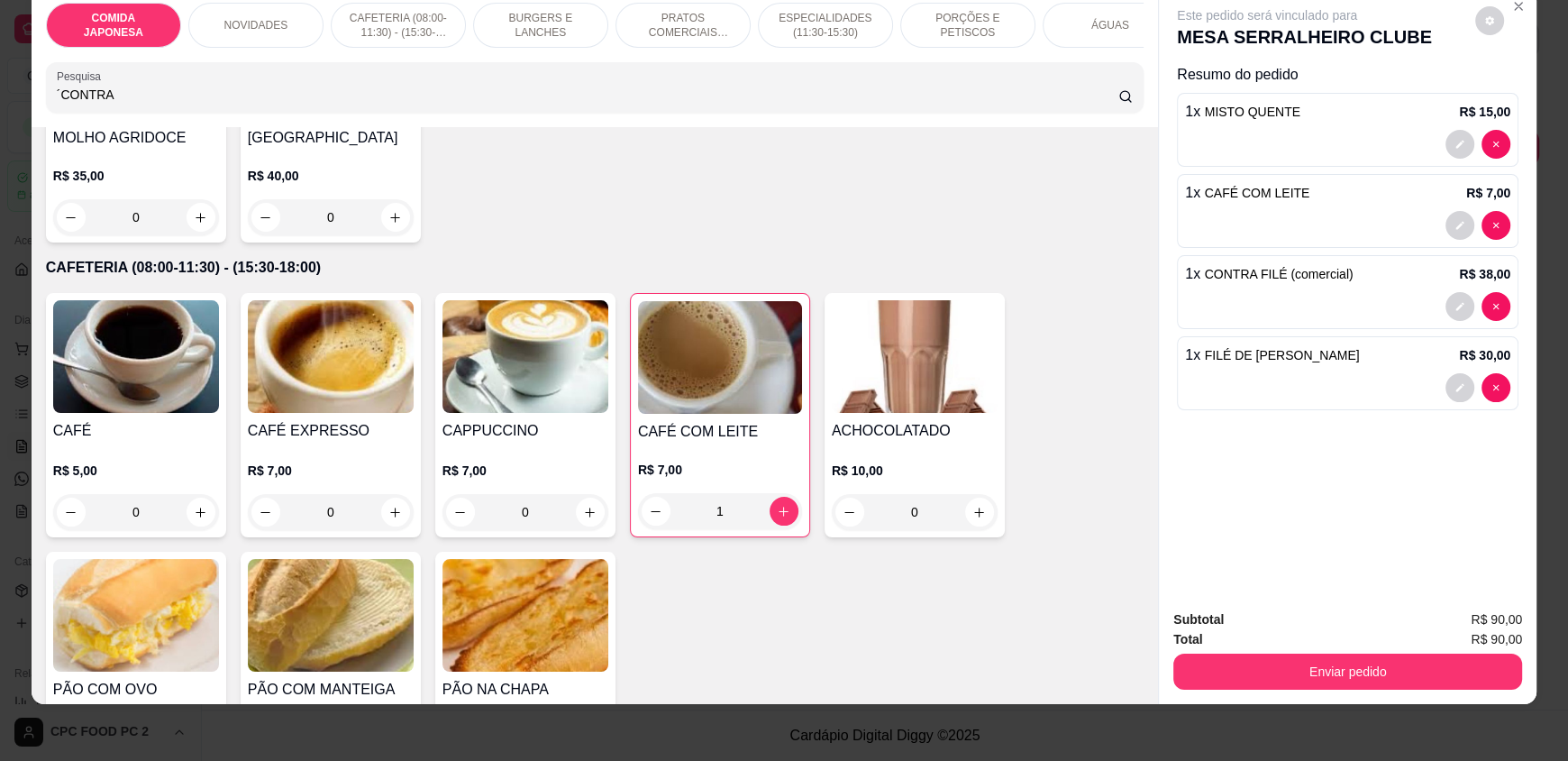
click at [119, 104] on input "´CONTRA" at bounding box center [588, 94] width 1062 height 18
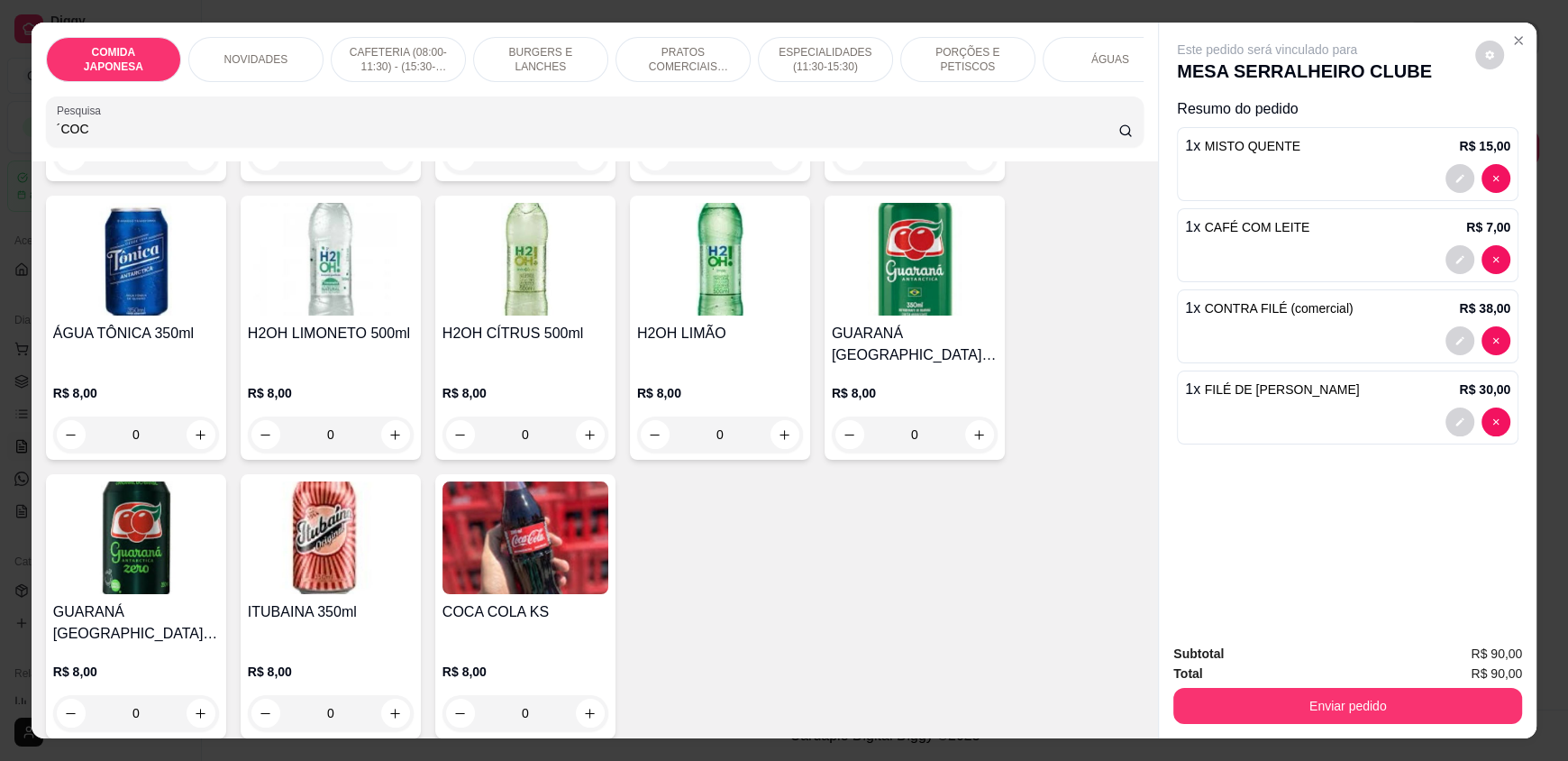
scroll to position [4778, 0]
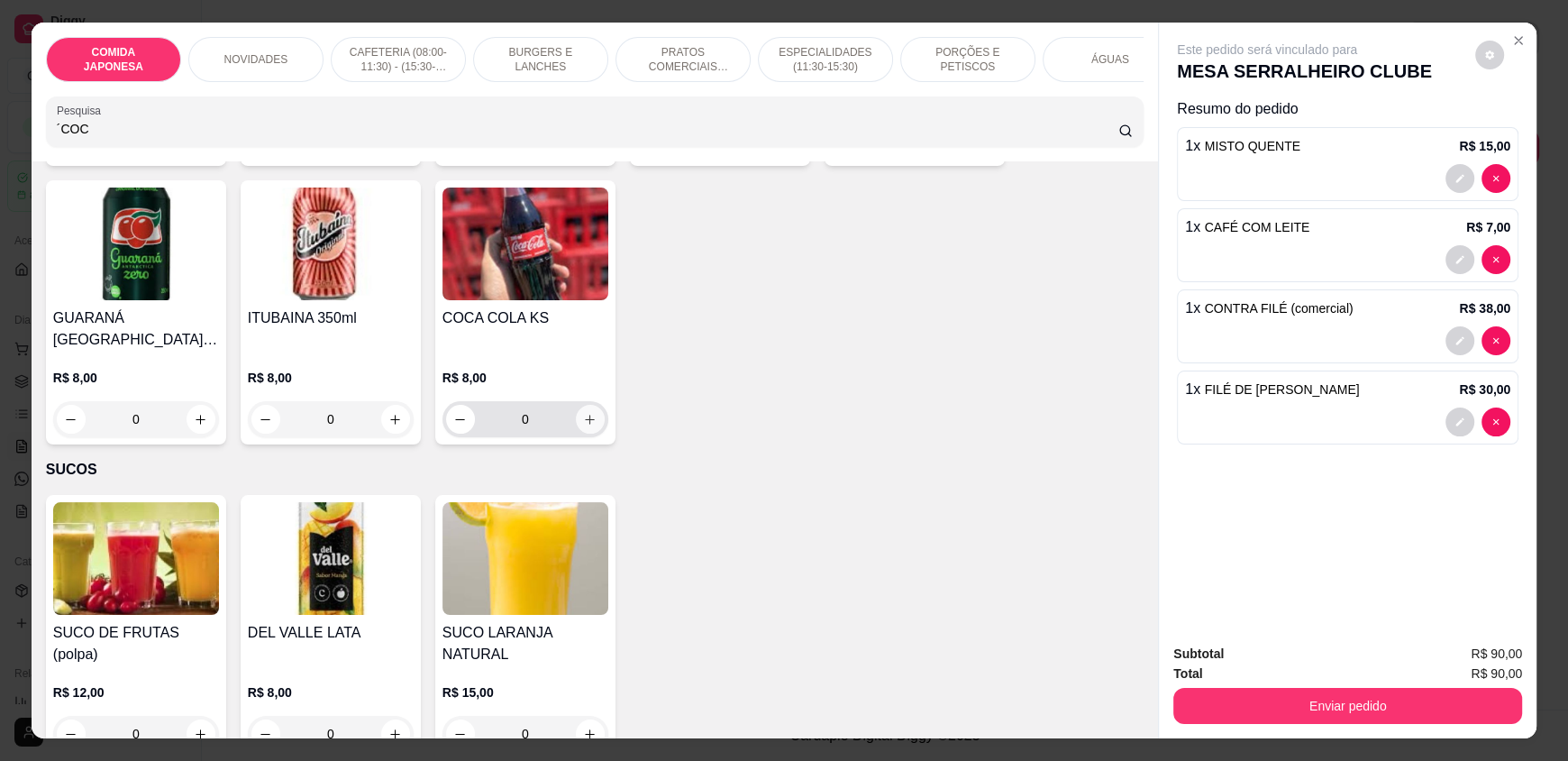
type input "´COC"
click at [587, 413] on icon "increase-product-quantity" at bounding box center [591, 419] width 13 height 13
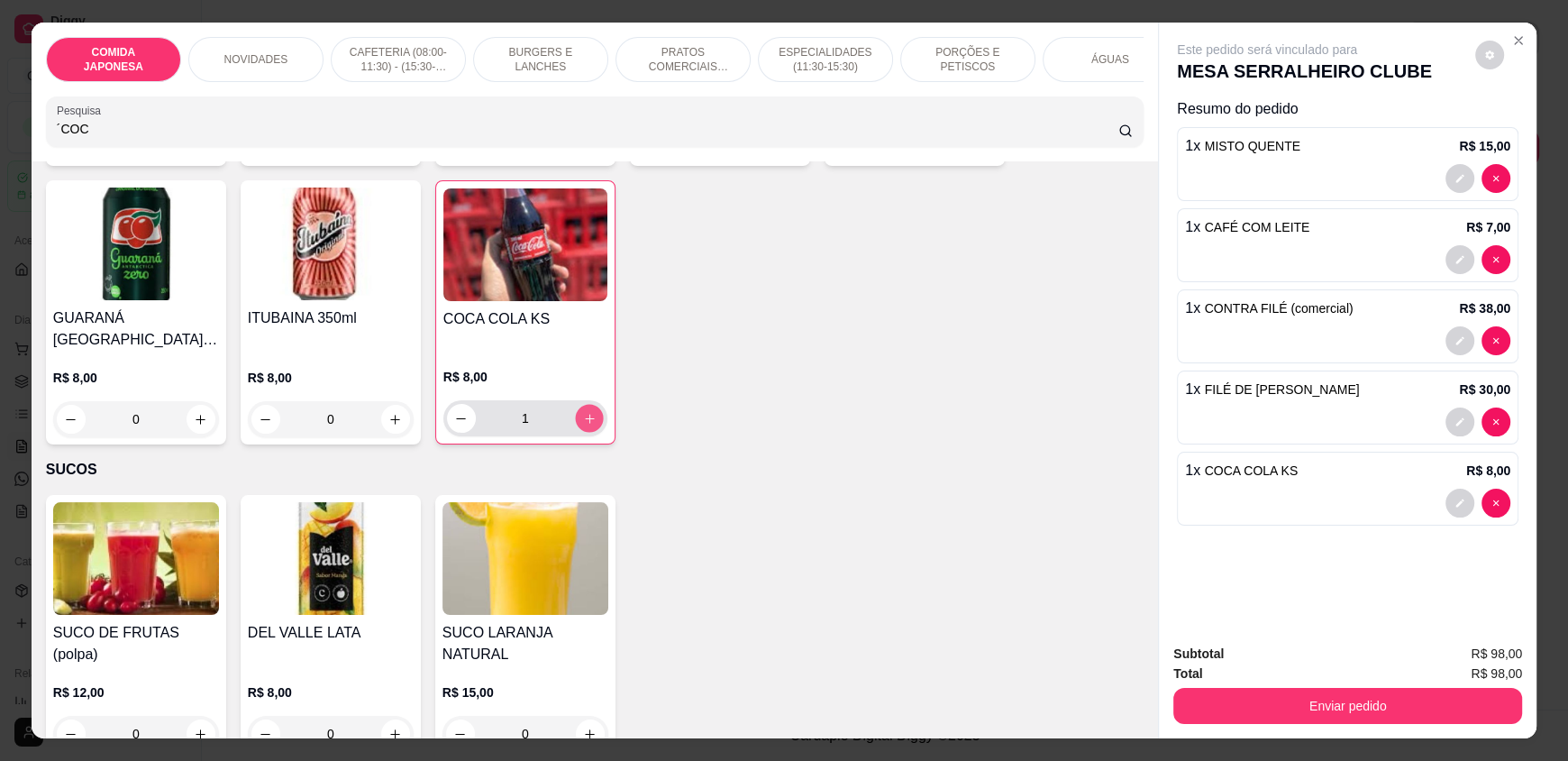
click at [585, 412] on icon "increase-product-quantity" at bounding box center [590, 418] width 13 height 13
type input "2"
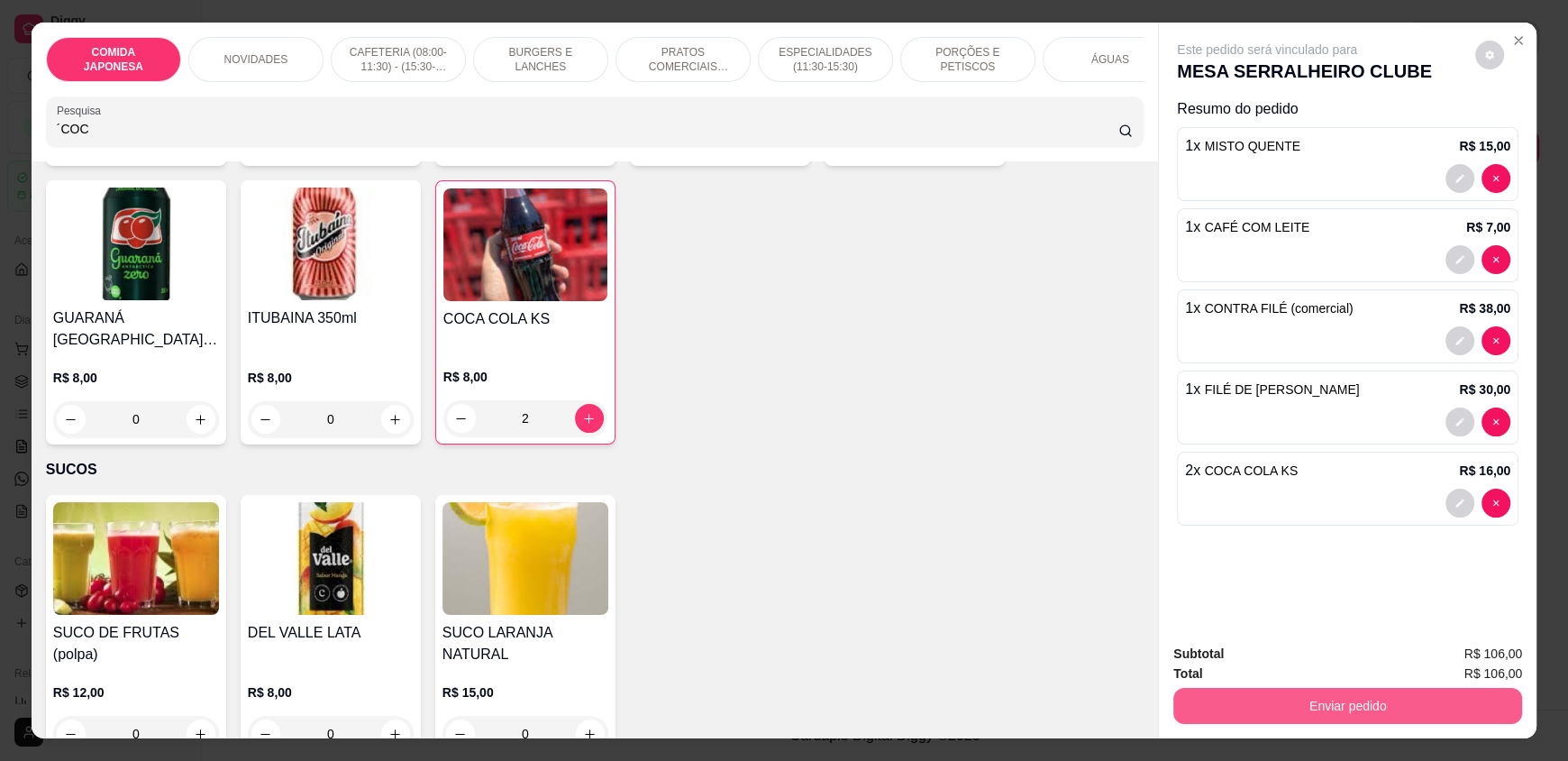
click at [1377, 703] on button "Enviar pedido" at bounding box center [1348, 706] width 349 height 36
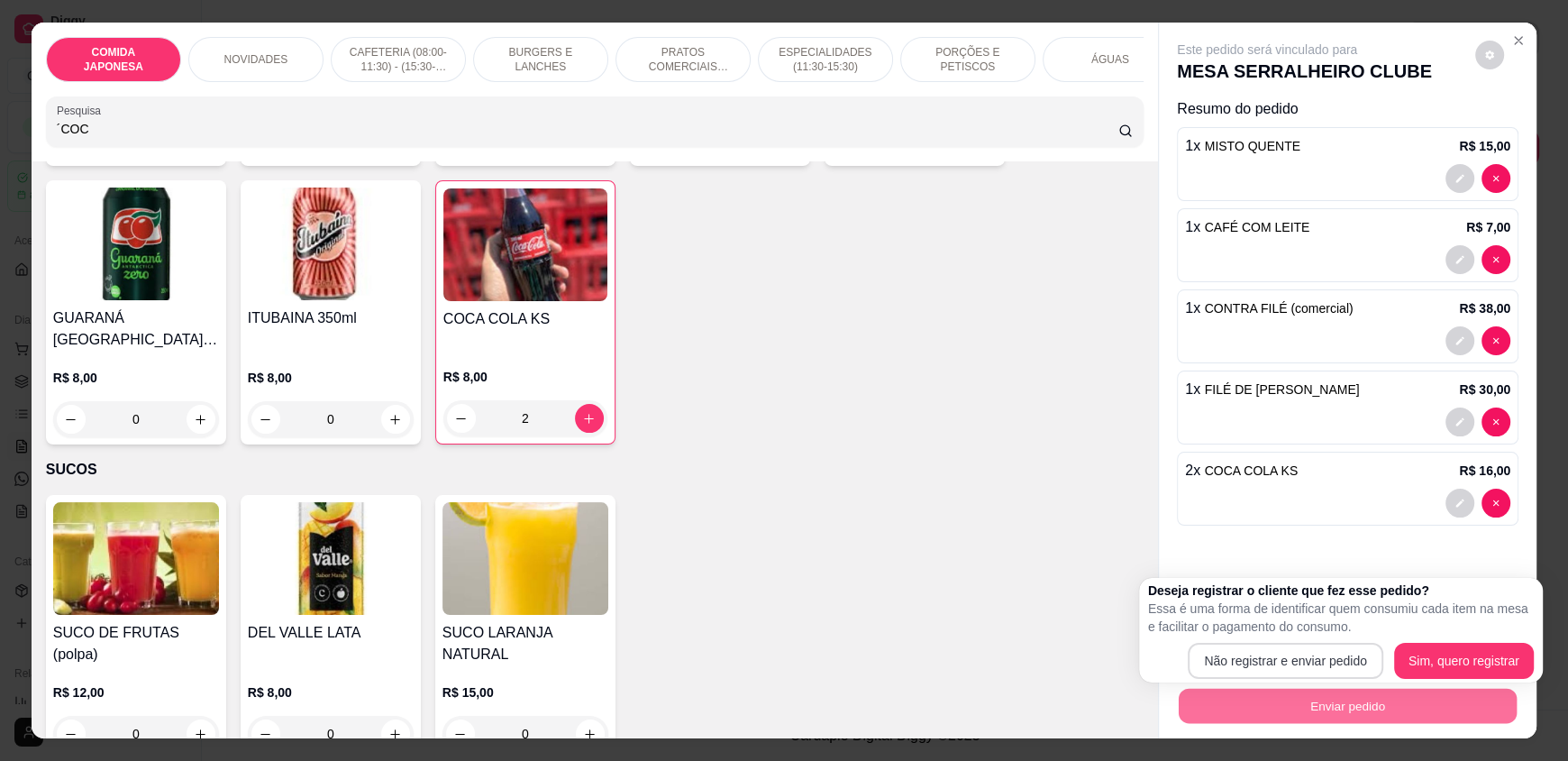
click at [1314, 669] on button "Não registrar e enviar pedido" at bounding box center [1286, 660] width 196 height 36
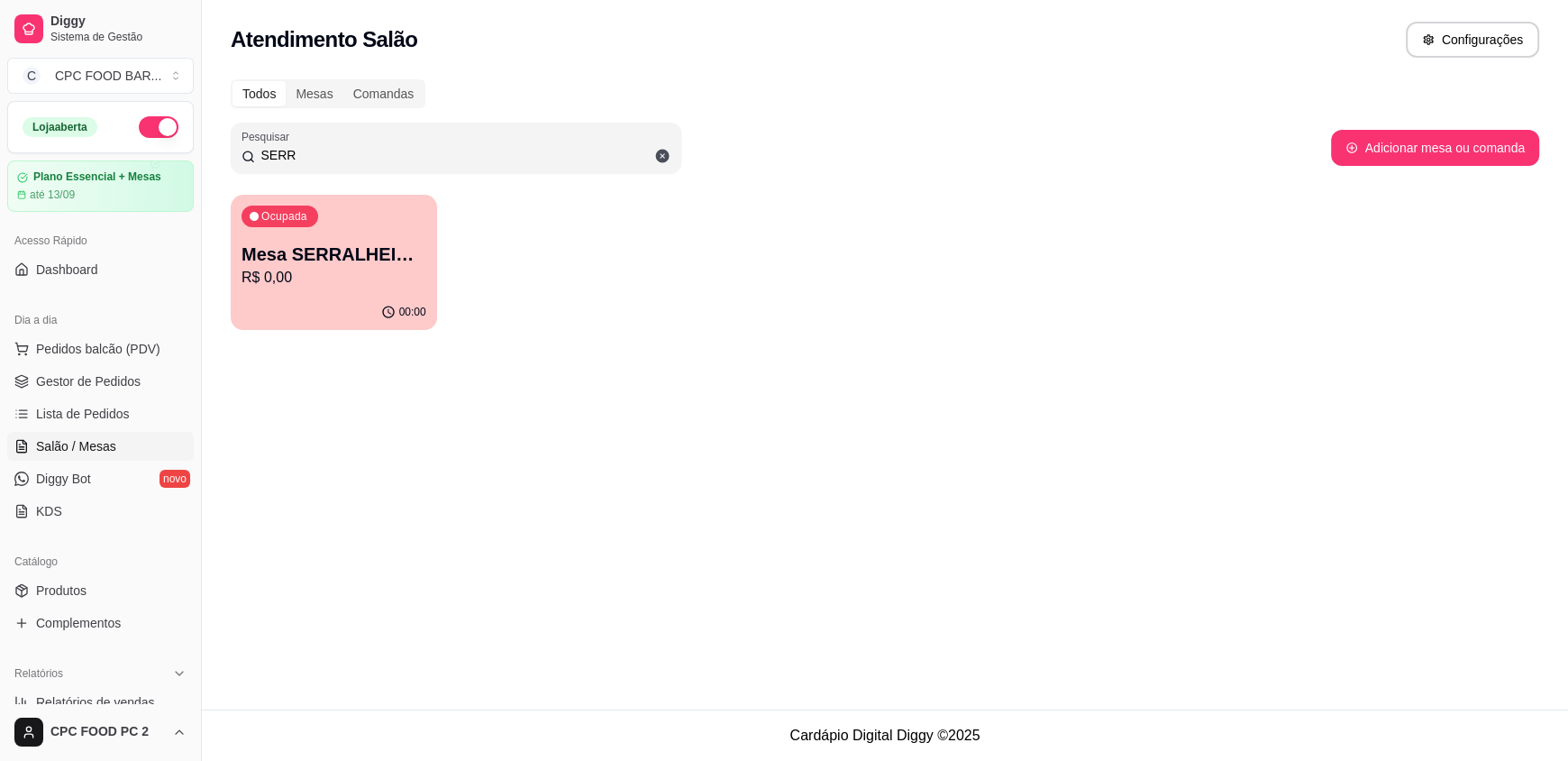
click at [391, 147] on input "SERR" at bounding box center [462, 154] width 415 height 18
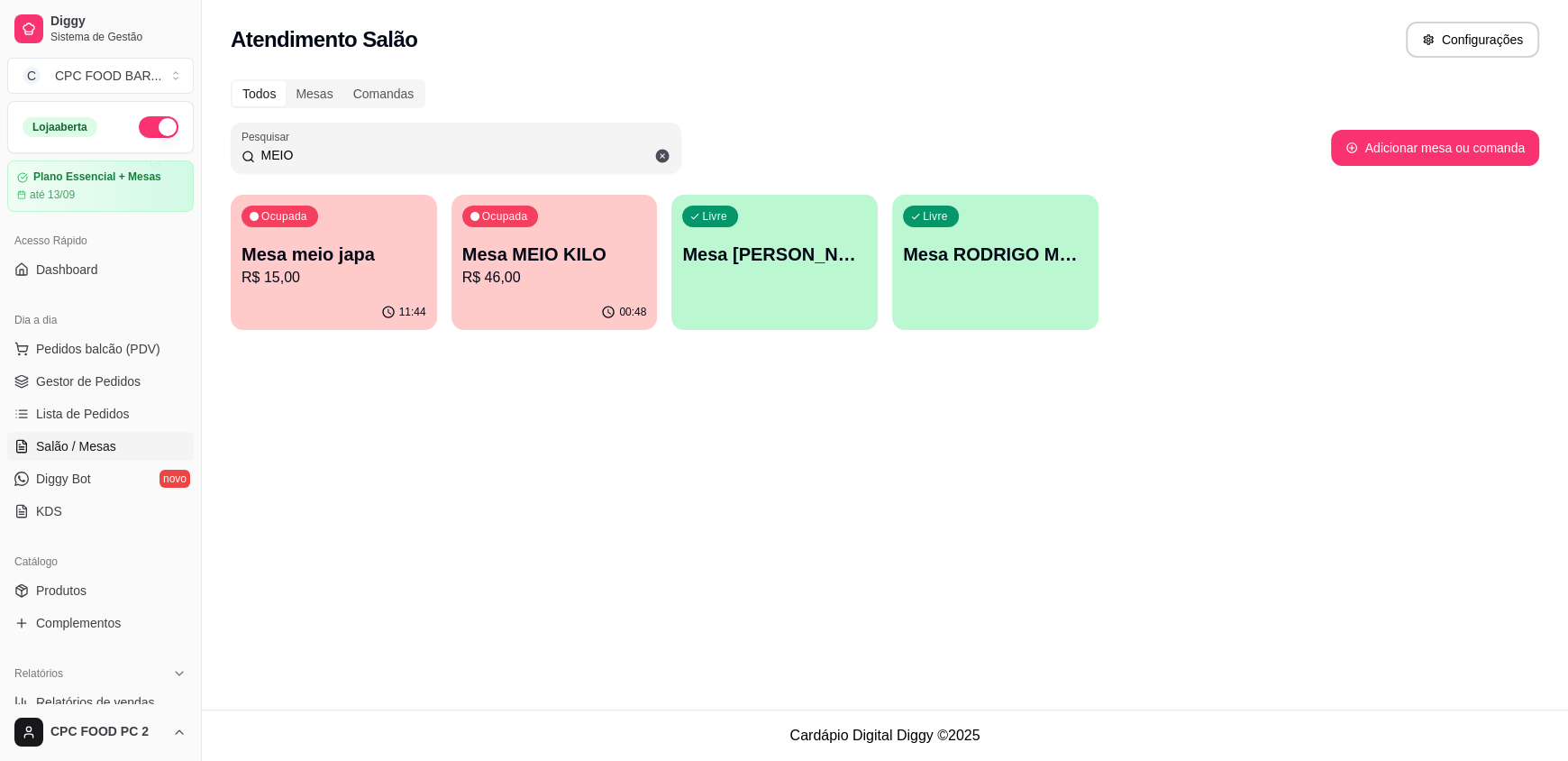
type input "MEIO"
click at [483, 253] on p "Mesa MEIO KILO" at bounding box center [554, 255] width 179 height 24
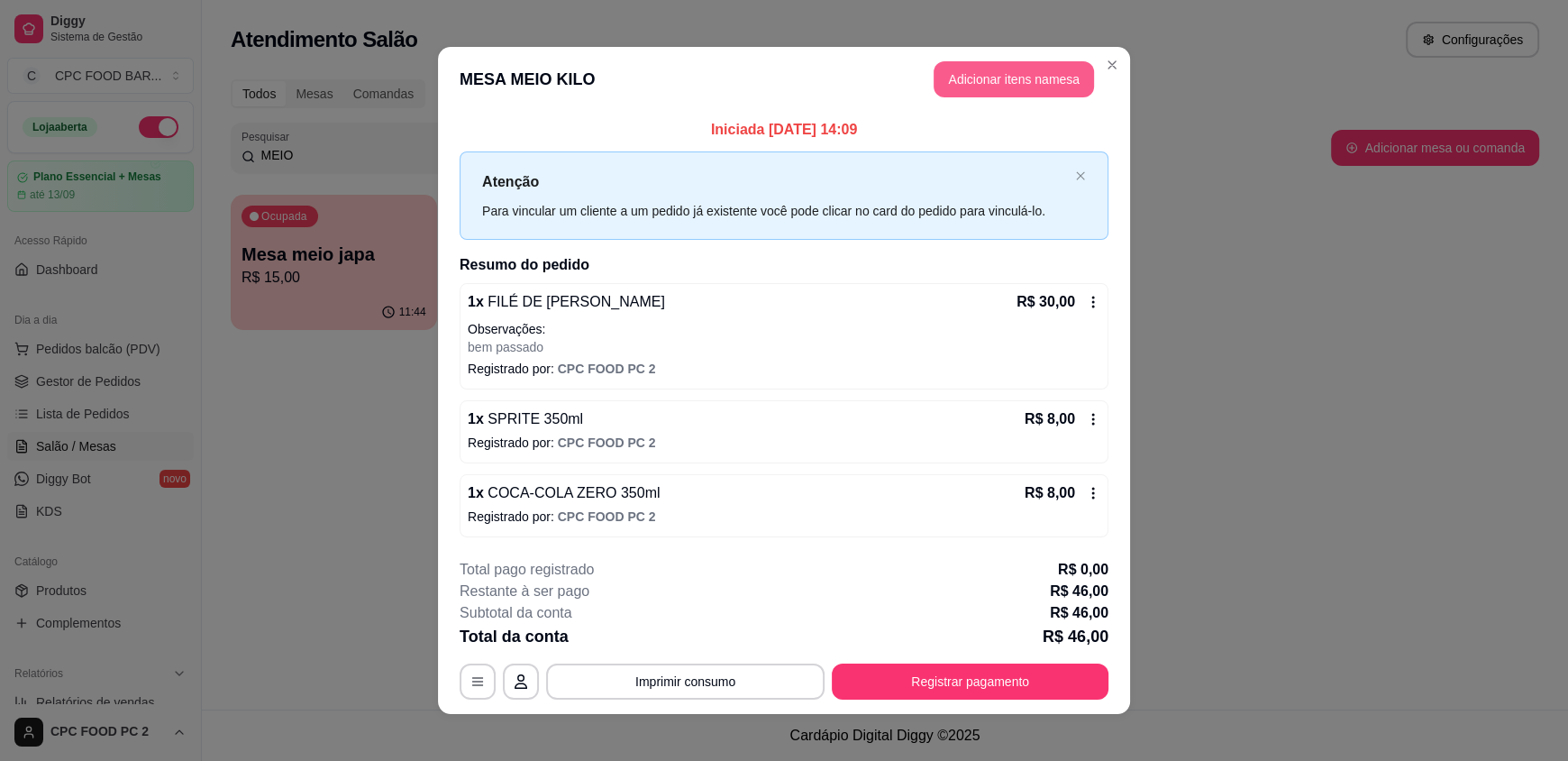
click at [983, 86] on button "Adicionar itens na mesa" at bounding box center [1014, 79] width 161 height 36
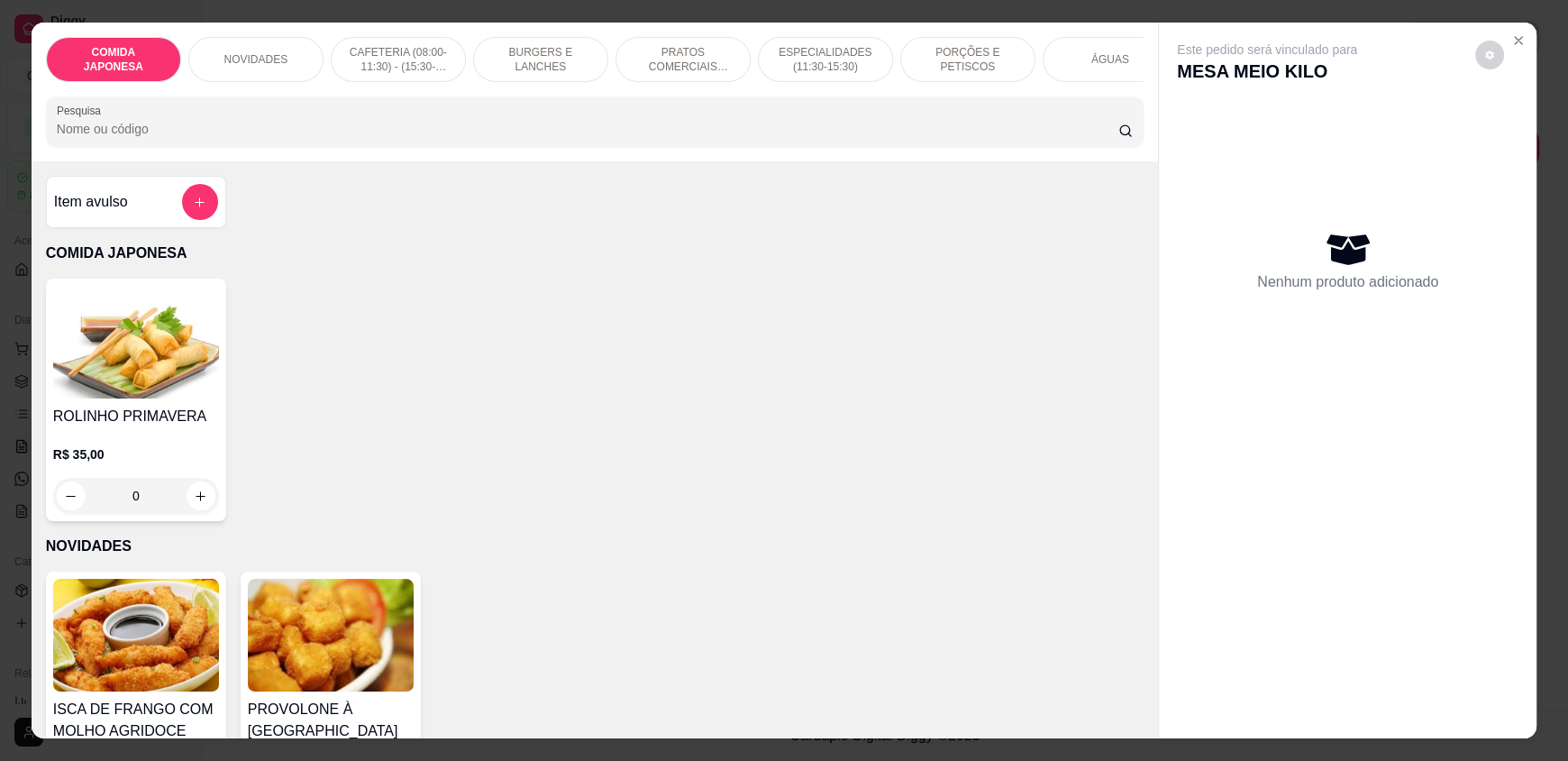
click at [583, 138] on input "Pesquisa" at bounding box center [588, 128] width 1062 height 18
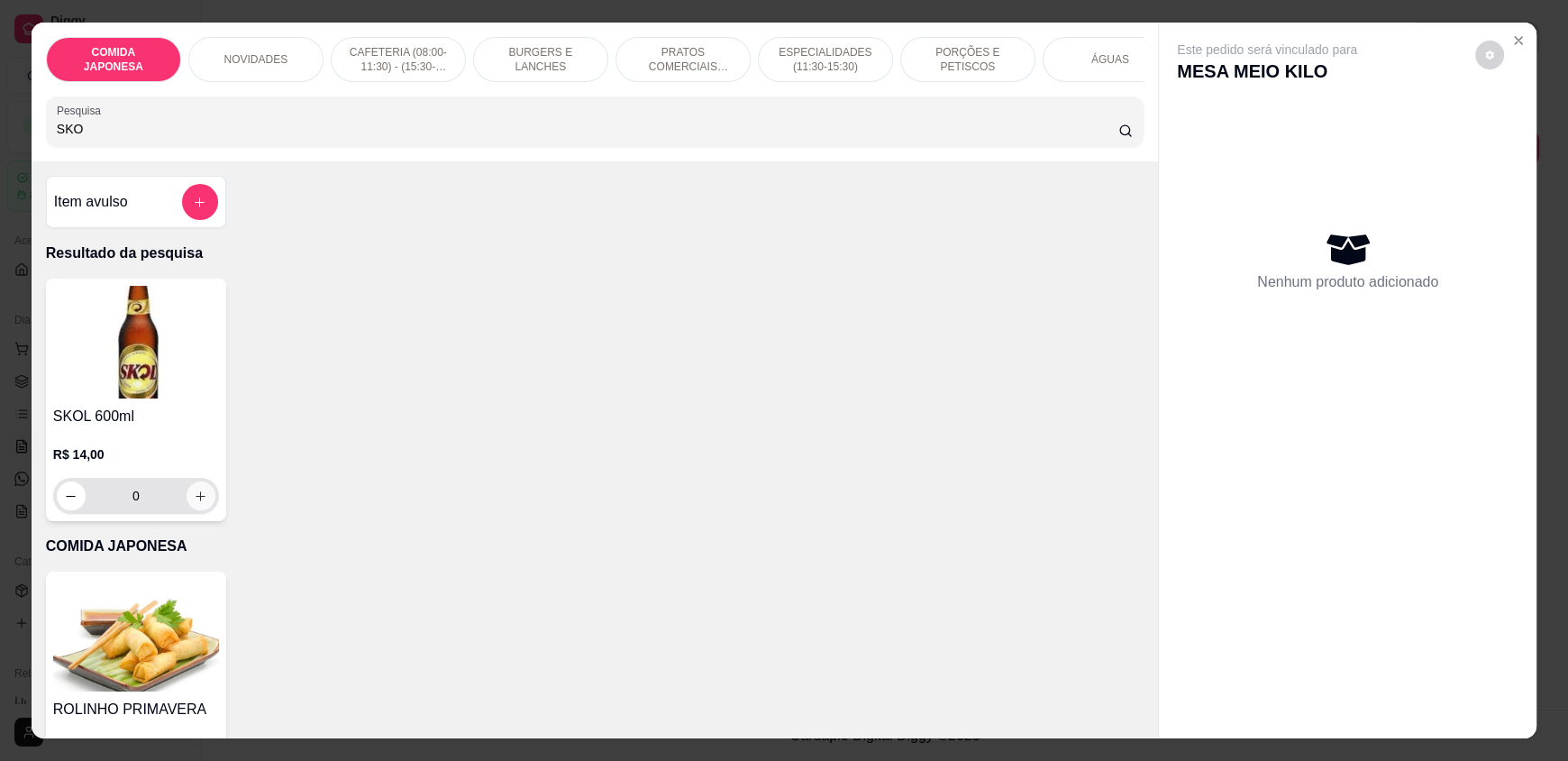
type input "SKO"
click at [194, 503] on icon "increase-product-quantity" at bounding box center [201, 496] width 13 height 13
type input "1"
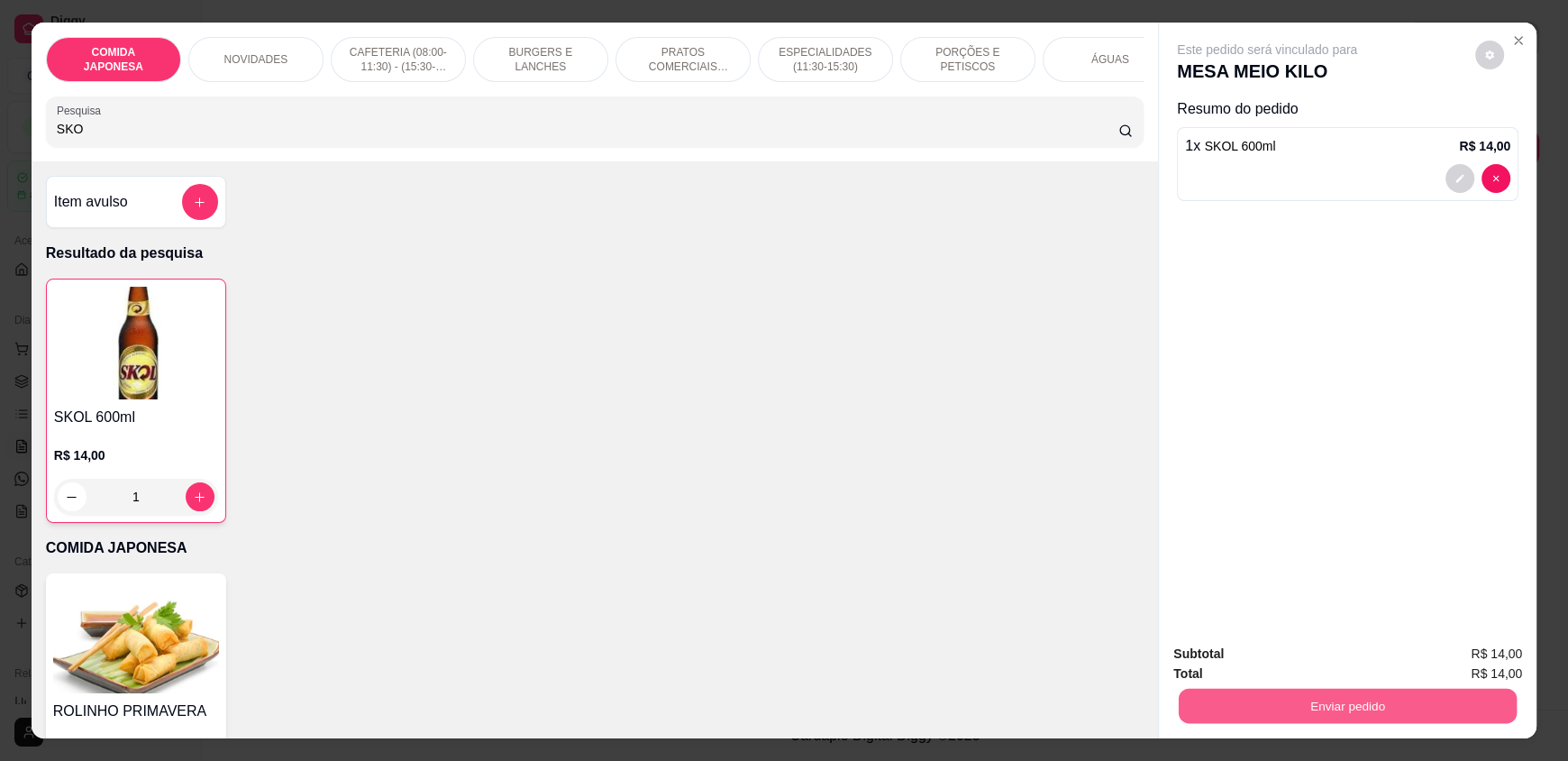
click at [1252, 699] on button "Enviar pedido" at bounding box center [1348, 706] width 338 height 35
click at [1261, 659] on button "Não registrar e enviar pedido" at bounding box center [1287, 661] width 188 height 35
